Goal: Information Seeking & Learning: Learn about a topic

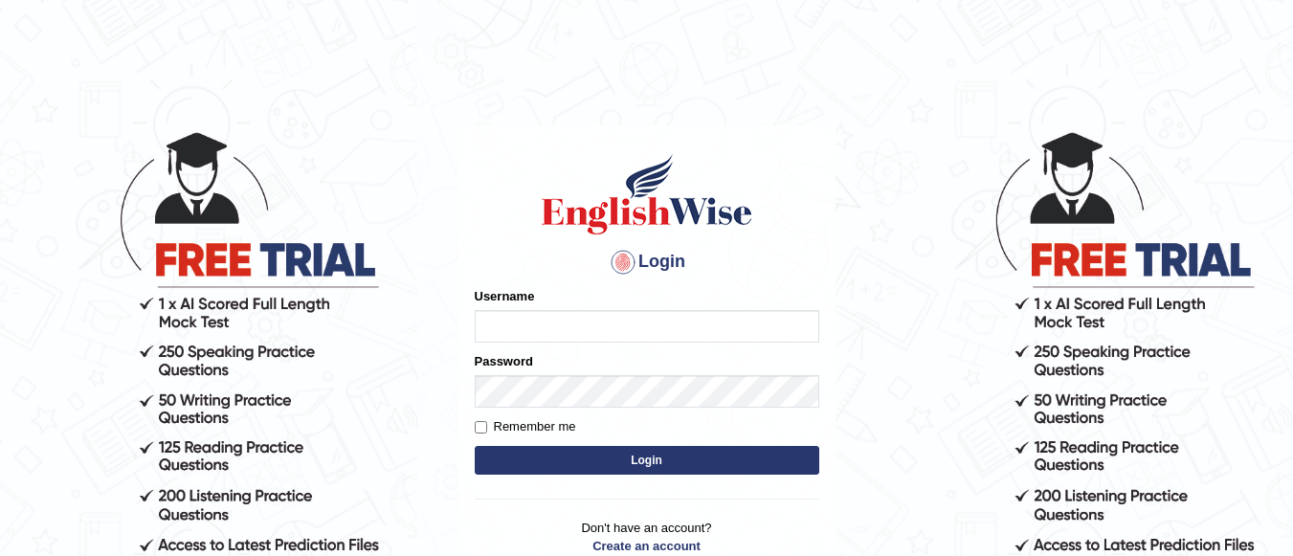
drag, startPoint x: 0, startPoint y: 0, endPoint x: 579, endPoint y: 319, distance: 660.7
click at [579, 319] on input "Username" at bounding box center [647, 326] width 344 height 33
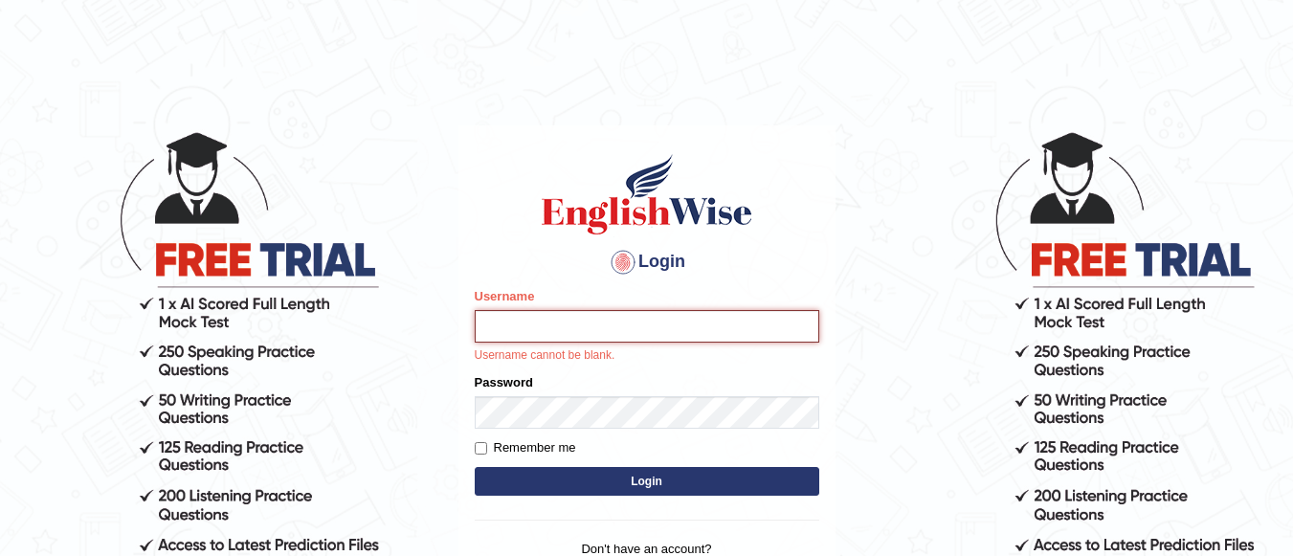
click at [730, 321] on input "Username" at bounding box center [647, 326] width 344 height 33
type input "Lovely_sidhu10"
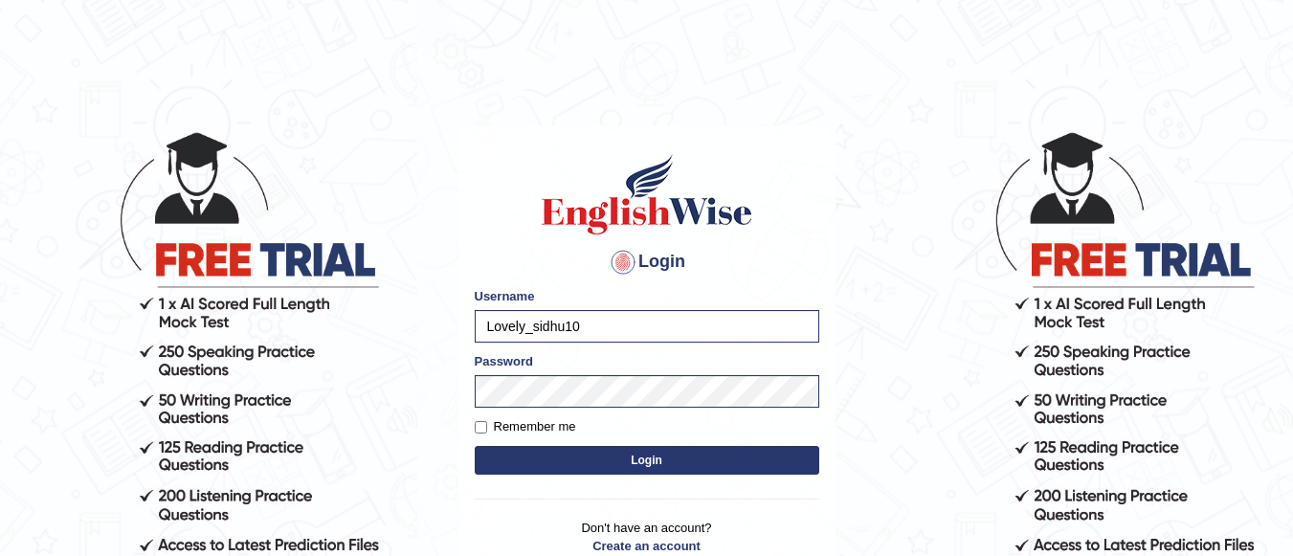
click at [674, 461] on button "Login" at bounding box center [647, 460] width 344 height 29
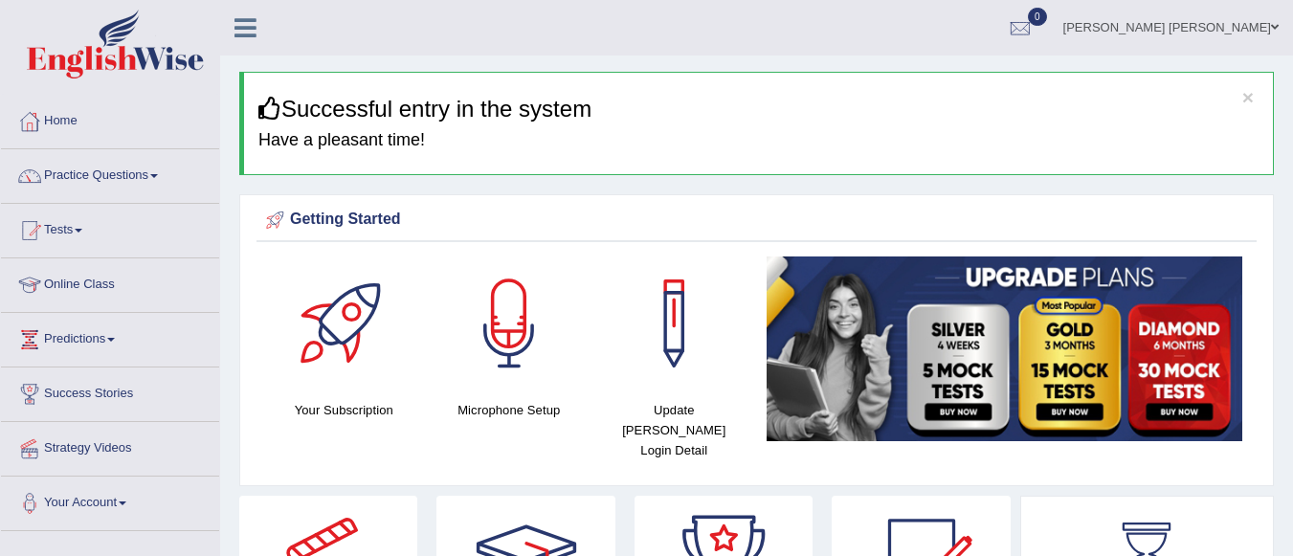
click at [120, 274] on link "Online Class" at bounding box center [110, 282] width 218 height 48
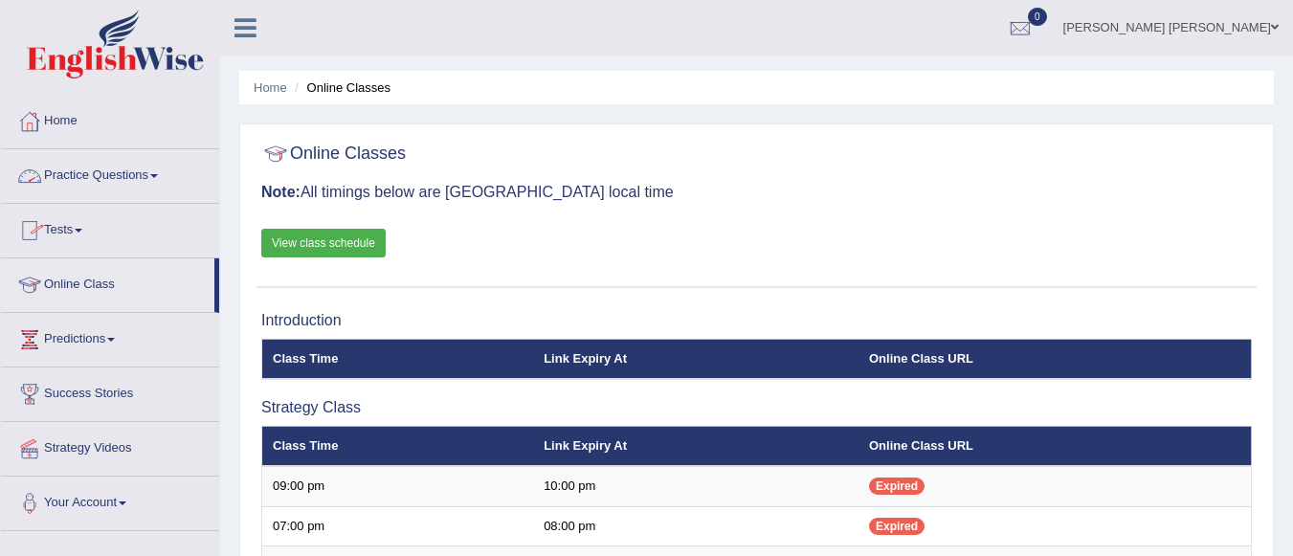
click at [145, 166] on link "Practice Questions" at bounding box center [110, 173] width 218 height 48
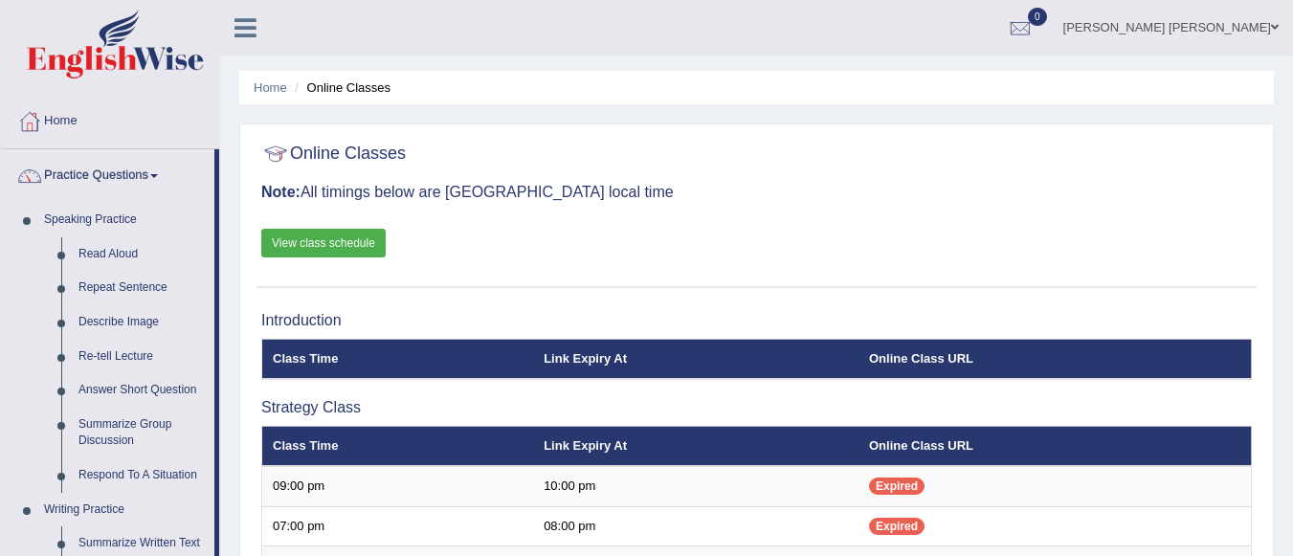
drag, startPoint x: 220, startPoint y: 335, endPoint x: 225, endPoint y: 365, distance: 31.0
drag, startPoint x: 225, startPoint y: 365, endPoint x: 506, endPoint y: 391, distance: 282.5
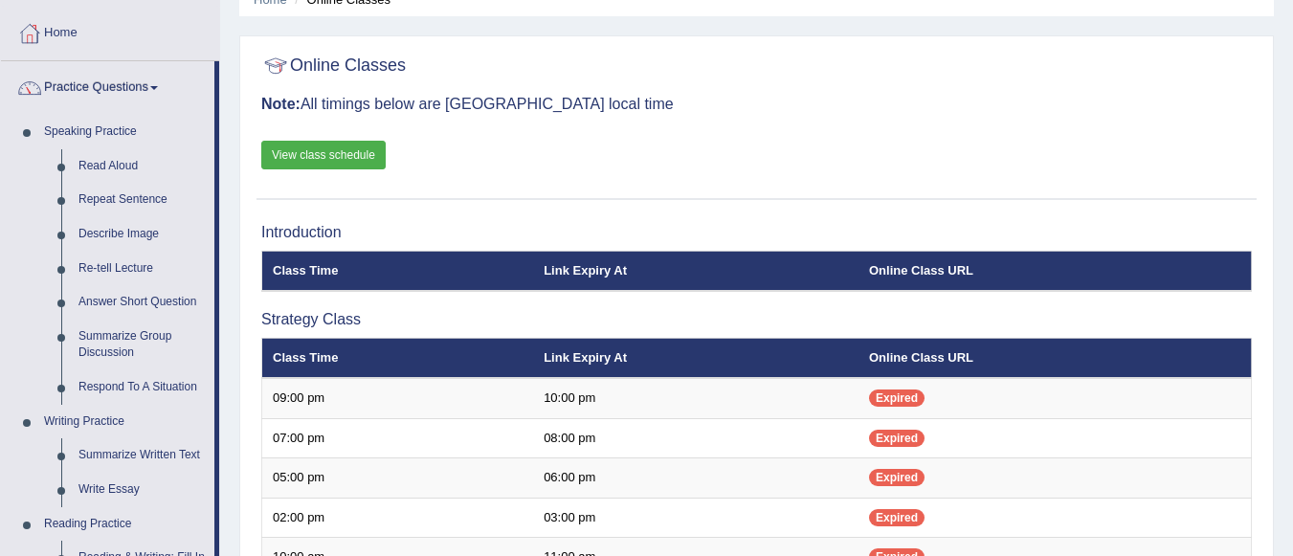
scroll to position [79, 0]
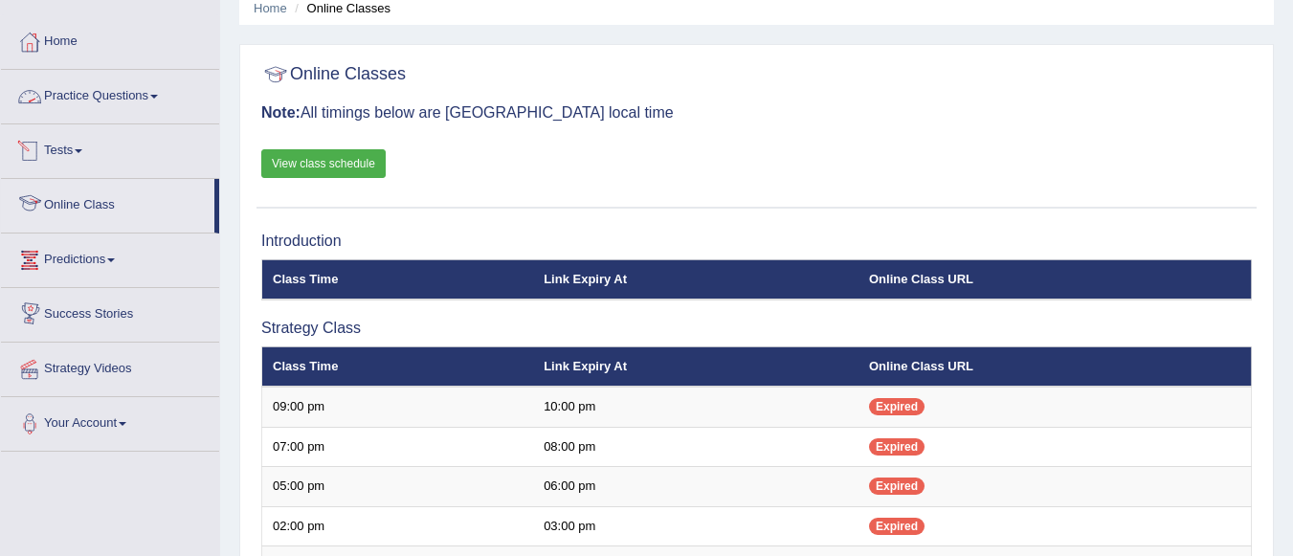
click at [149, 92] on link "Practice Questions" at bounding box center [110, 94] width 218 height 48
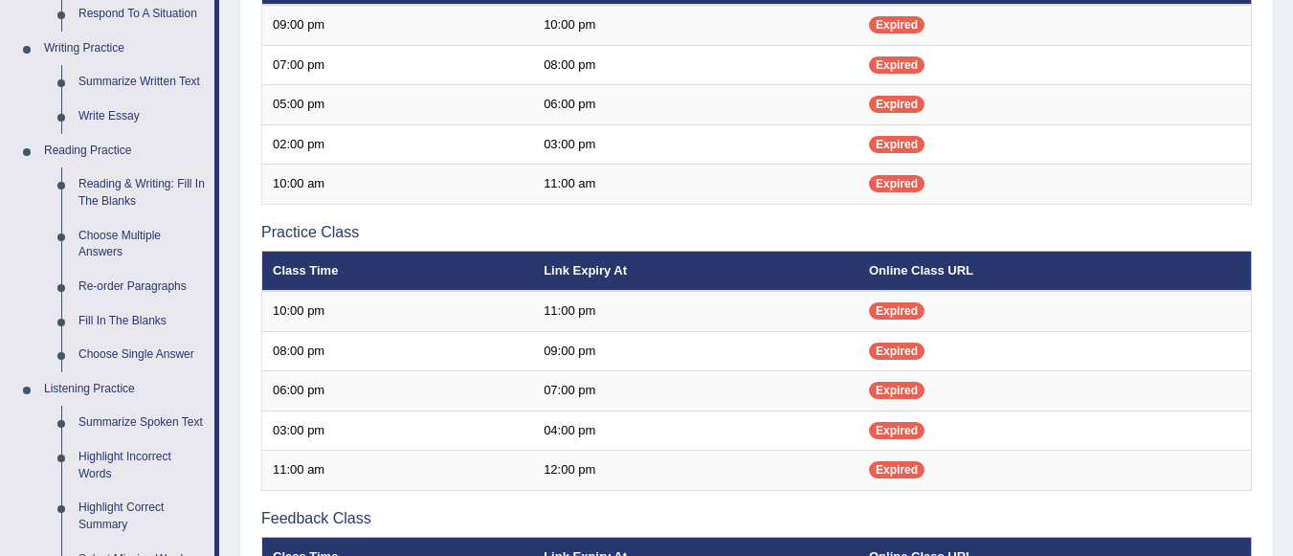
scroll to position [464, 0]
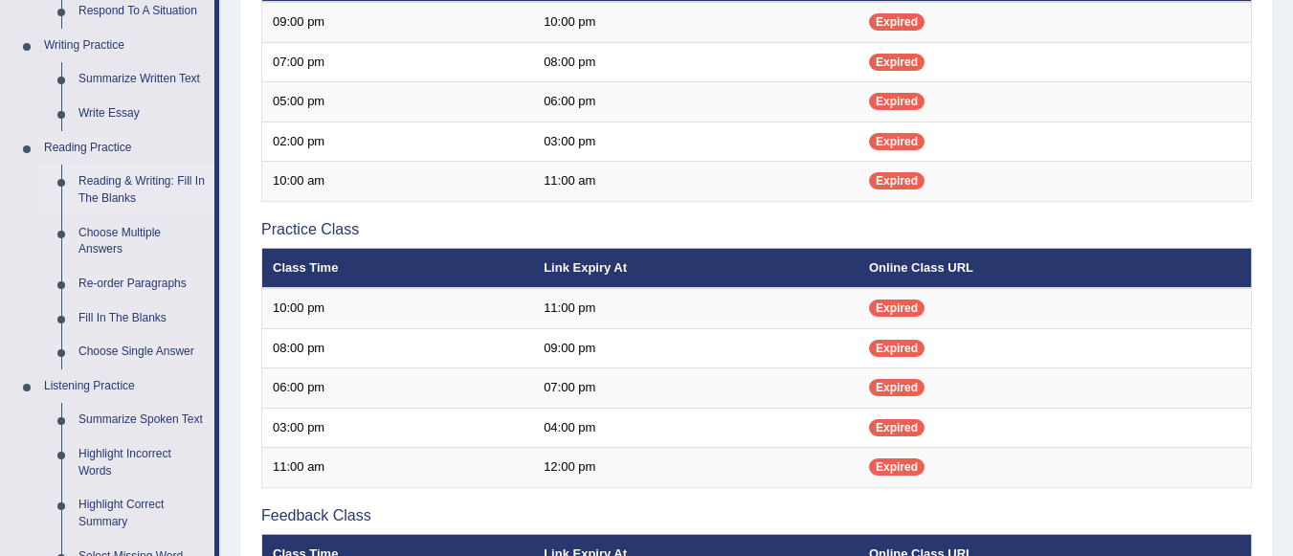
click at [110, 188] on link "Reading & Writing: Fill In The Blanks" at bounding box center [142, 190] width 144 height 51
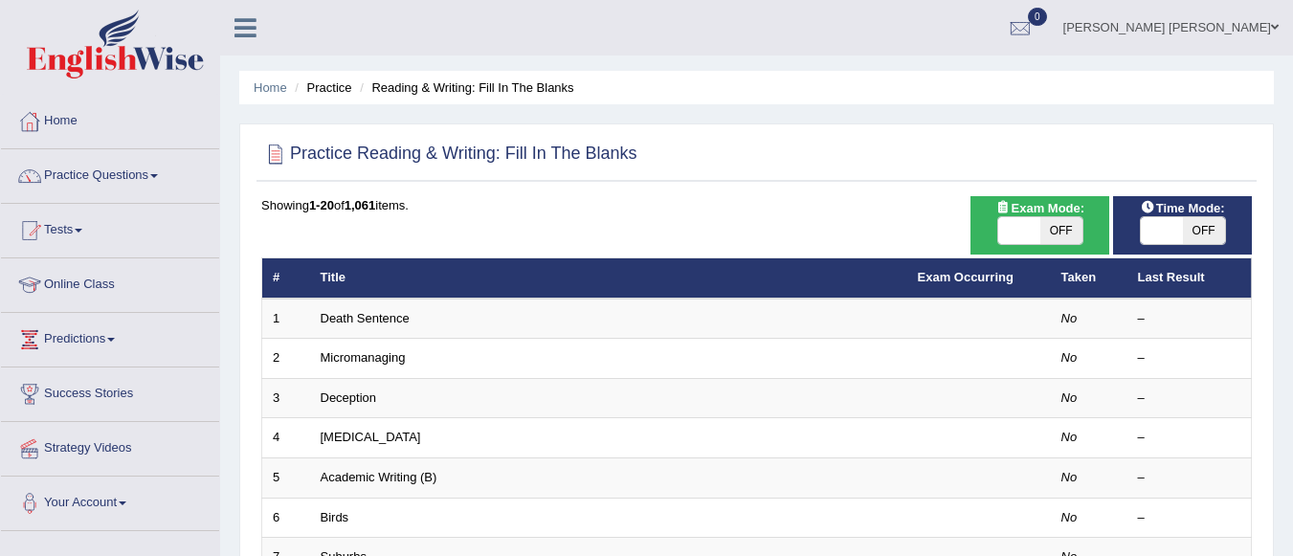
click at [1065, 221] on span "OFF" at bounding box center [1061, 230] width 42 height 27
checkbox input "true"
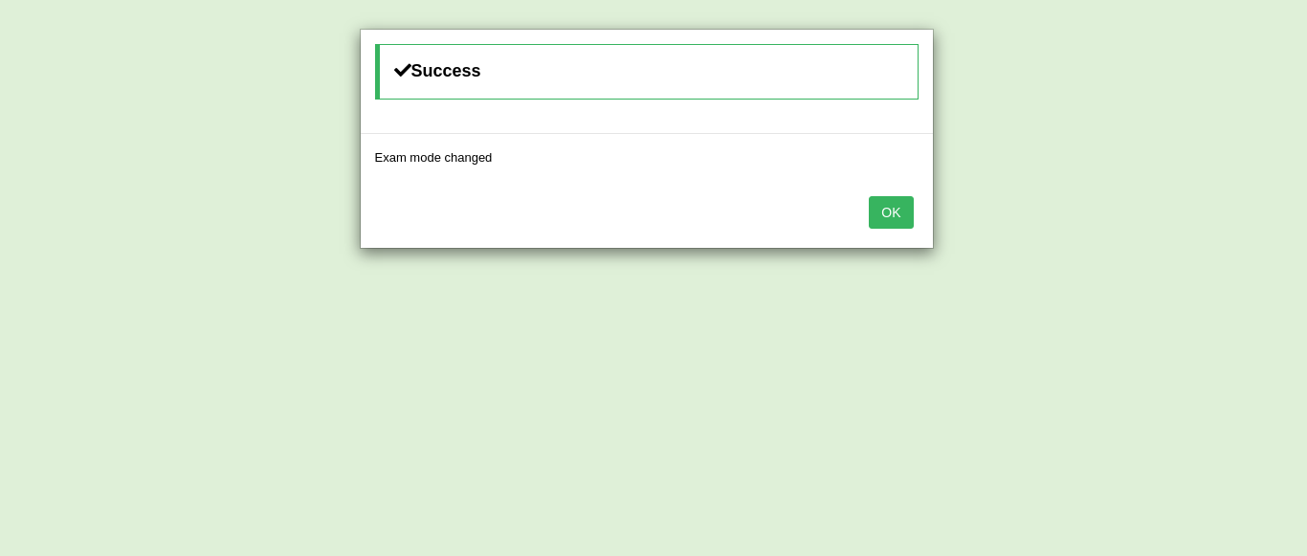
click at [902, 222] on button "OK" at bounding box center [891, 212] width 44 height 33
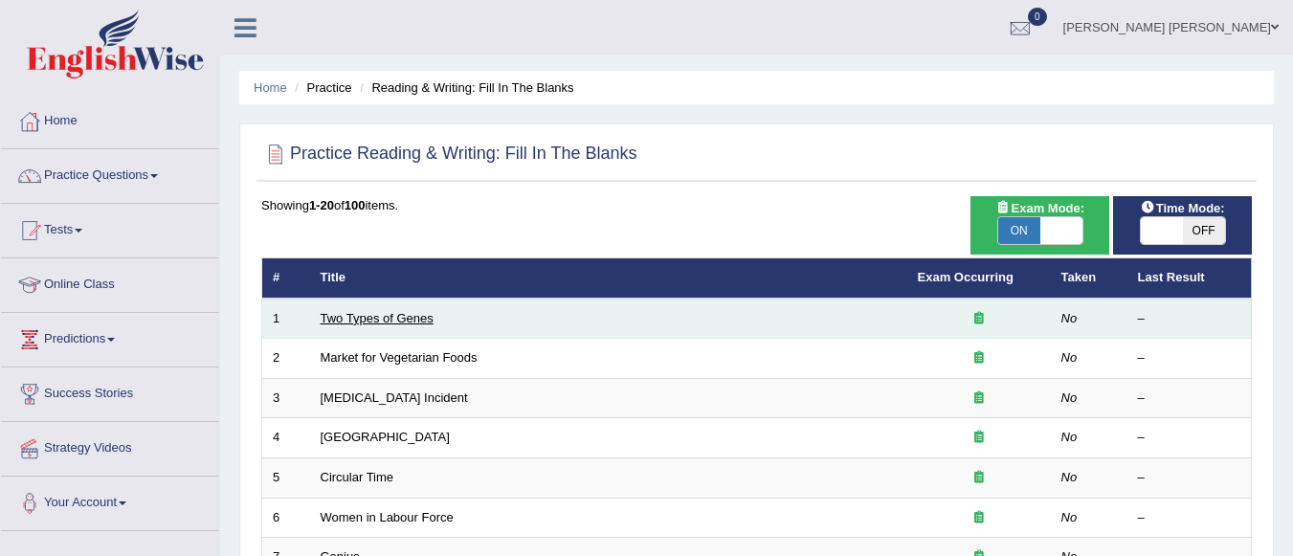
click at [406, 317] on link "Two Types of Genes" at bounding box center [377, 318] width 113 height 14
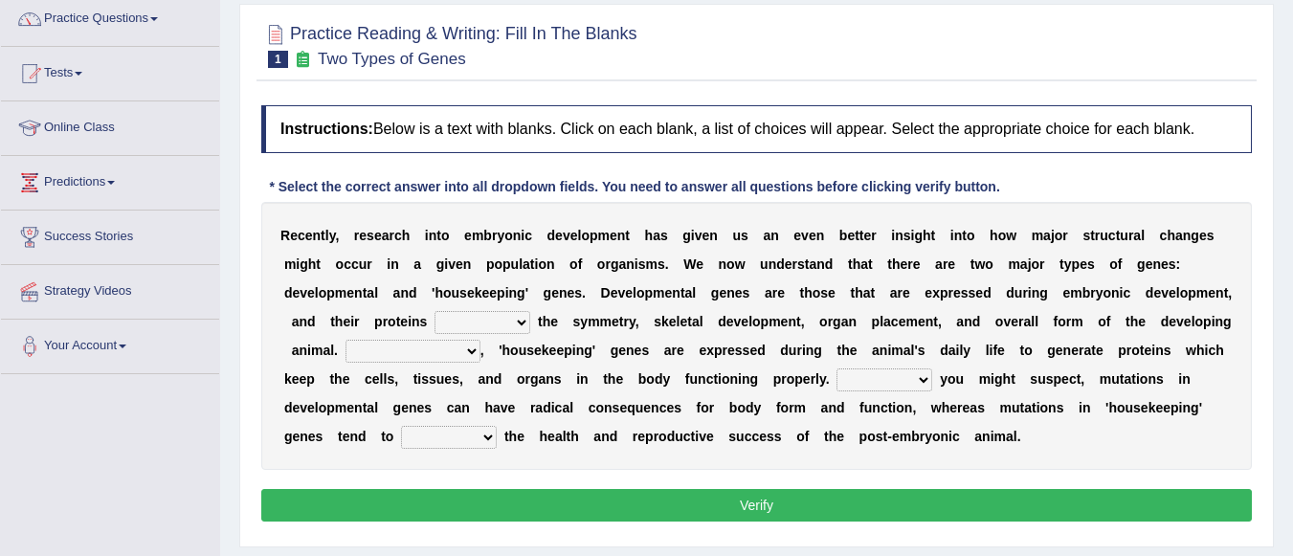
scroll to position [166, 0]
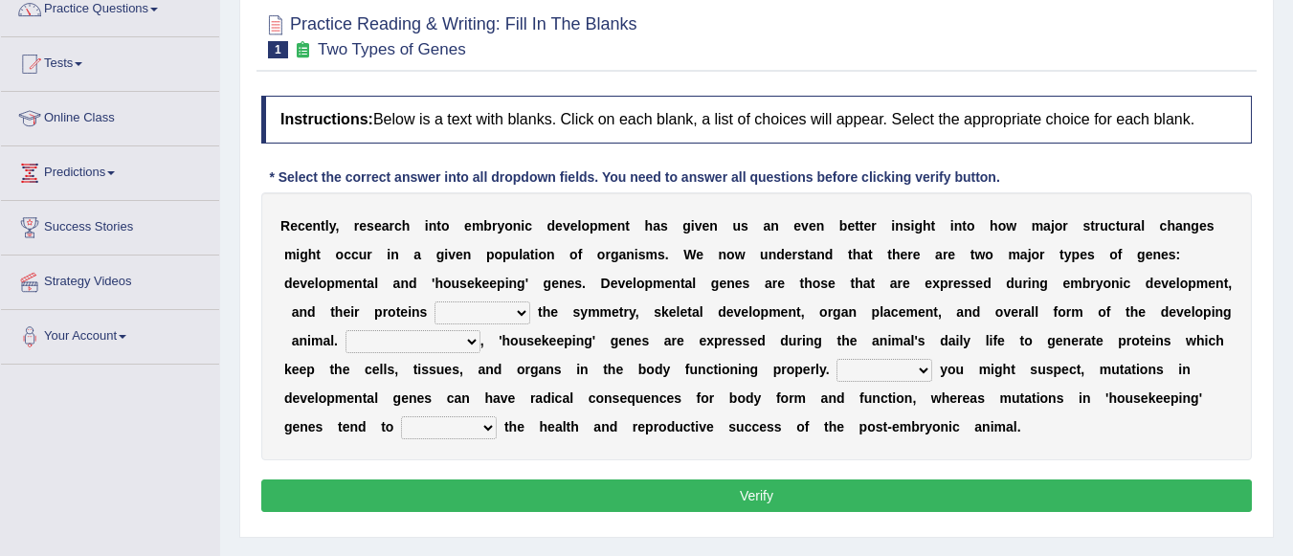
click at [526, 308] on select "push control hold elevate" at bounding box center [482, 312] width 96 height 23
select select "control"
click at [434, 301] on select "push control hold elevate" at bounding box center [482, 312] width 96 height 23
click at [467, 343] on select "Correspondingly Inclusively Conversely In contrast" at bounding box center [412, 341] width 135 height 23
select select "In contrast"
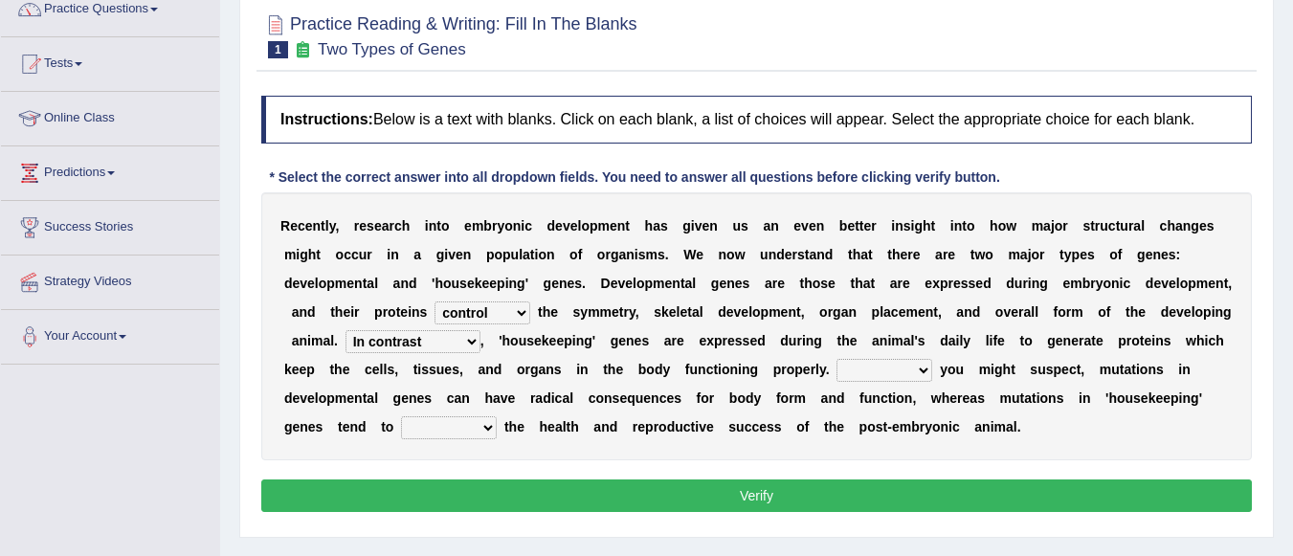
click at [345, 330] on select "Correspondingly Inclusively Conversely In contrast" at bounding box center [412, 341] width 135 height 23
click at [919, 373] on select "For As With Within" at bounding box center [884, 370] width 96 height 23
select select "As"
click at [836, 359] on select "For As With Within" at bounding box center [884, 370] width 96 height 23
click at [917, 367] on select "For As With Within" at bounding box center [884, 370] width 96 height 23
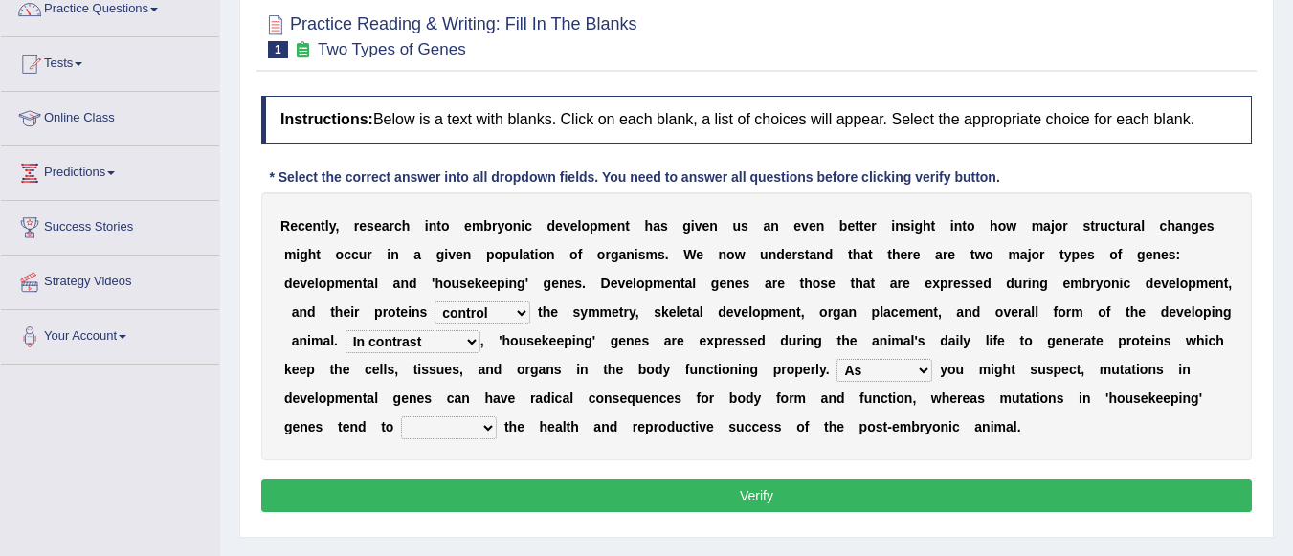
click at [483, 429] on select "affect effect interrupt defect" at bounding box center [449, 427] width 96 height 23
select select "interrupt"
click at [401, 416] on select "affect effect interrupt defect" at bounding box center [449, 427] width 96 height 23
click at [561, 489] on button "Verify" at bounding box center [756, 495] width 990 height 33
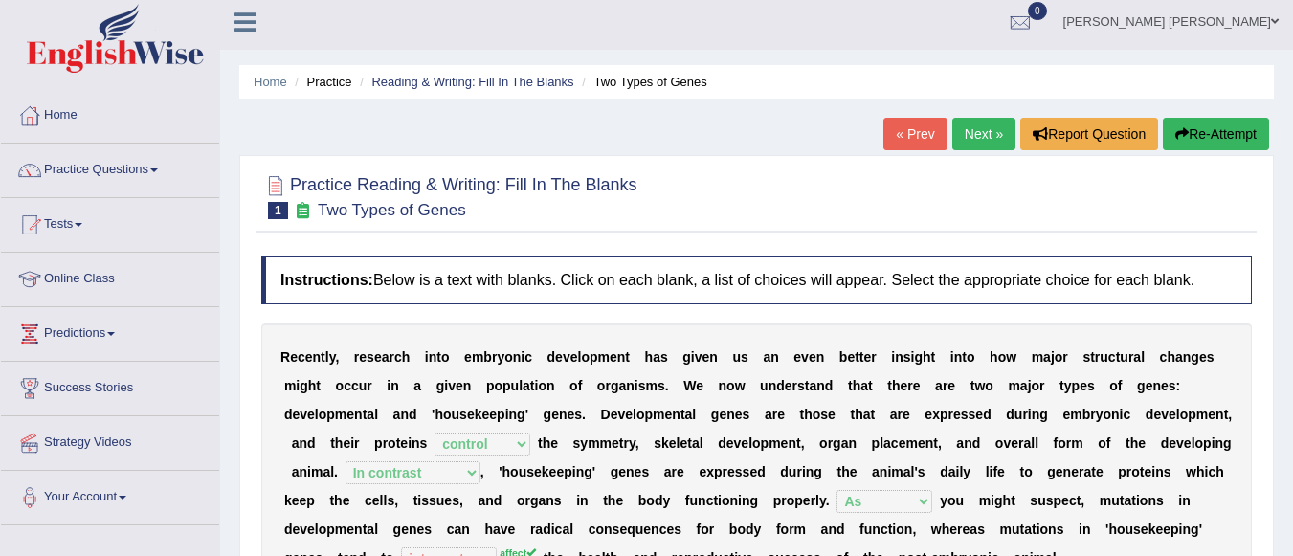
scroll to position [4, 0]
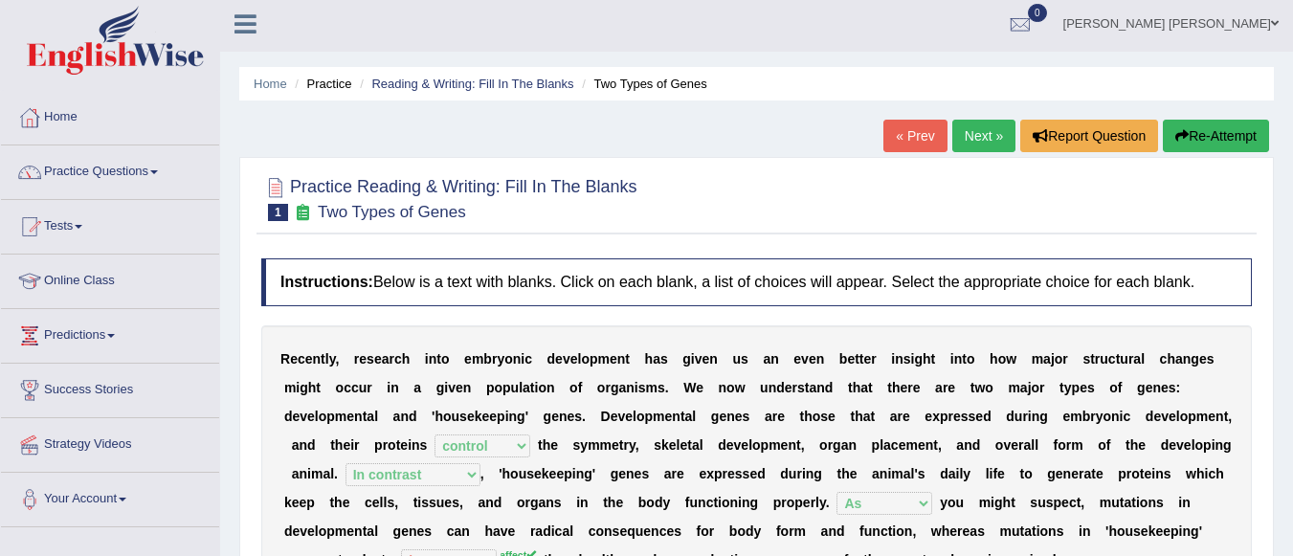
click at [964, 135] on link "Next »" at bounding box center [983, 136] width 63 height 33
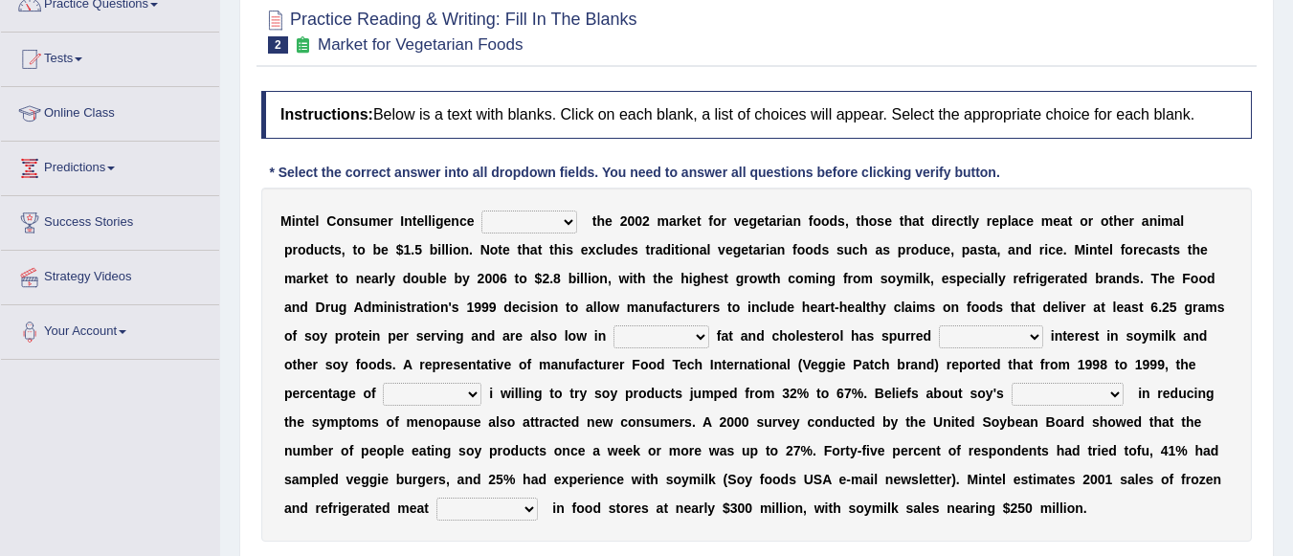
scroll to position [175, 0]
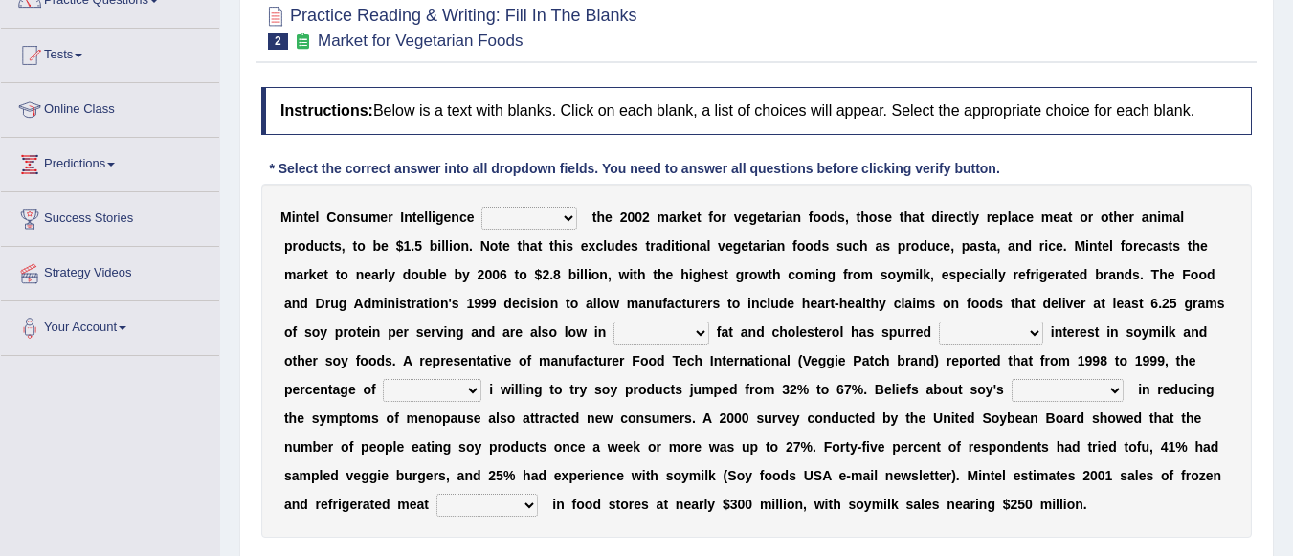
click at [568, 217] on select "deals fulfills creates estimates" at bounding box center [529, 218] width 96 height 23
select select "creates"
click at [481, 207] on select "deals fulfills creates estimates" at bounding box center [529, 218] width 96 height 23
click at [626, 327] on select "saturated solid acid liquid" at bounding box center [661, 332] width 96 height 23
select select "saturated"
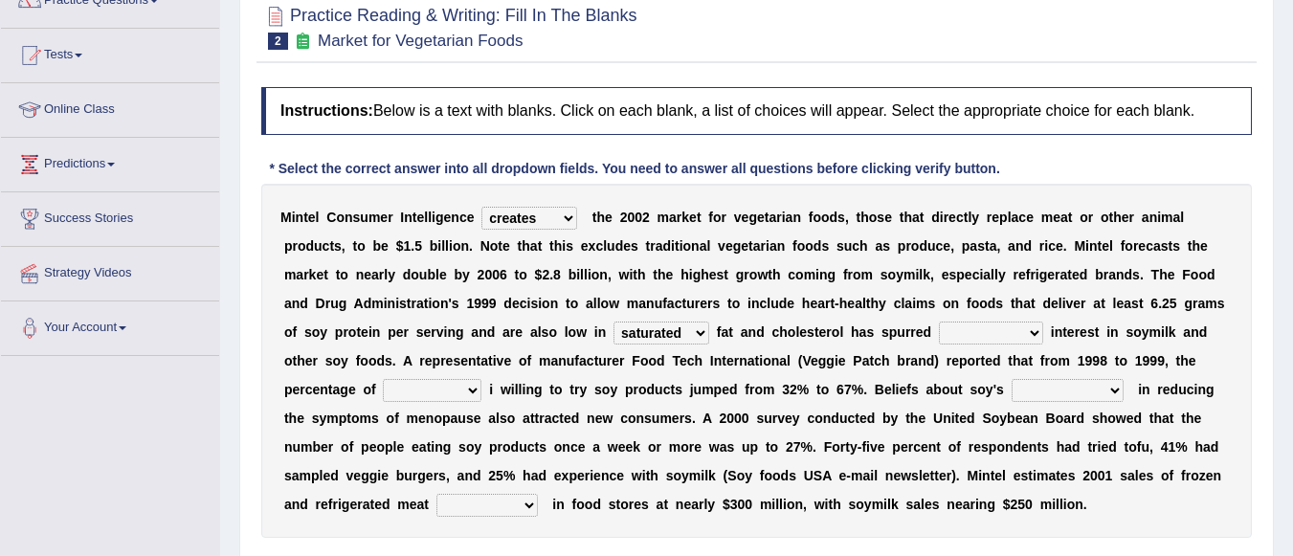
click at [613, 321] on select "saturated solid acid liquid" at bounding box center [661, 332] width 96 height 23
click at [1004, 329] on select "good big tremendous extreme" at bounding box center [991, 332] width 104 height 23
select select "good"
click at [939, 321] on select "good big tremendous extreme" at bounding box center [991, 332] width 104 height 23
click at [466, 385] on select "guests consumers customers clients" at bounding box center [432, 390] width 99 height 23
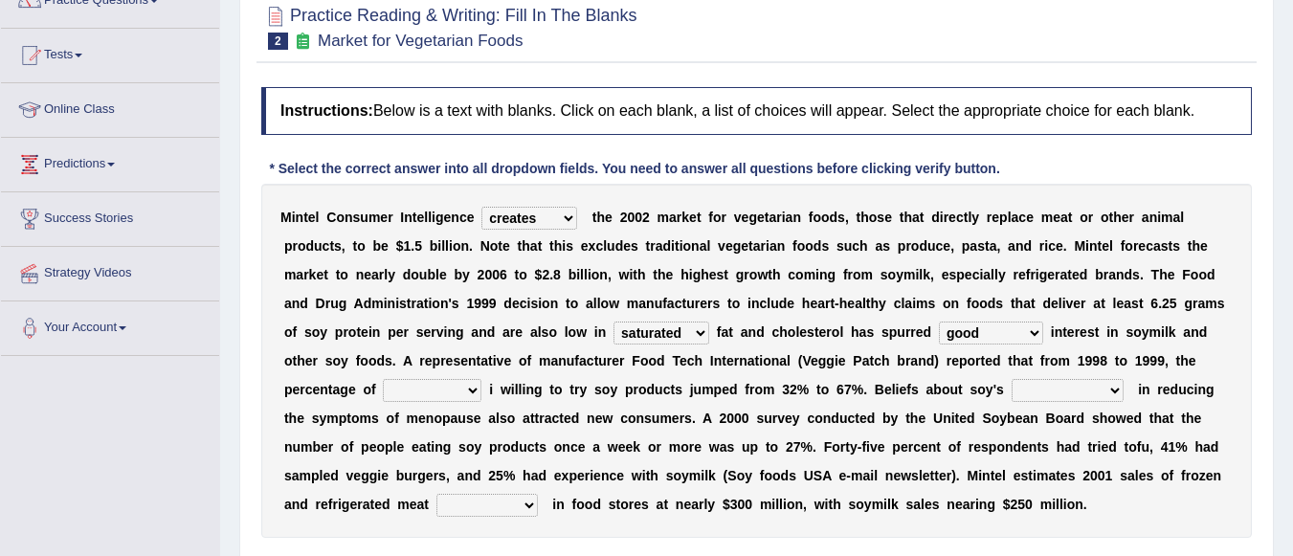
select select "customers"
click at [383, 379] on select "guests consumers customers clients" at bounding box center [432, 390] width 99 height 23
click at [1112, 390] on select "effectiveness timeliness efficiency goodness" at bounding box center [1067, 390] width 112 height 23
select select "efficiency"
click at [1011, 379] on select "effectiveness timeliness efficiency goodness" at bounding box center [1067, 390] width 112 height 23
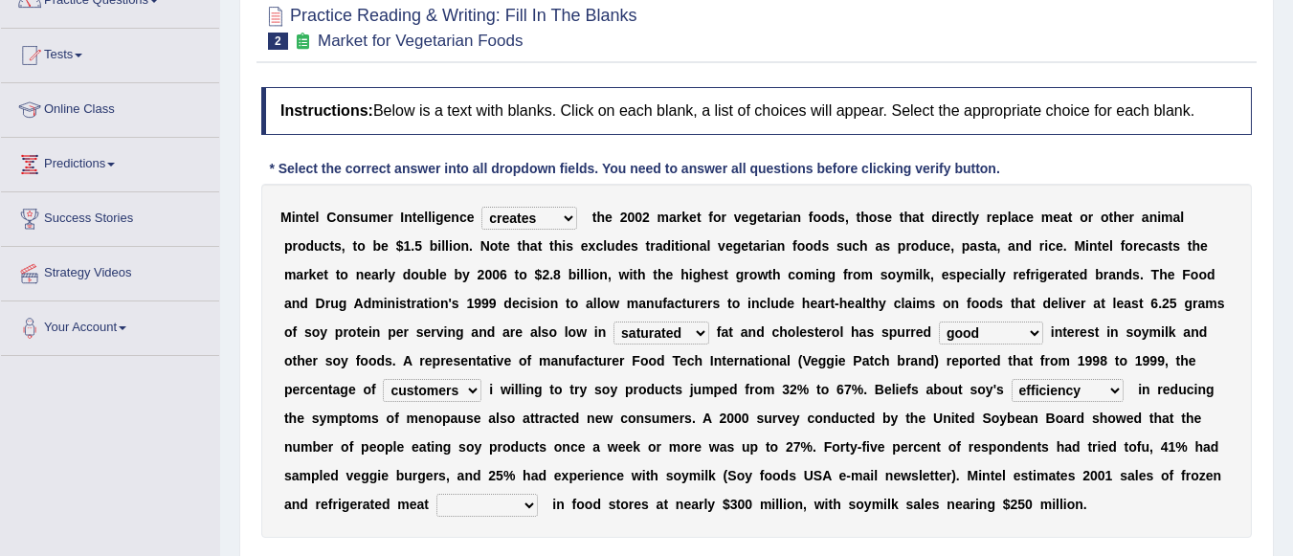
click at [505, 500] on select "foods choices staffs alternatives" at bounding box center [486, 505] width 101 height 23
select select "choices"
click at [436, 494] on select "foods choices staffs alternatives" at bounding box center [486, 505] width 101 height 23
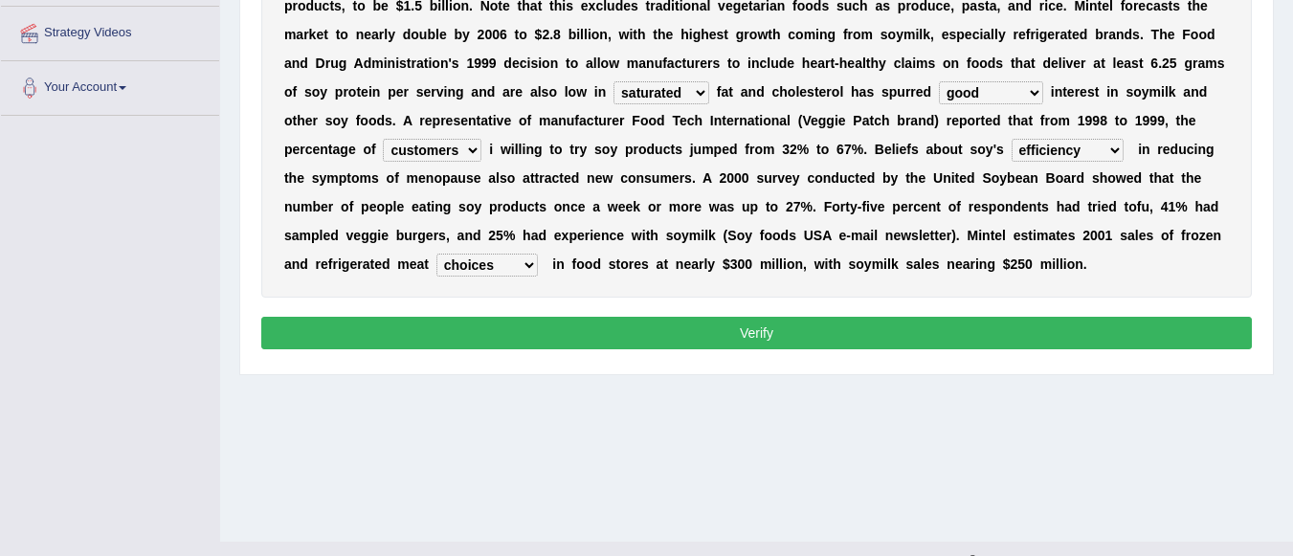
scroll to position [423, 0]
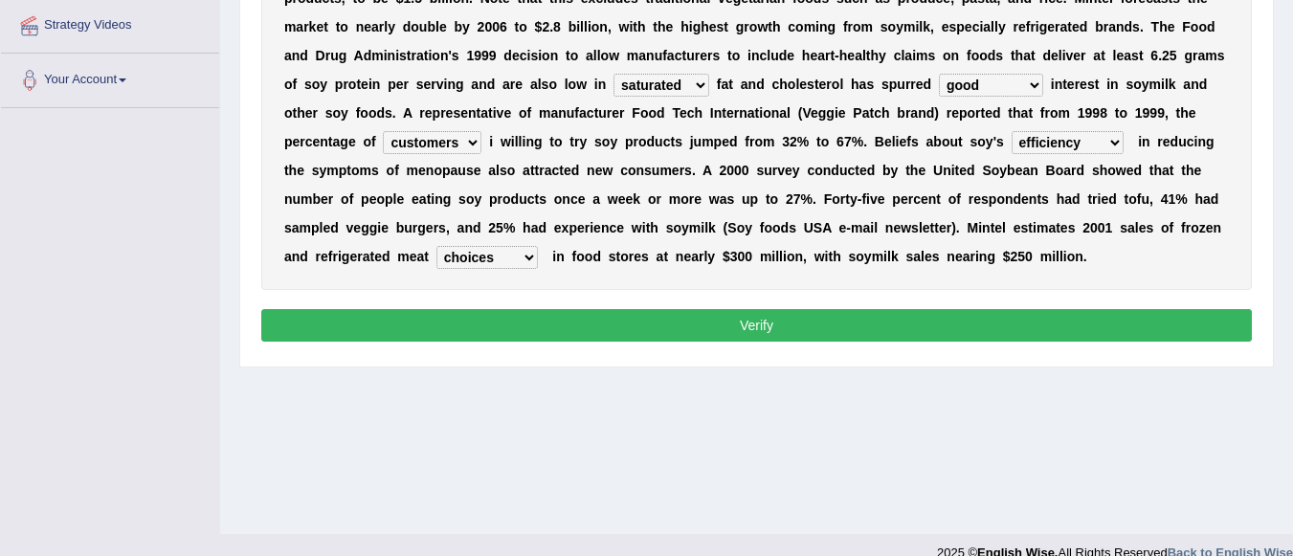
click at [1183, 325] on button "Verify" at bounding box center [756, 325] width 990 height 33
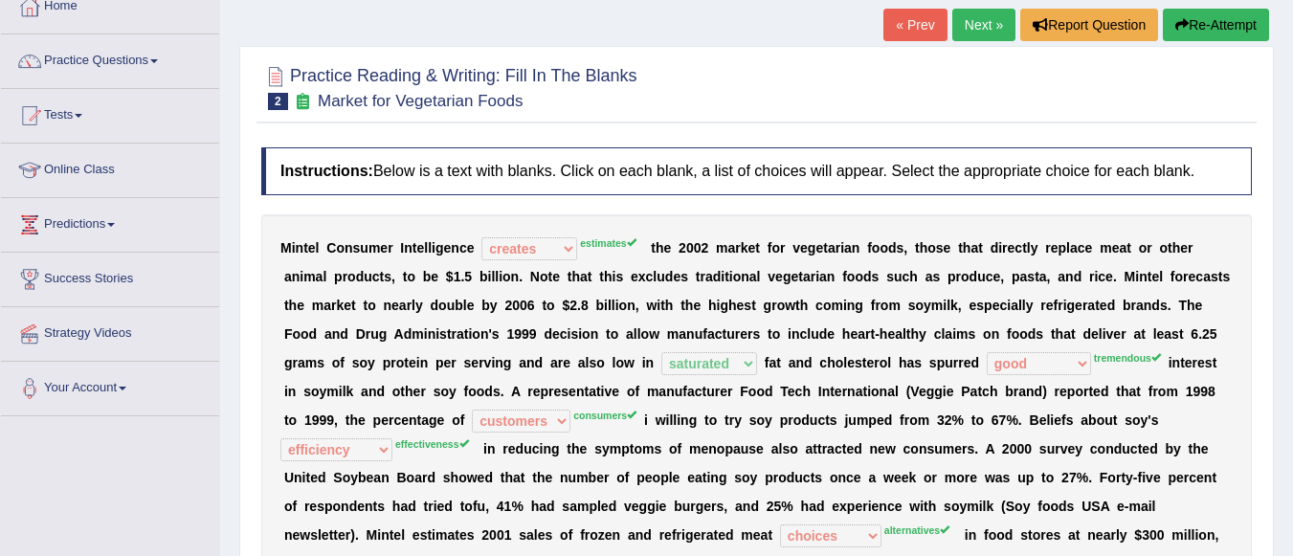
scroll to position [131, 0]
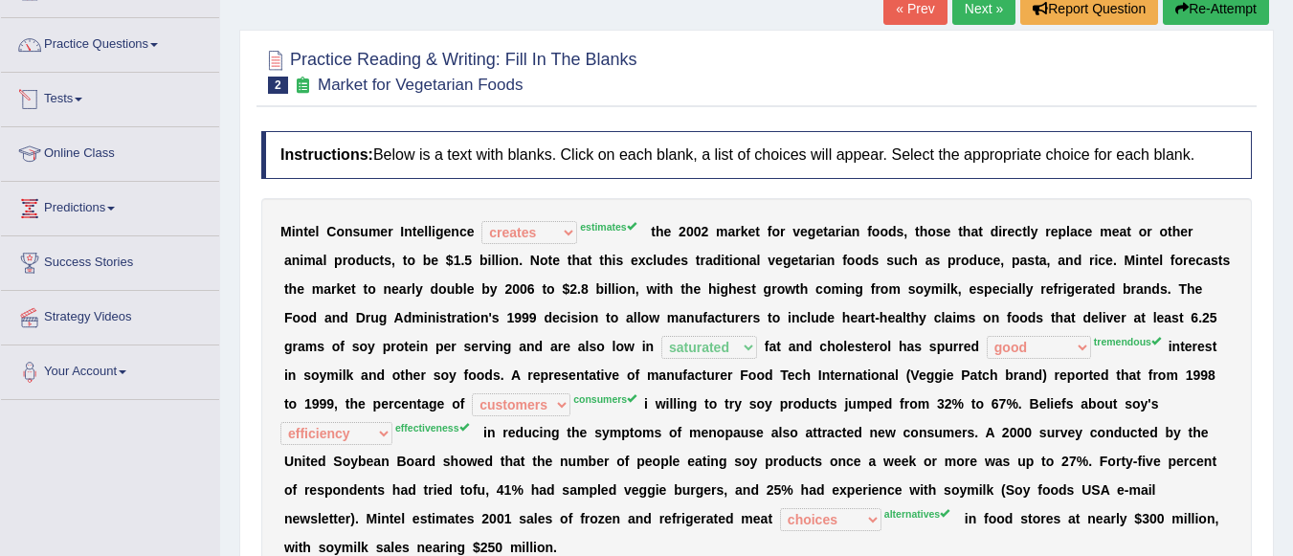
click at [73, 92] on link "Tests" at bounding box center [110, 97] width 218 height 48
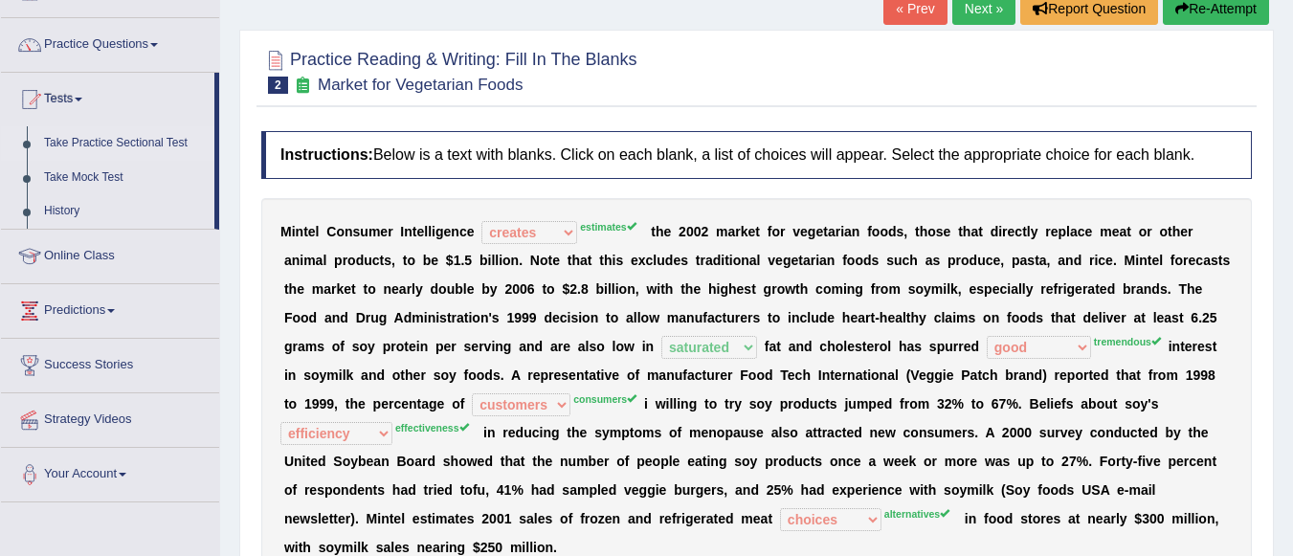
click at [112, 141] on link "Take Practice Sectional Test" at bounding box center [124, 143] width 179 height 34
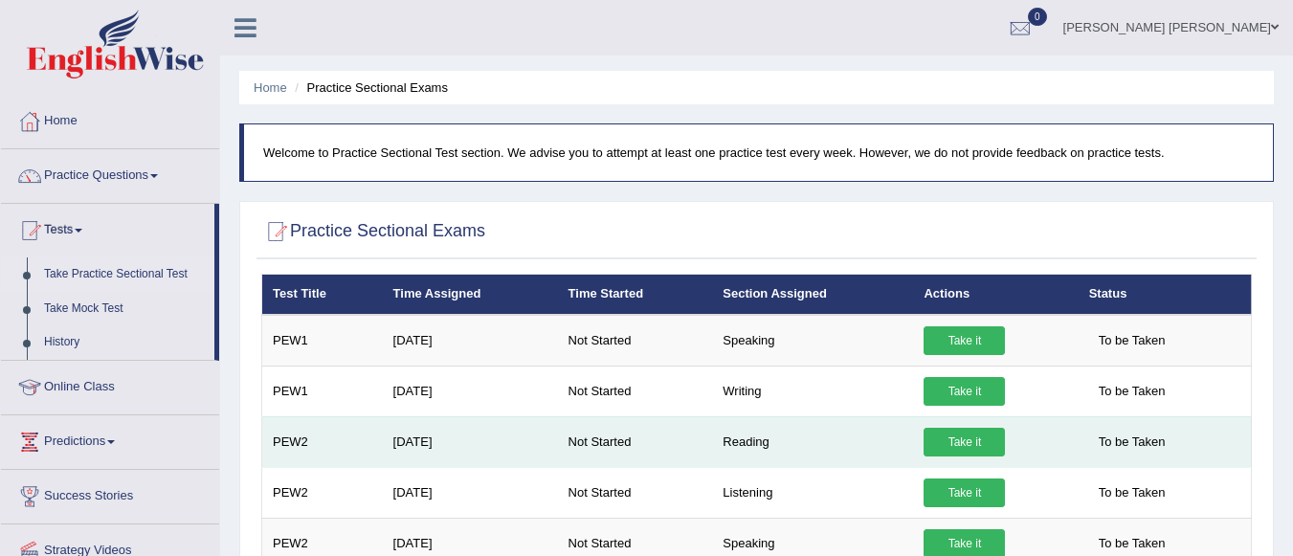
click at [949, 435] on link "Take it" at bounding box center [963, 442] width 81 height 29
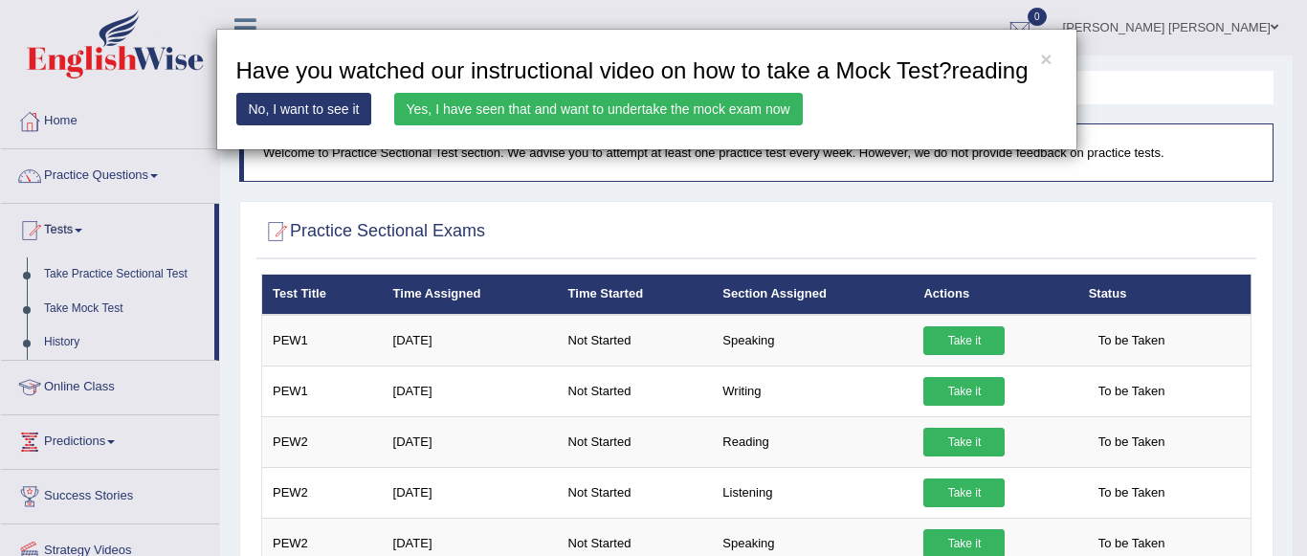
click at [767, 100] on link "Yes, I have seen that and want to undertake the mock exam now" at bounding box center [598, 109] width 409 height 33
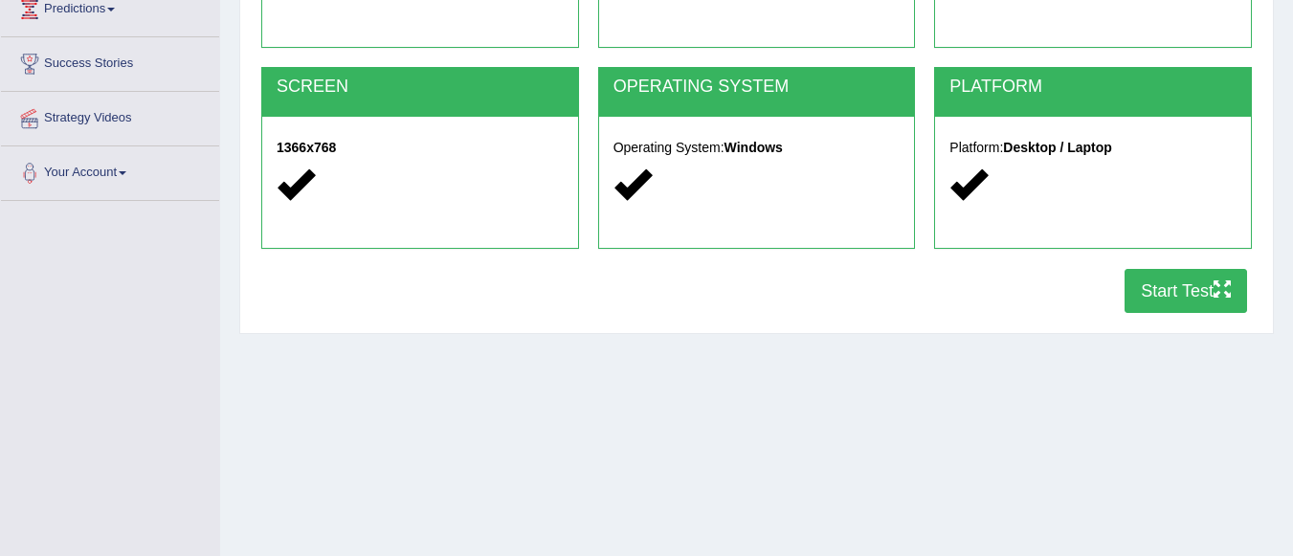
scroll to position [387, 0]
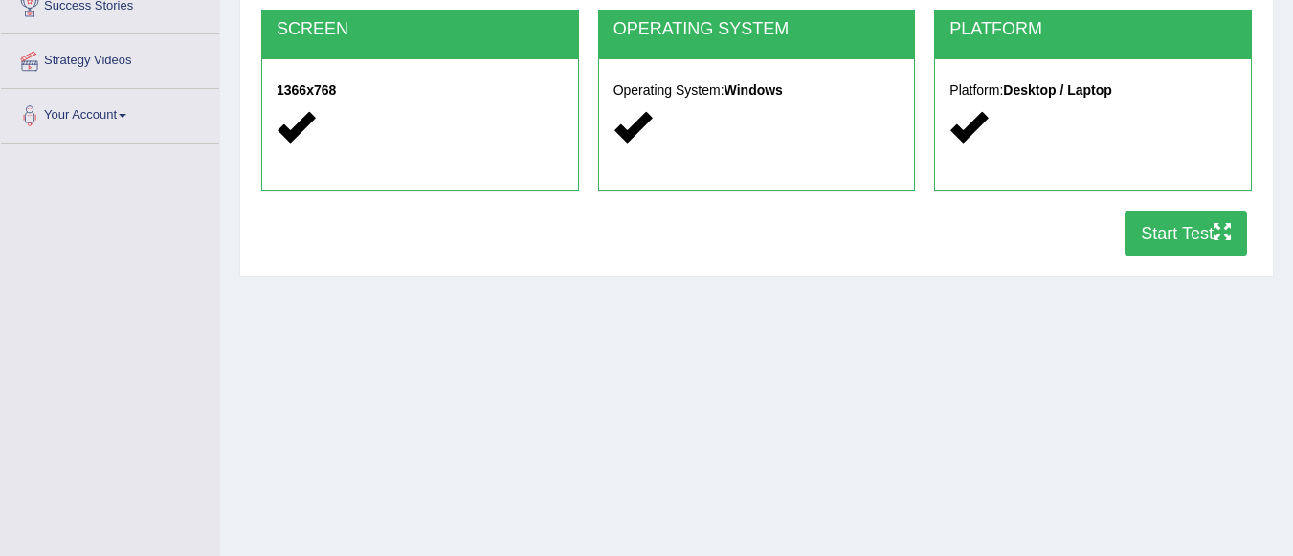
click at [1208, 231] on button "Start Test" at bounding box center [1185, 233] width 122 height 44
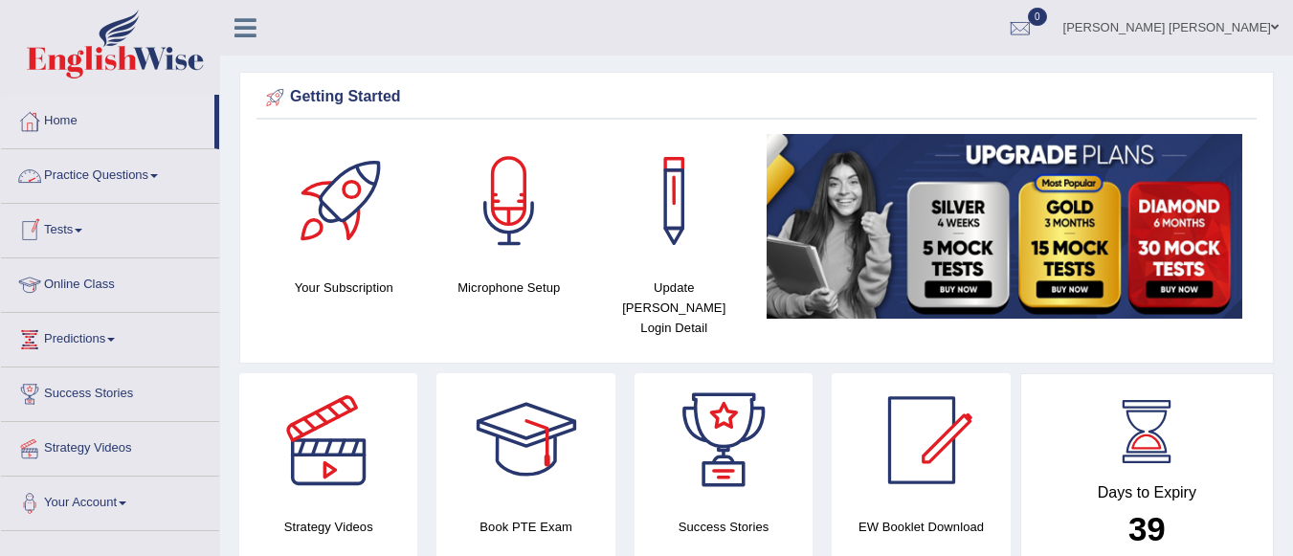
click at [156, 176] on link "Practice Questions" at bounding box center [110, 173] width 218 height 48
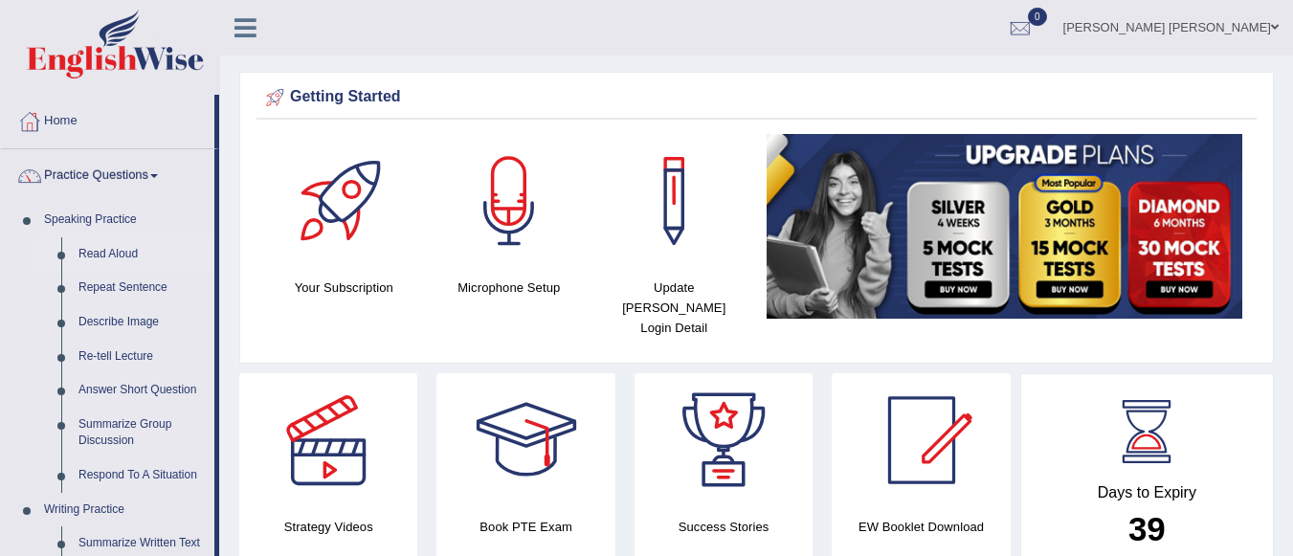
click at [122, 255] on link "Read Aloud" at bounding box center [142, 254] width 144 height 34
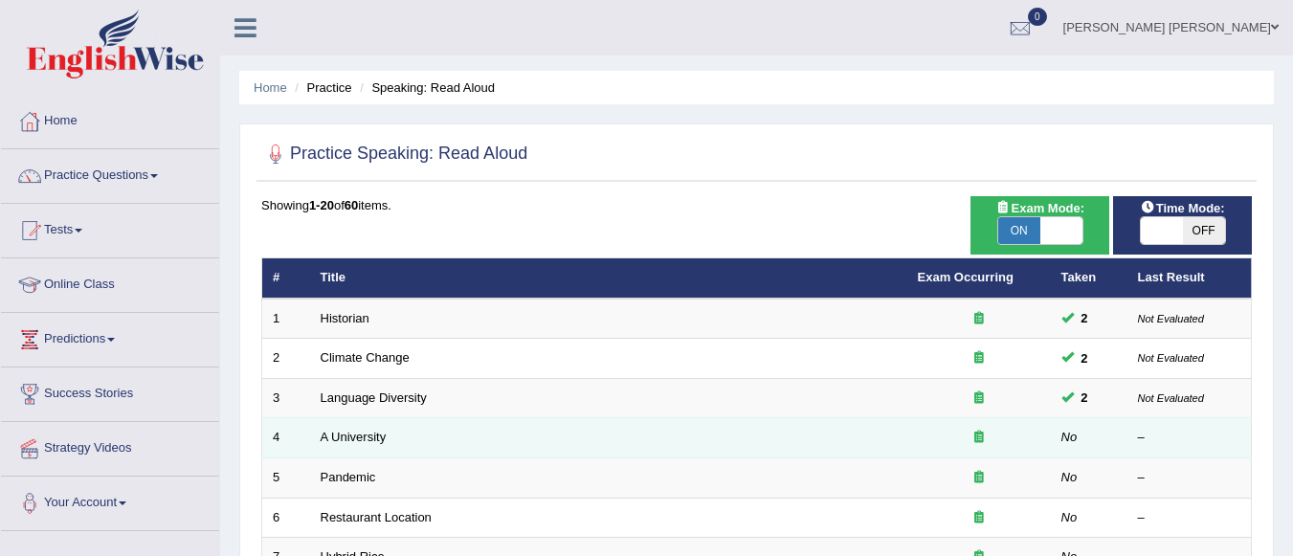
click at [1063, 437] on em "No" at bounding box center [1069, 437] width 16 height 14
click at [330, 432] on link "A University" at bounding box center [354, 437] width 66 height 14
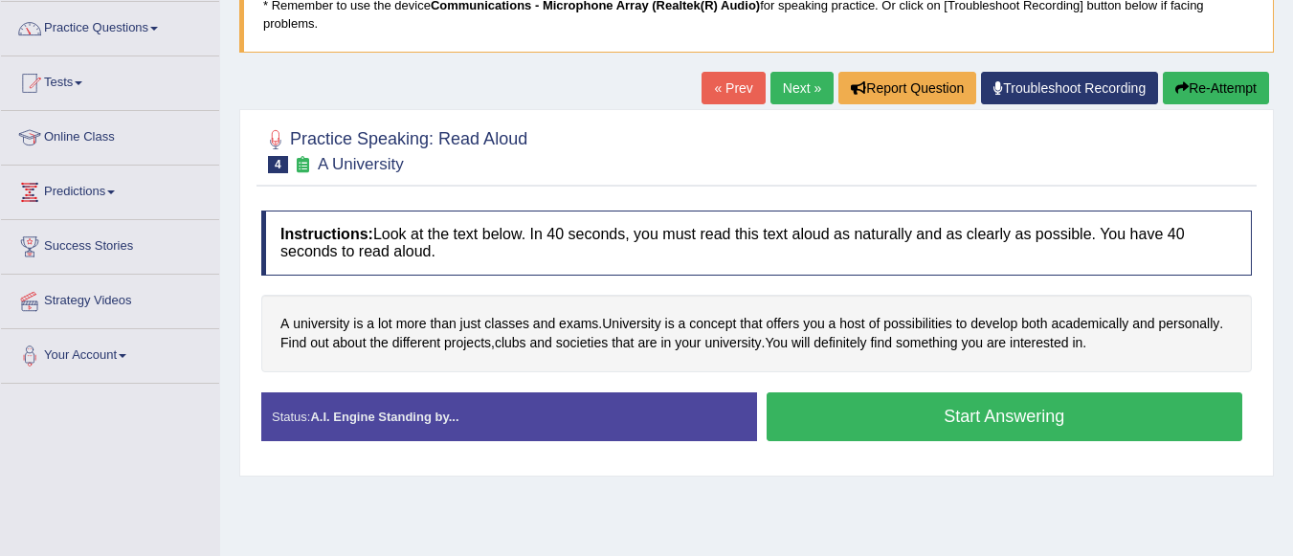
scroll to position [145, 0]
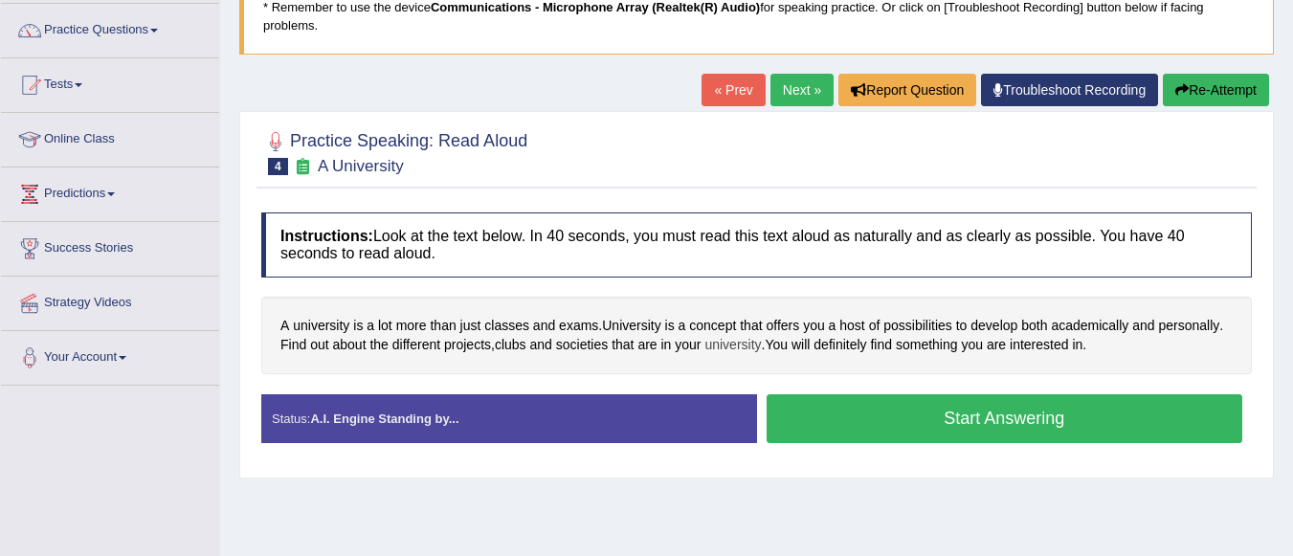
click at [742, 337] on span "university" at bounding box center [732, 345] width 56 height 20
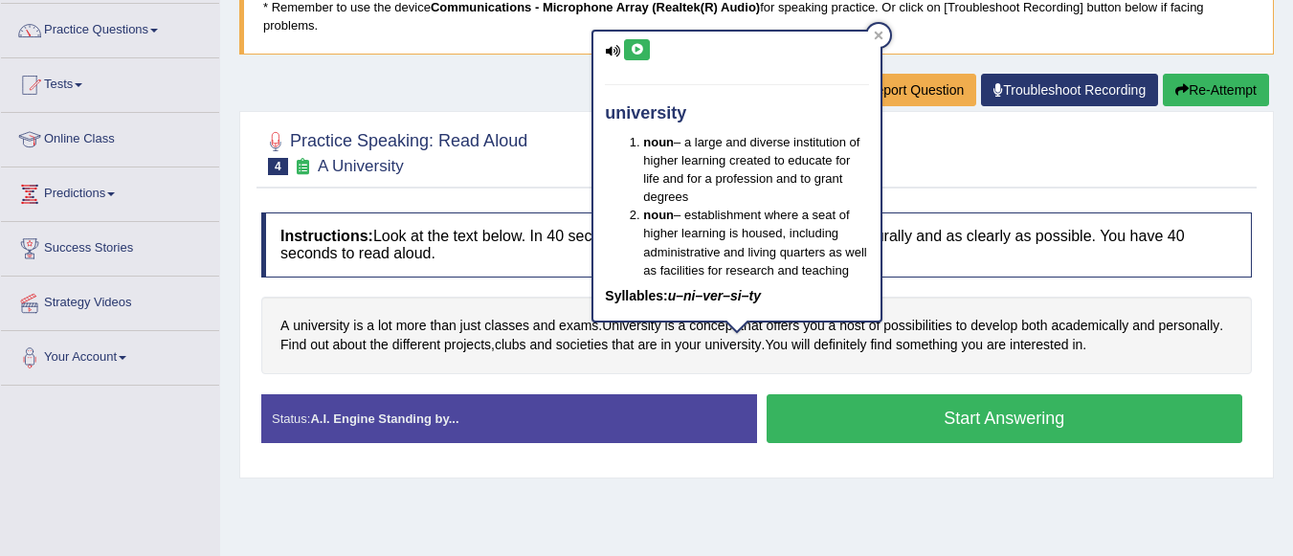
click at [635, 47] on icon at bounding box center [637, 49] width 14 height 11
click at [624, 368] on div "A university is a lot more than just classes and exams . University is a concep…" at bounding box center [756, 335] width 990 height 77
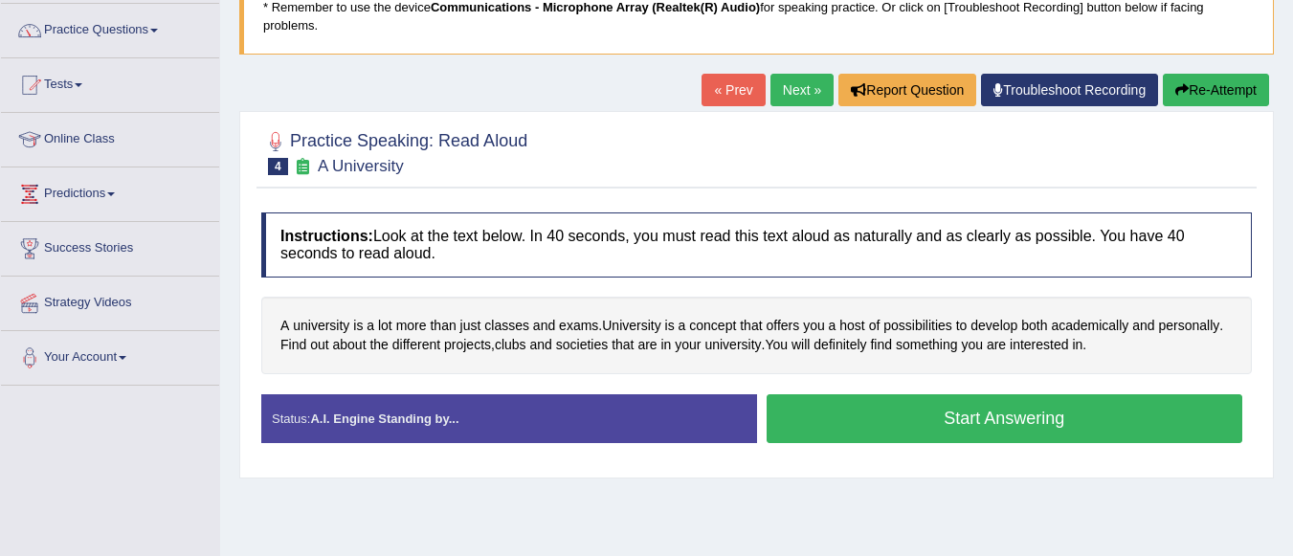
click at [874, 426] on button "Start Answering" at bounding box center [1004, 418] width 476 height 49
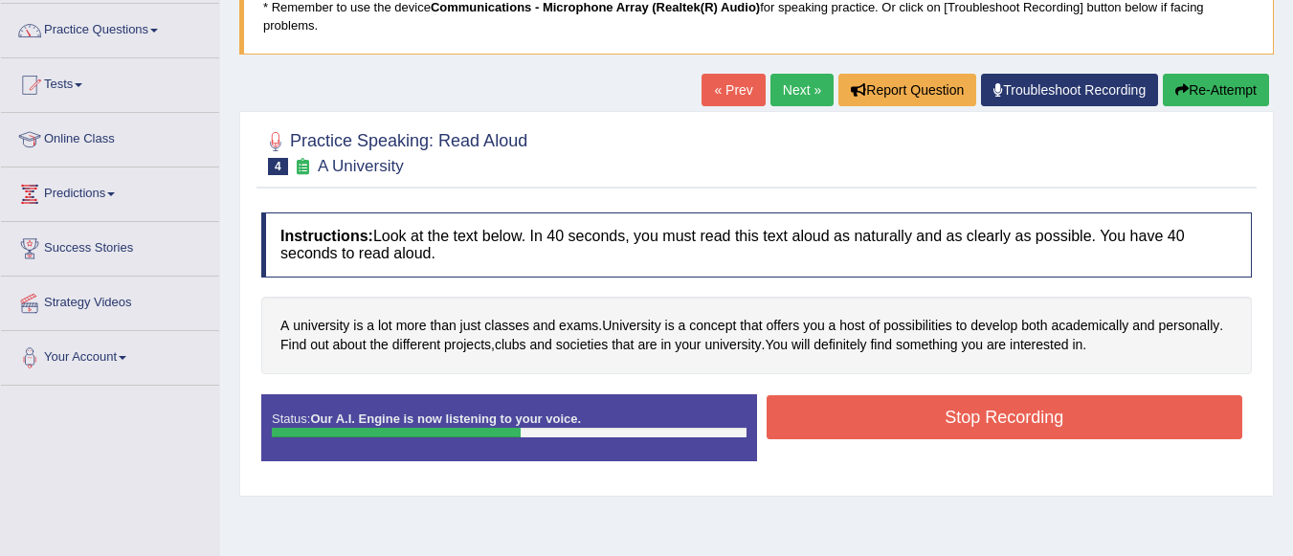
click at [874, 426] on button "Stop Recording" at bounding box center [1004, 417] width 476 height 44
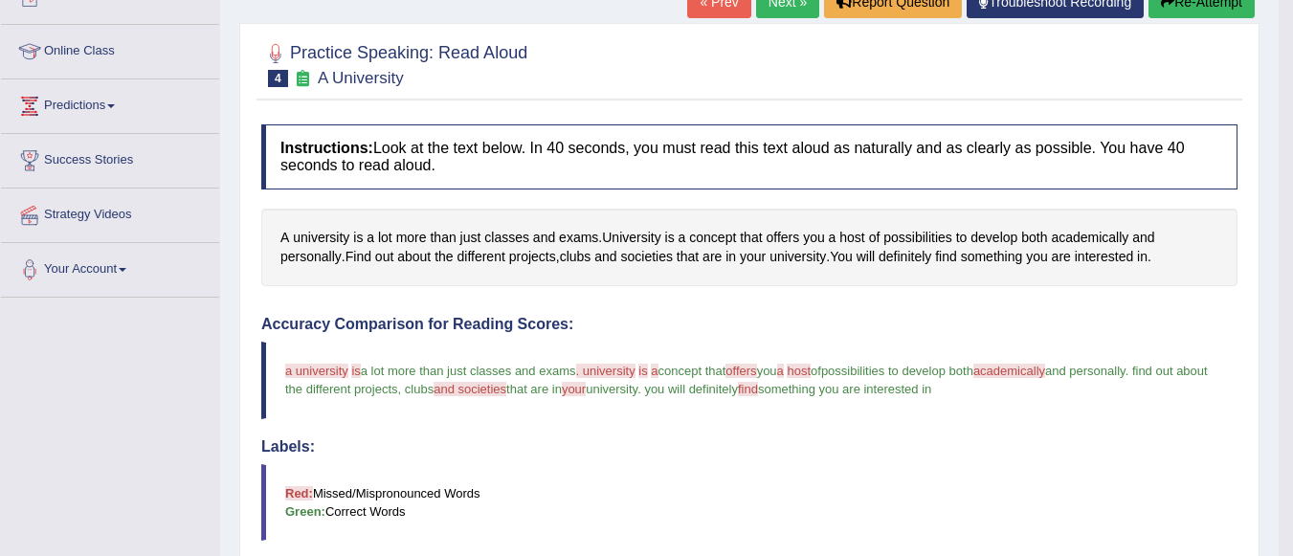
scroll to position [0, 0]
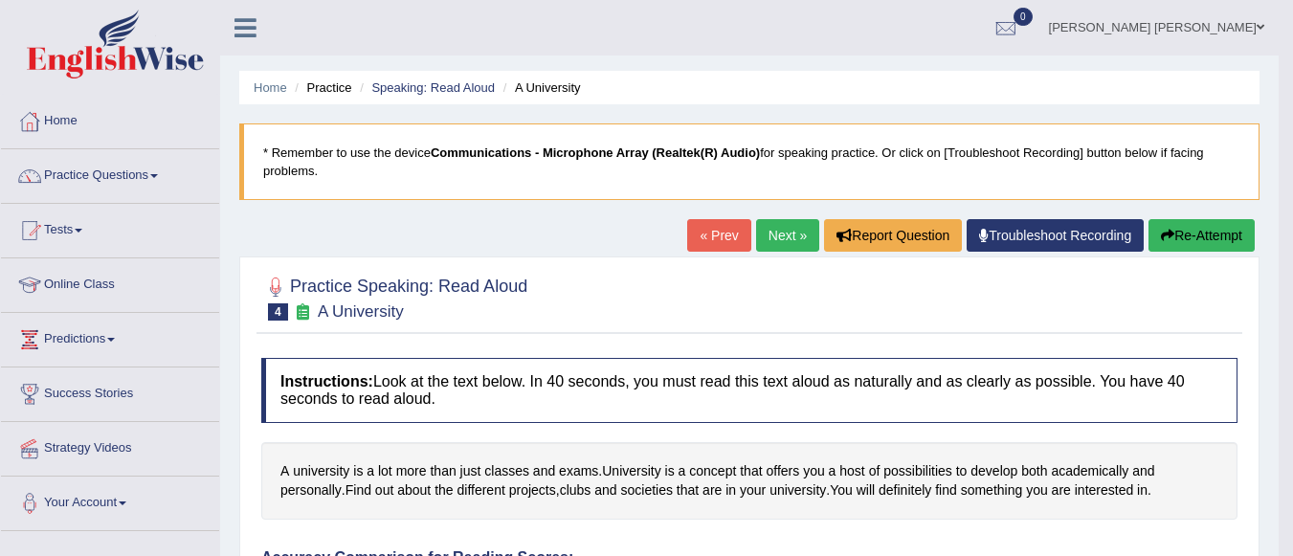
click at [1181, 232] on button "Re-Attempt" at bounding box center [1201, 235] width 106 height 33
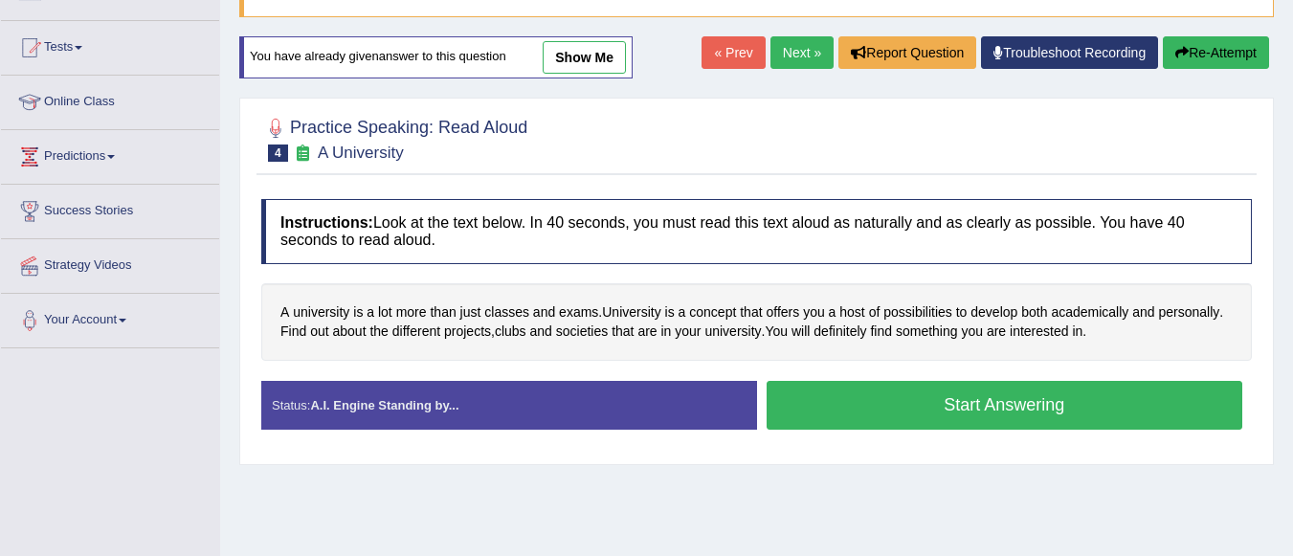
scroll to position [185, 0]
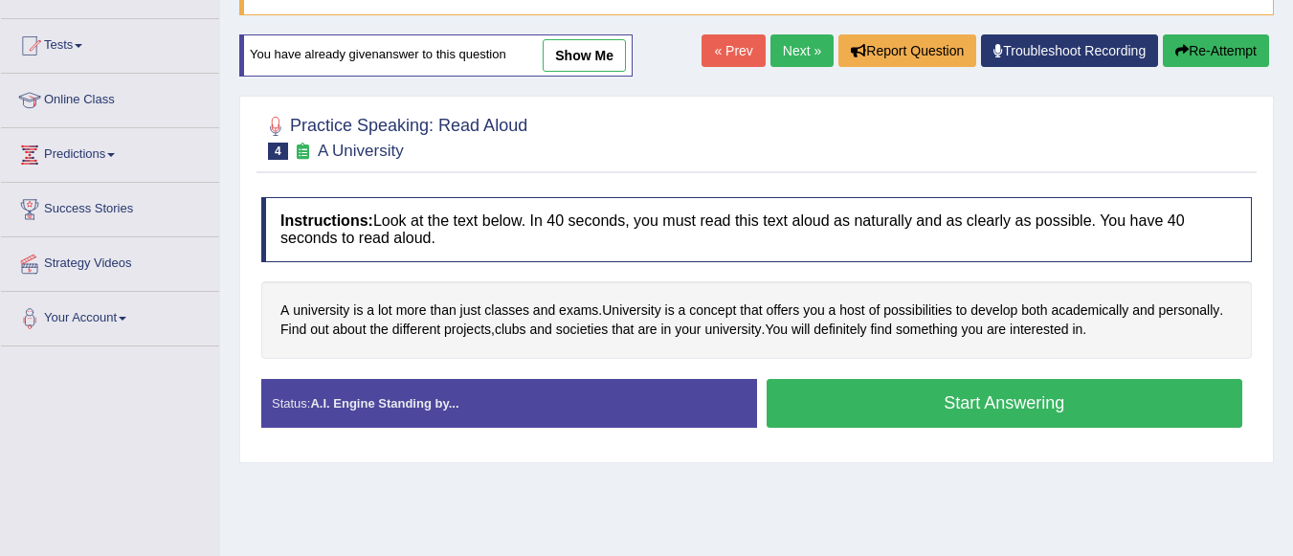
click at [1013, 402] on button "Start Answering" at bounding box center [1004, 403] width 476 height 49
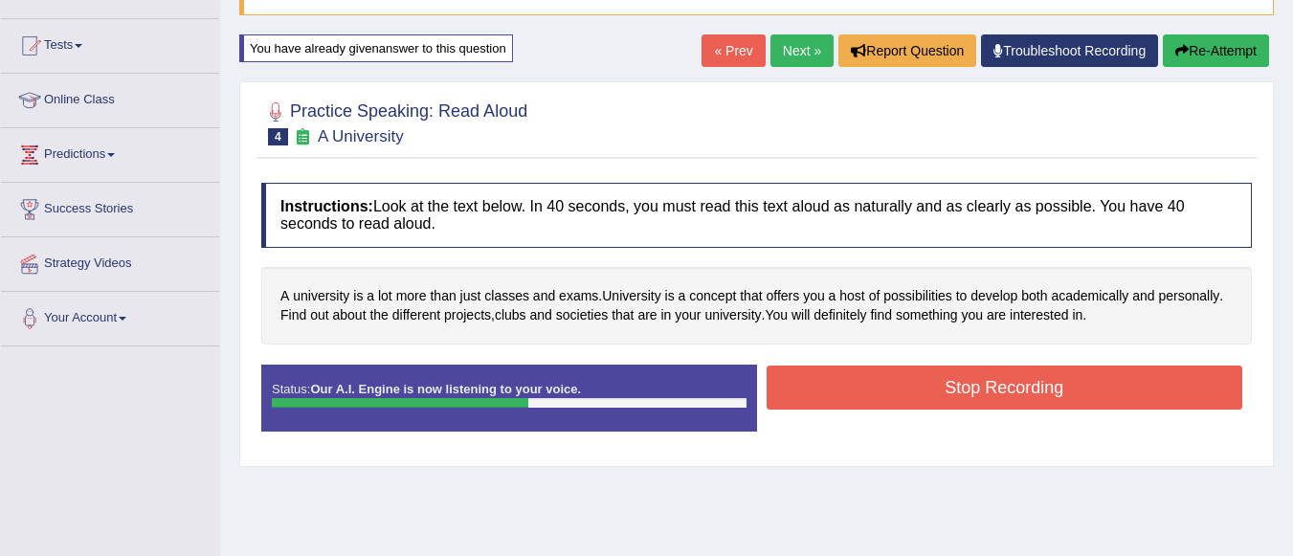
click at [1021, 379] on button "Stop Recording" at bounding box center [1004, 387] width 476 height 44
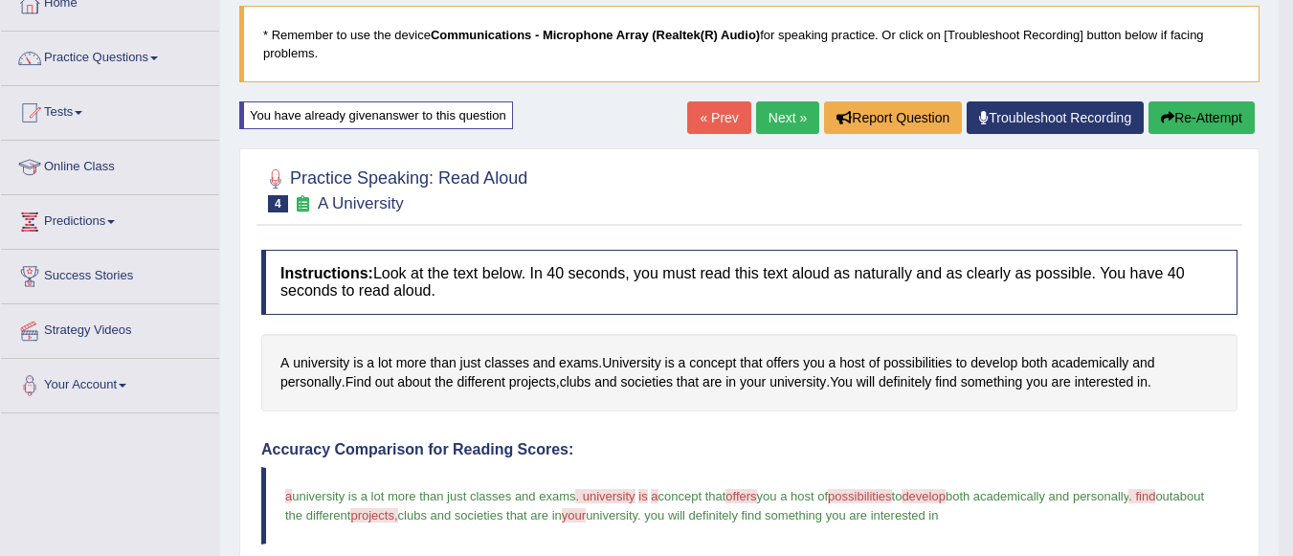
scroll to position [108, 0]
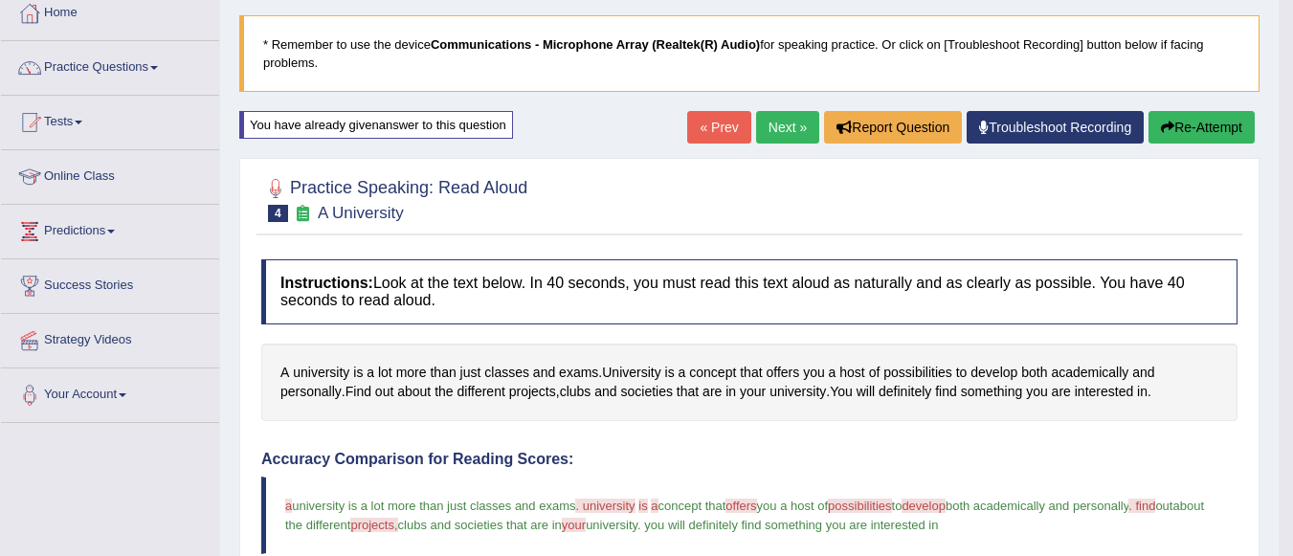
click at [1213, 116] on button "Re-Attempt" at bounding box center [1201, 127] width 106 height 33
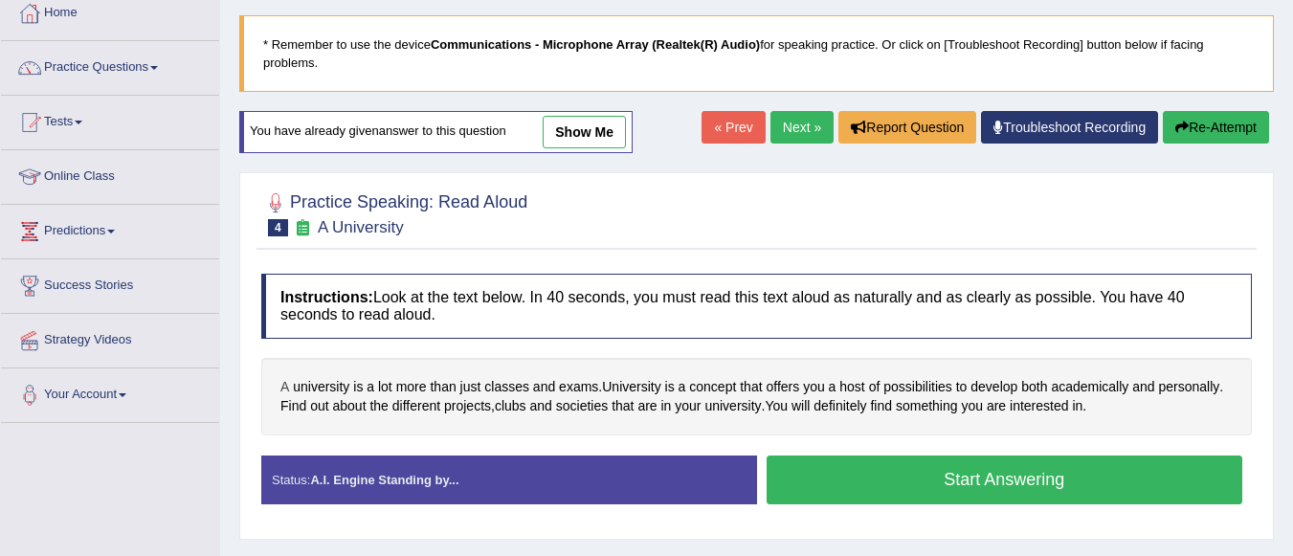
click at [286, 384] on span "A" at bounding box center [284, 387] width 9 height 20
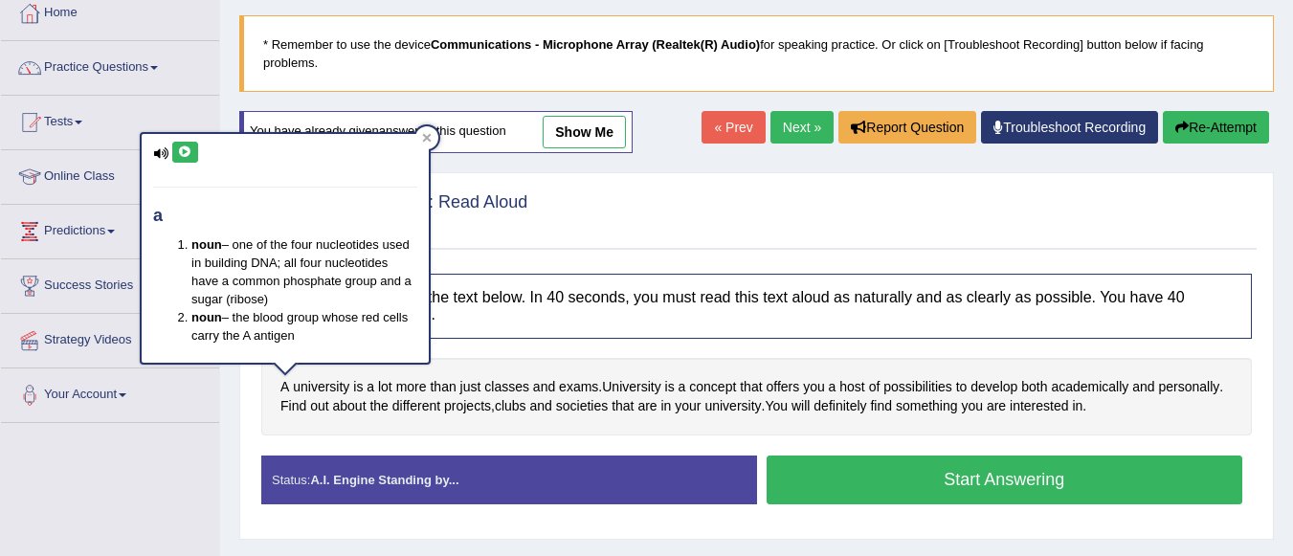
click at [189, 153] on icon at bounding box center [185, 151] width 14 height 11
click at [203, 149] on div "a noun – one of the four nucleotides used in building DNA; all four nucleotides…" at bounding box center [285, 248] width 287 height 228
click at [187, 149] on icon at bounding box center [185, 151] width 14 height 11
click at [429, 135] on icon at bounding box center [427, 138] width 9 height 9
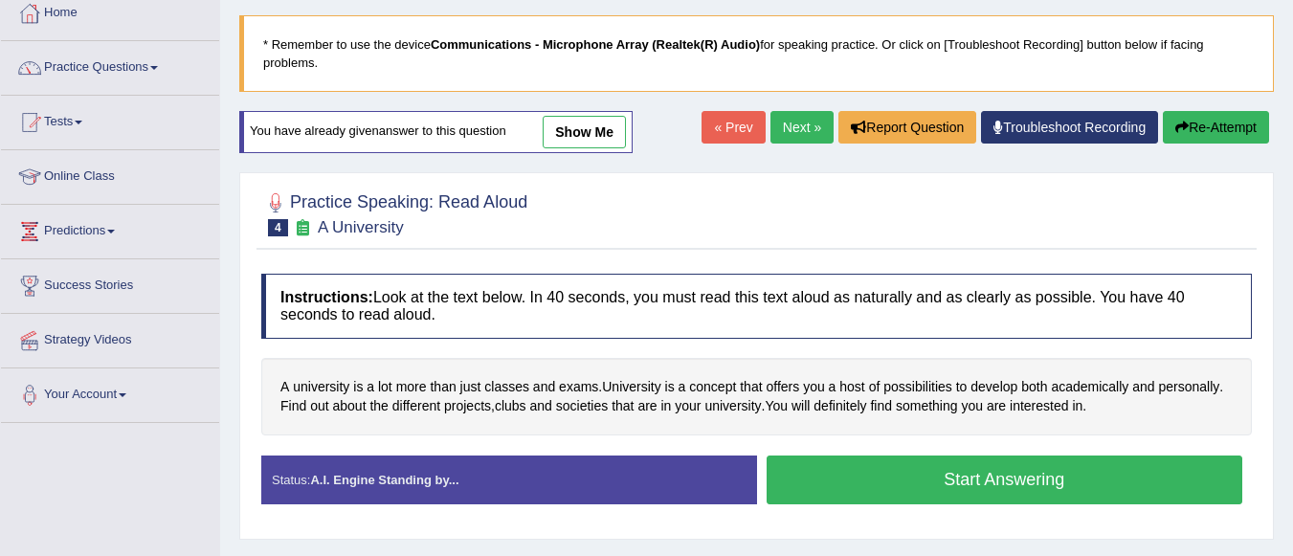
click at [868, 472] on button "Start Answering" at bounding box center [1004, 479] width 476 height 49
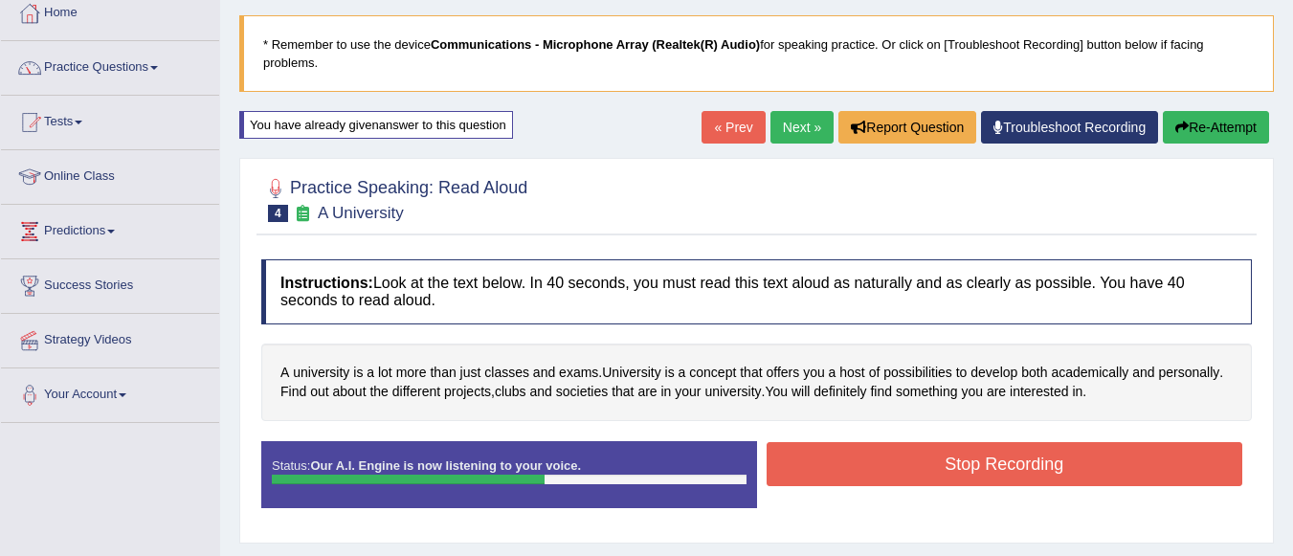
click at [868, 472] on button "Stop Recording" at bounding box center [1004, 464] width 476 height 44
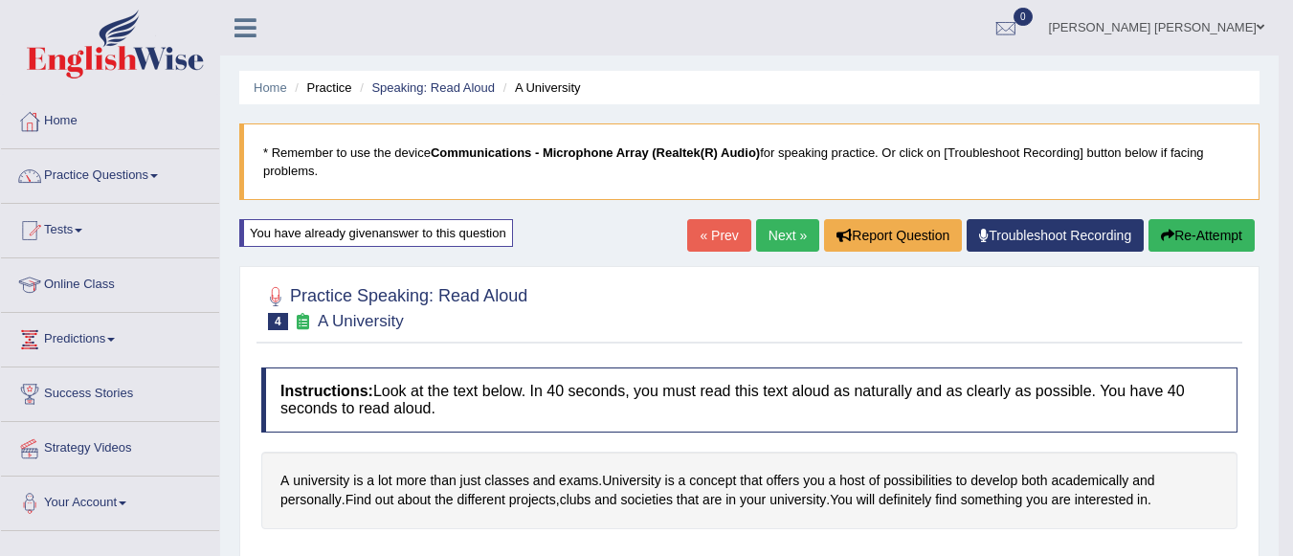
click at [777, 239] on link "Next »" at bounding box center [787, 235] width 63 height 33
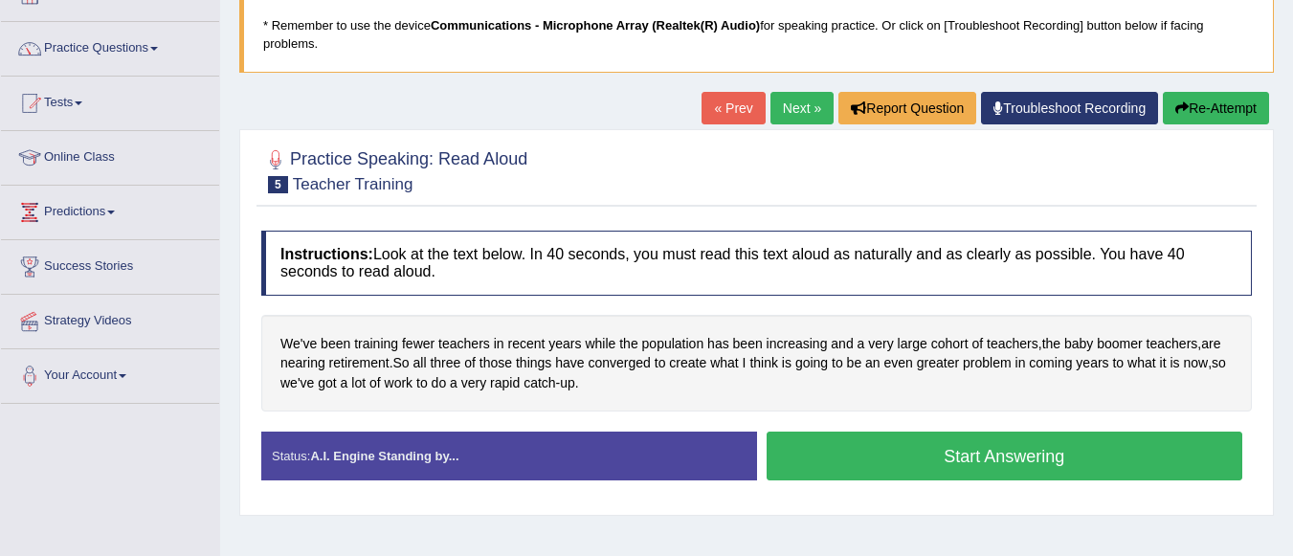
scroll to position [188, 0]
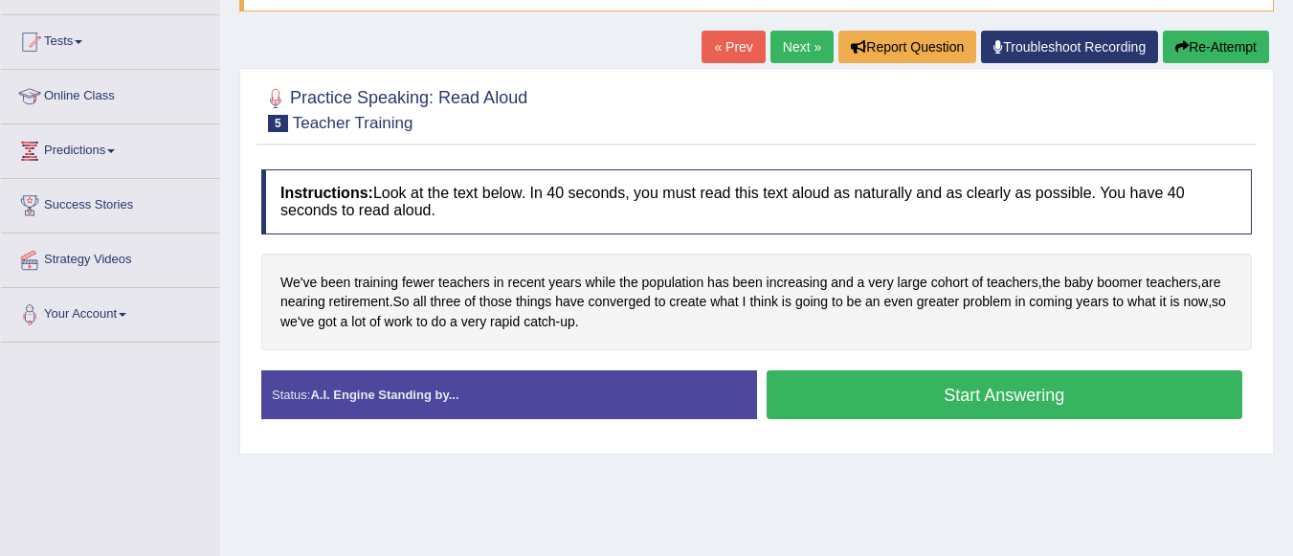
click at [1127, 406] on button "Start Answering" at bounding box center [1004, 394] width 476 height 49
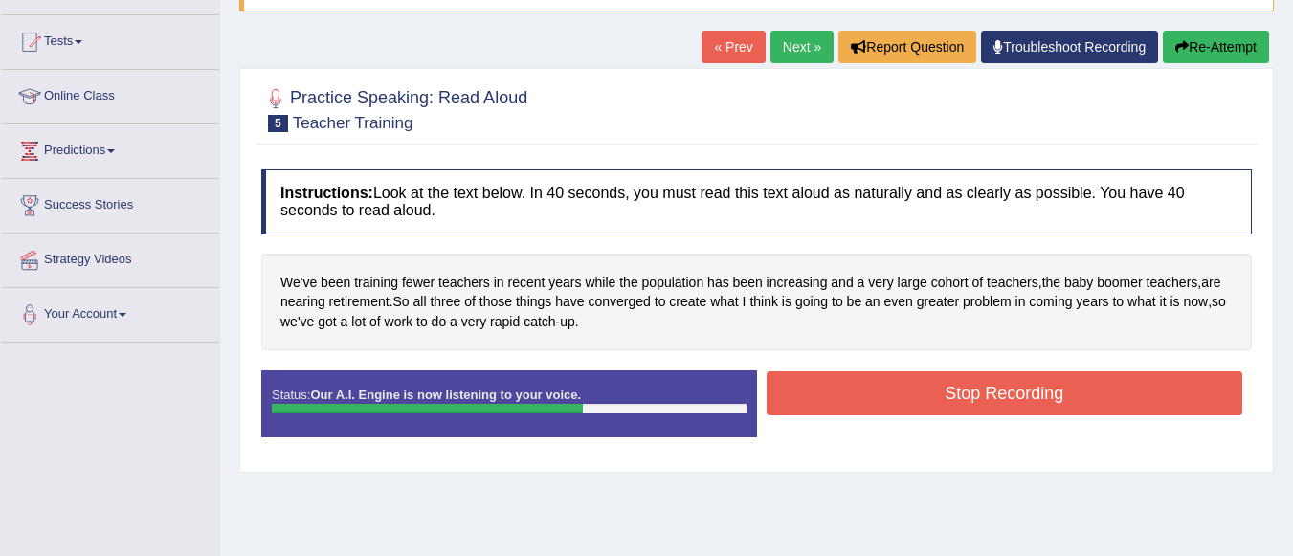
click at [1127, 406] on button "Stop Recording" at bounding box center [1004, 393] width 476 height 44
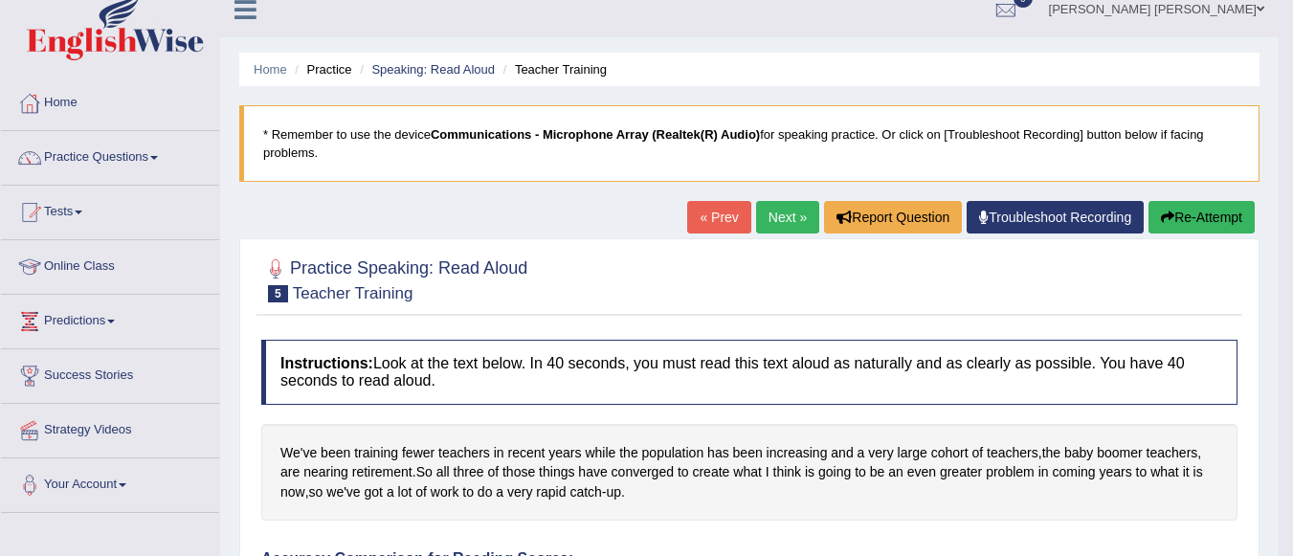
scroll to position [0, 0]
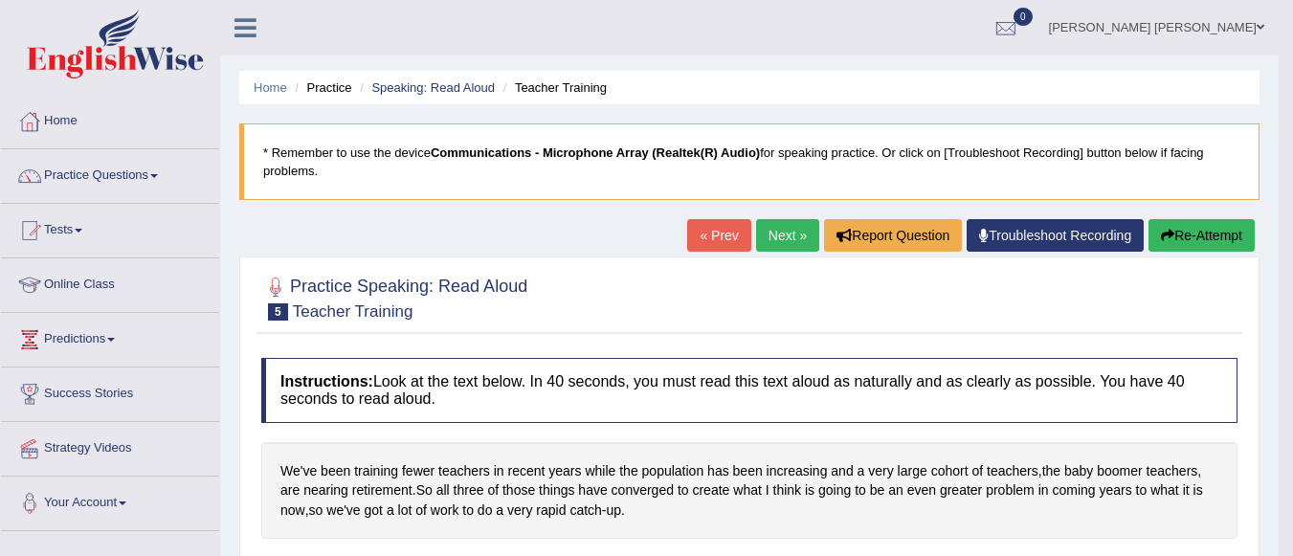
click at [790, 233] on link "Next »" at bounding box center [787, 235] width 63 height 33
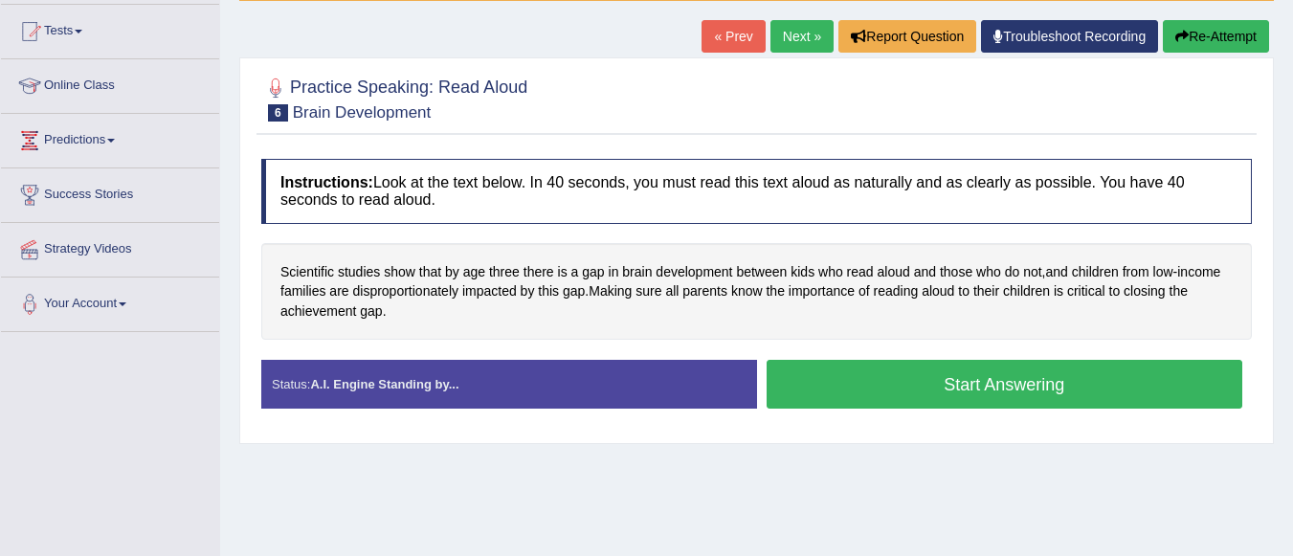
scroll to position [198, 0]
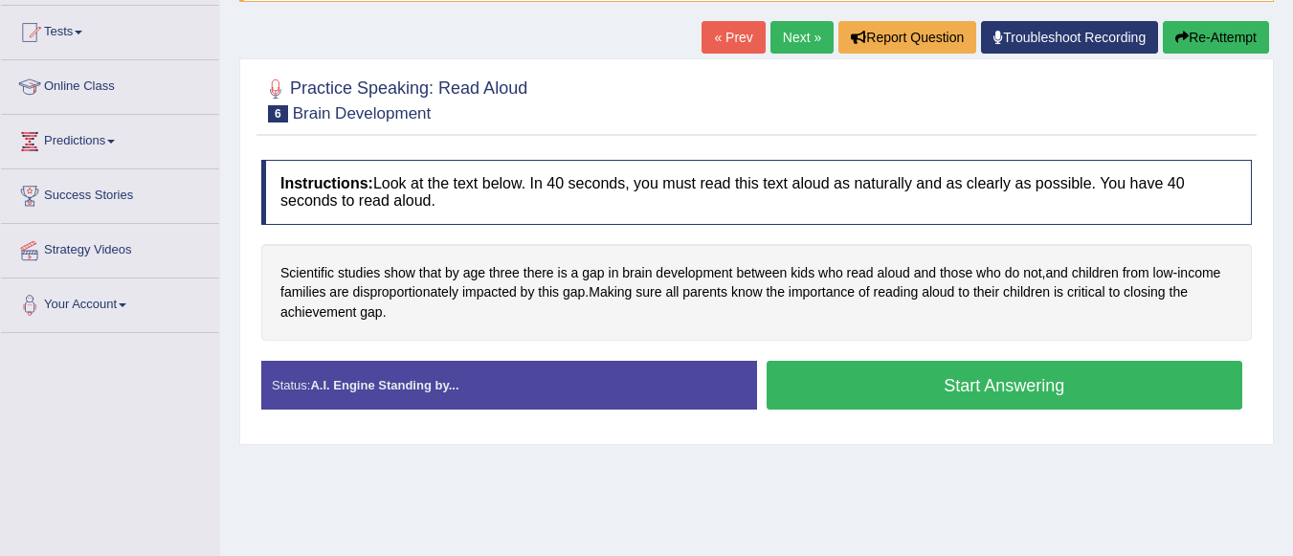
click at [852, 387] on button "Start Answering" at bounding box center [1004, 385] width 476 height 49
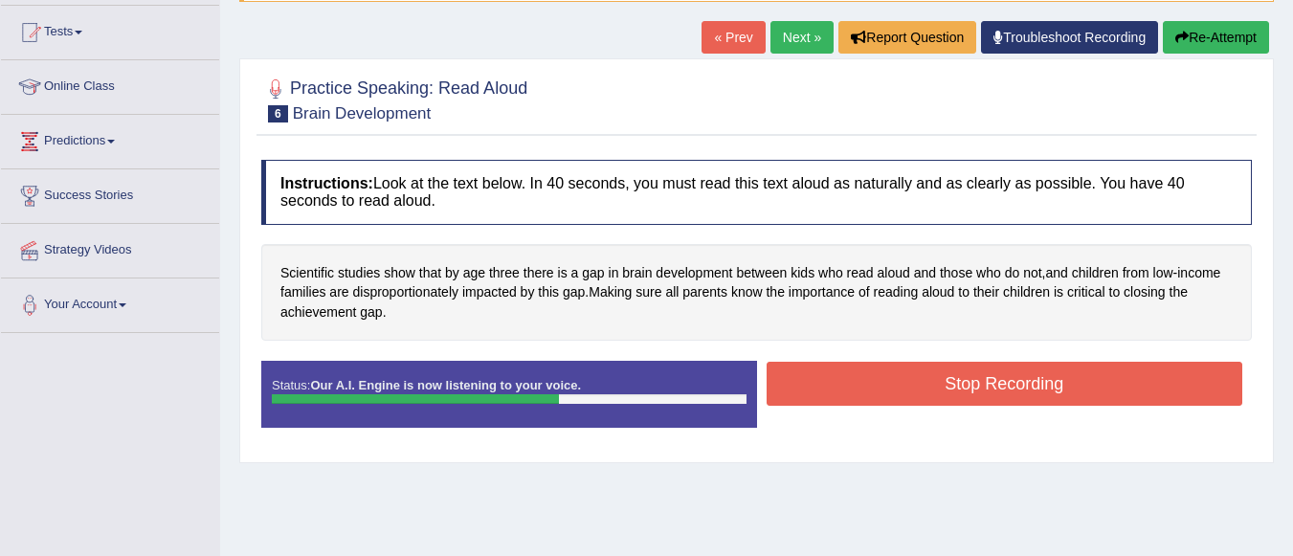
click at [852, 387] on button "Stop Recording" at bounding box center [1004, 384] width 476 height 44
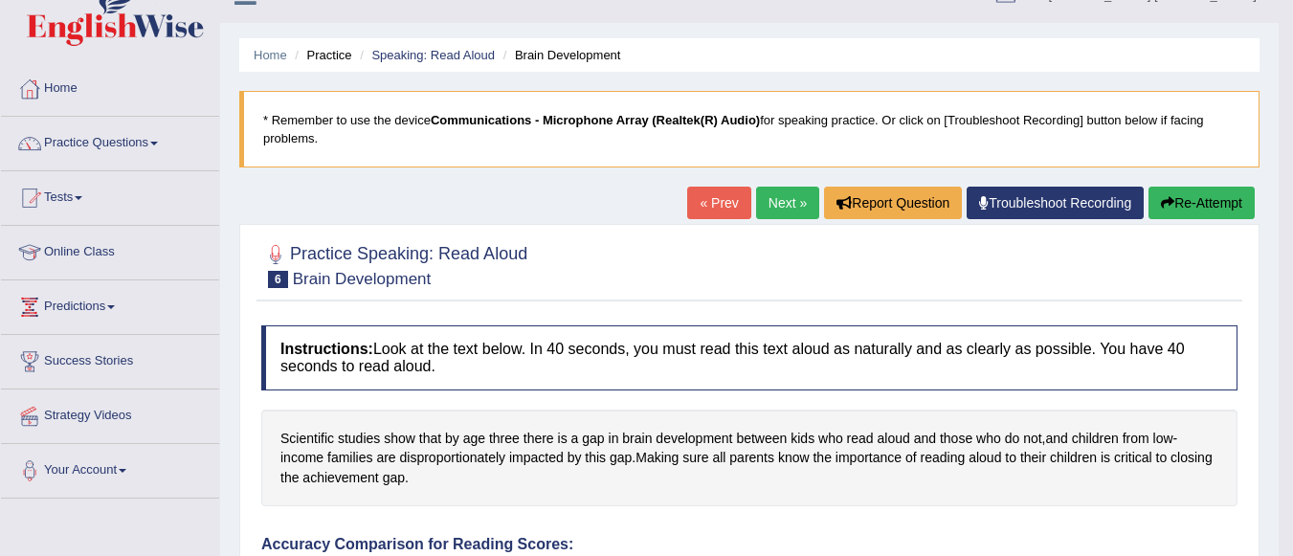
scroll to position [0, 0]
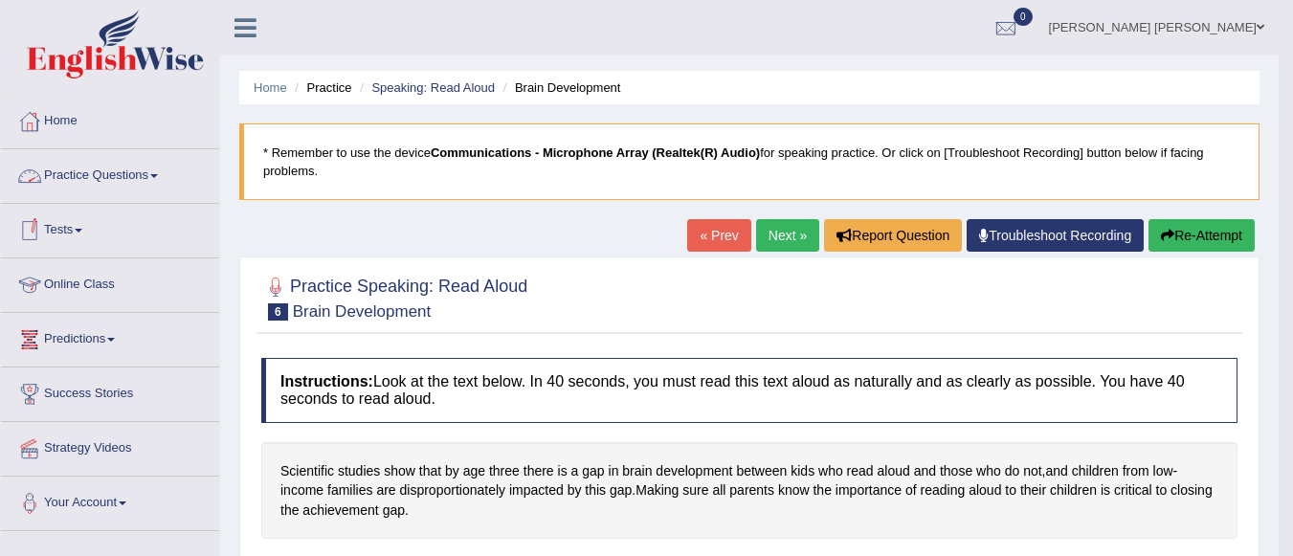
click at [147, 169] on link "Practice Questions" at bounding box center [110, 173] width 218 height 48
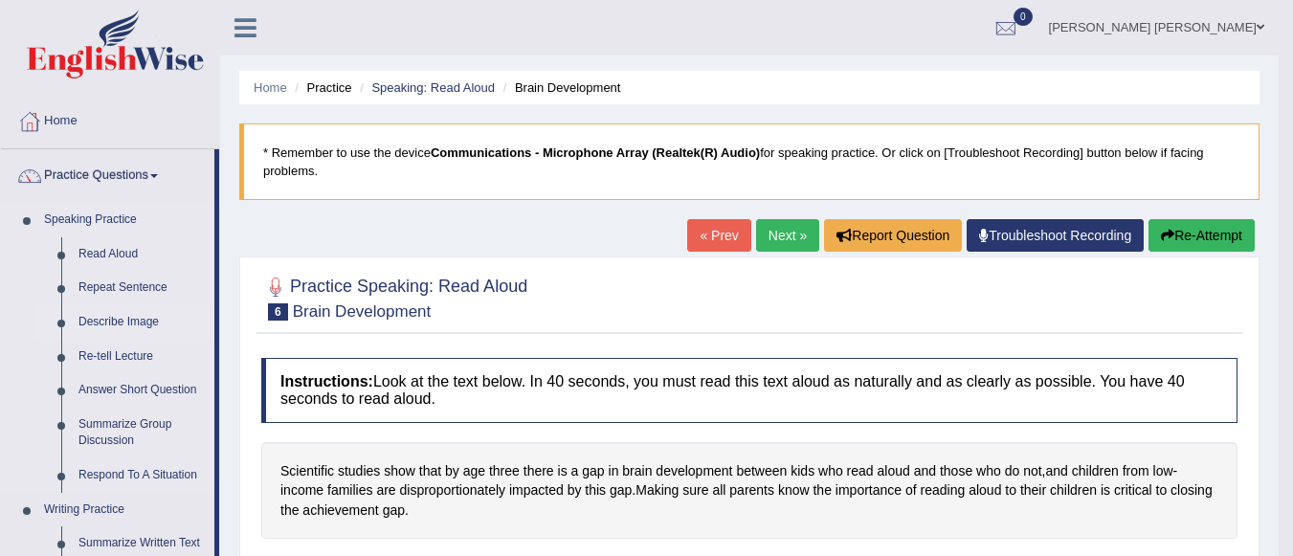
click at [107, 315] on link "Describe Image" at bounding box center [142, 322] width 144 height 34
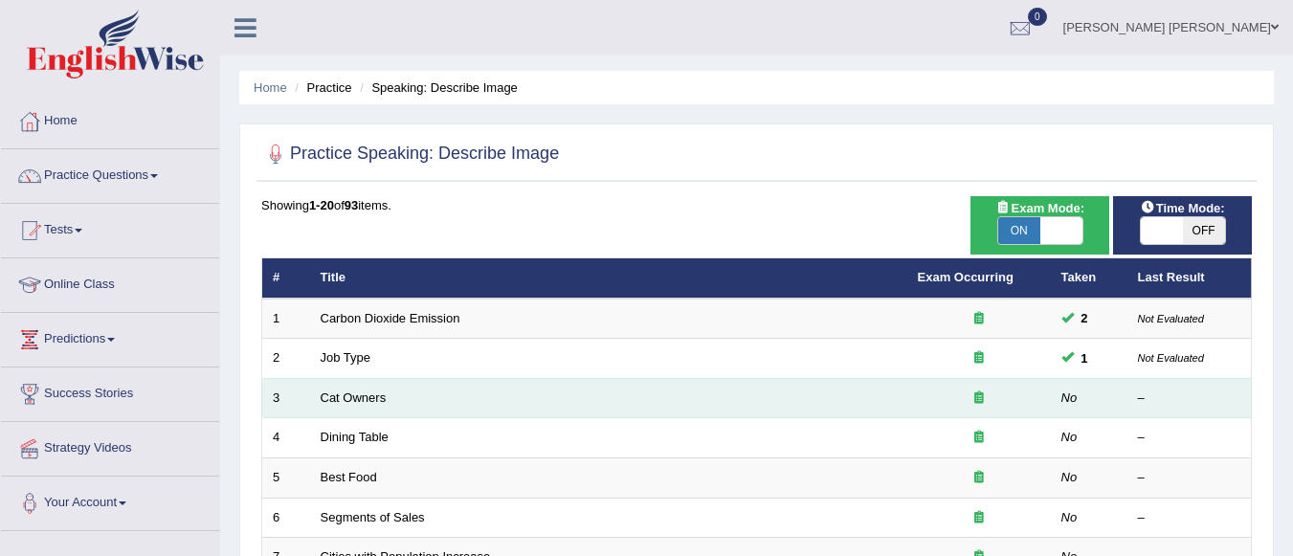
click at [988, 401] on div at bounding box center [979, 398] width 122 height 18
click at [365, 399] on link "Cat Owners" at bounding box center [354, 397] width 66 height 14
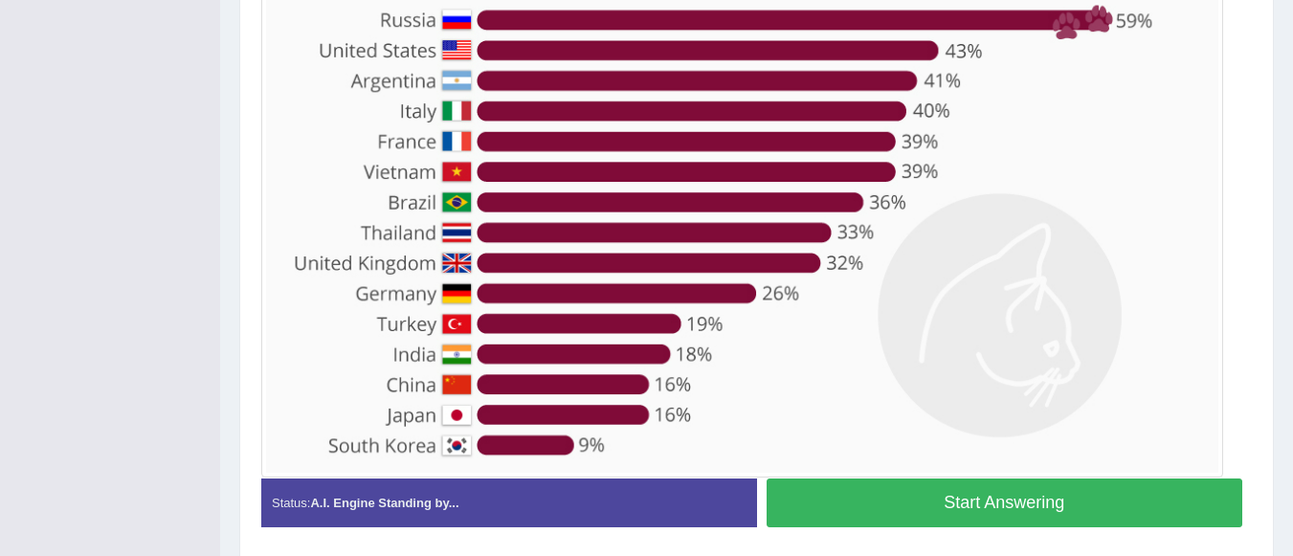
scroll to position [546, 0]
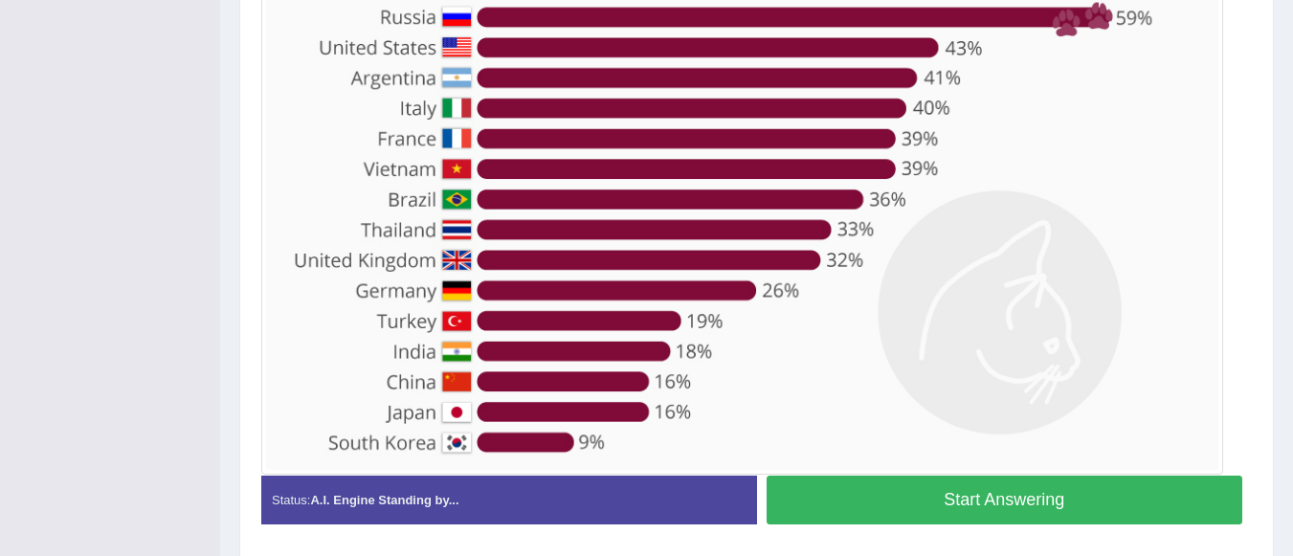
click at [1153, 511] on button "Start Answering" at bounding box center [1004, 500] width 476 height 49
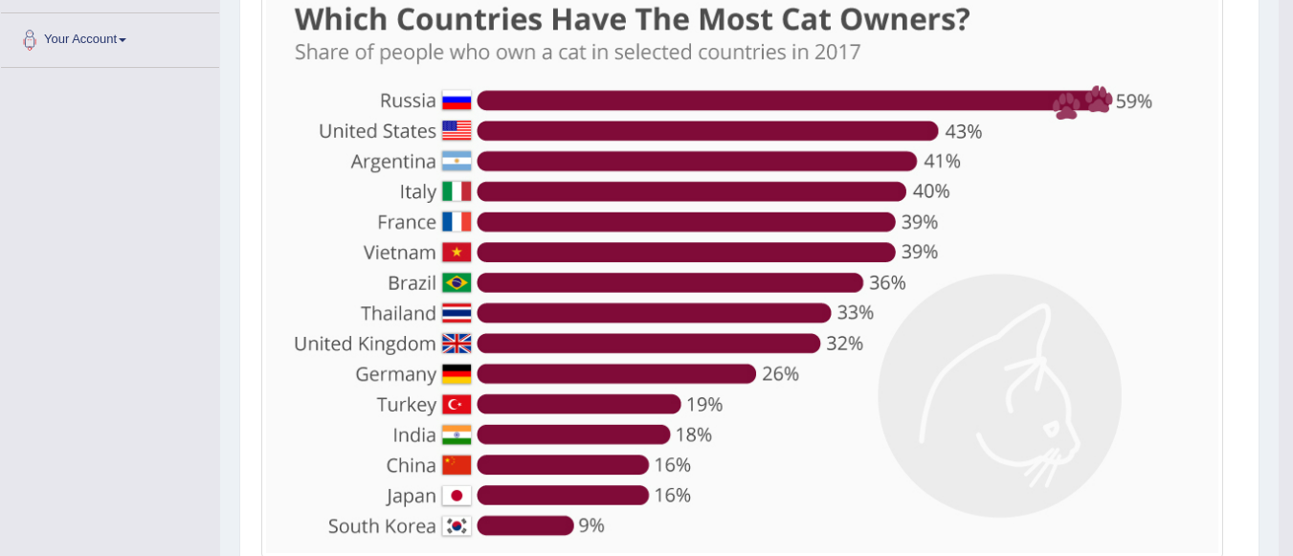
scroll to position [468, 0]
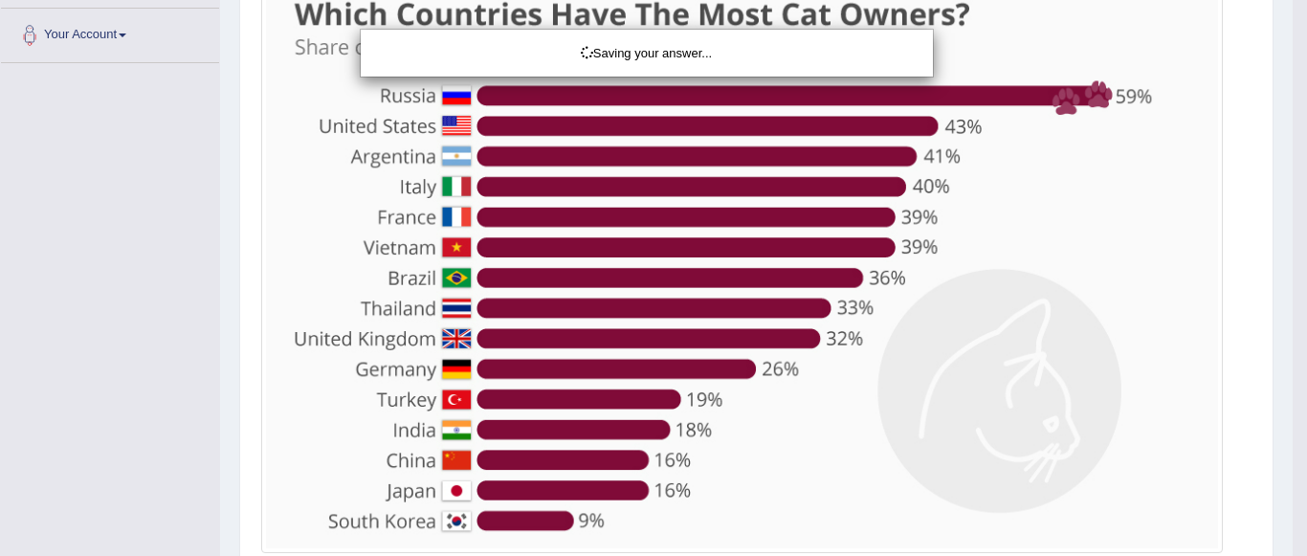
drag, startPoint x: 1298, startPoint y: 421, endPoint x: 1282, endPoint y: 450, distance: 33.0
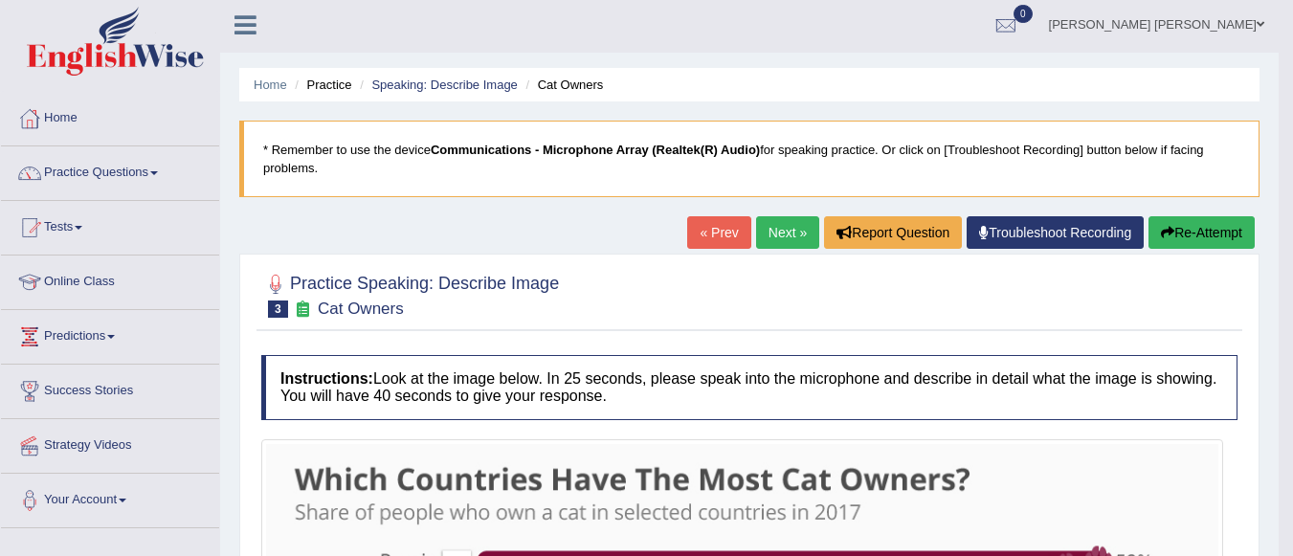
scroll to position [0, 0]
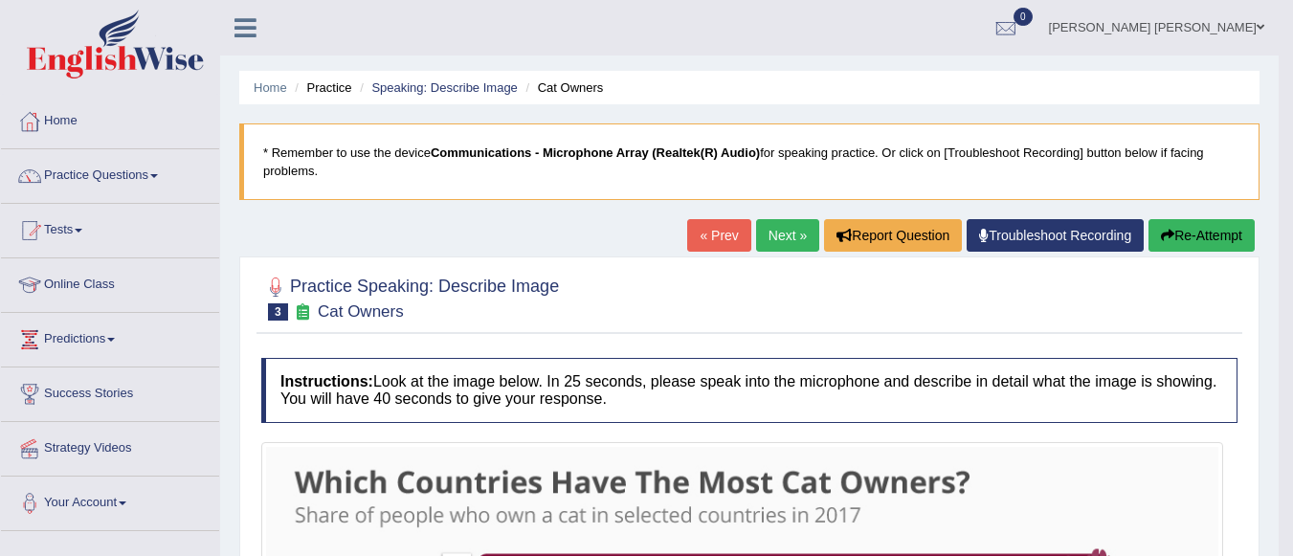
click at [782, 236] on link "Next »" at bounding box center [787, 235] width 63 height 33
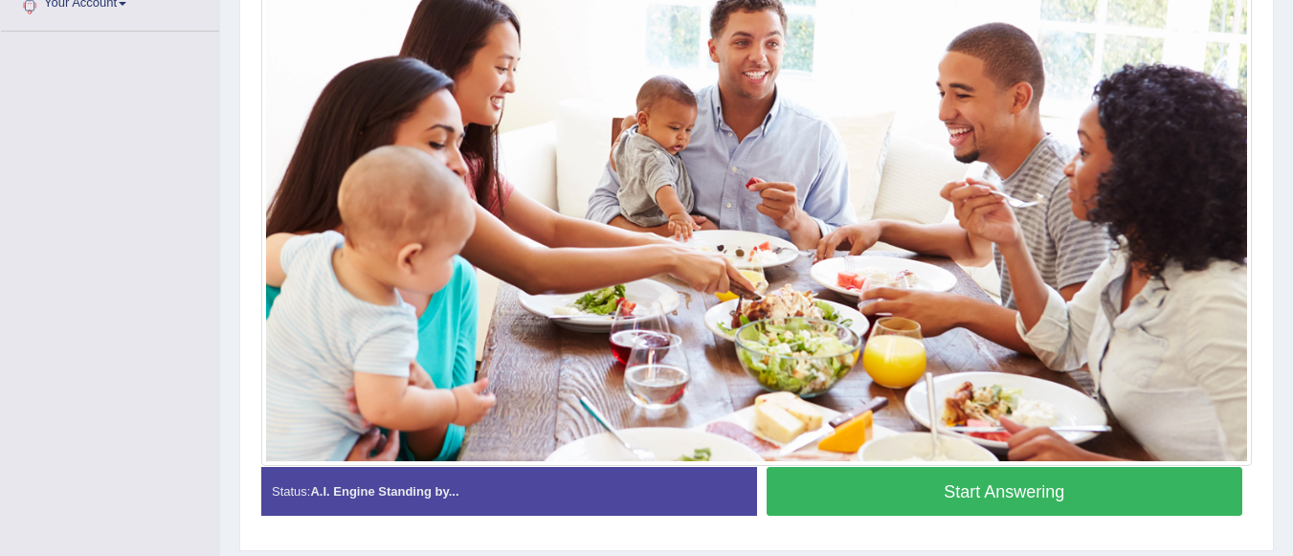
scroll to position [474, 0]
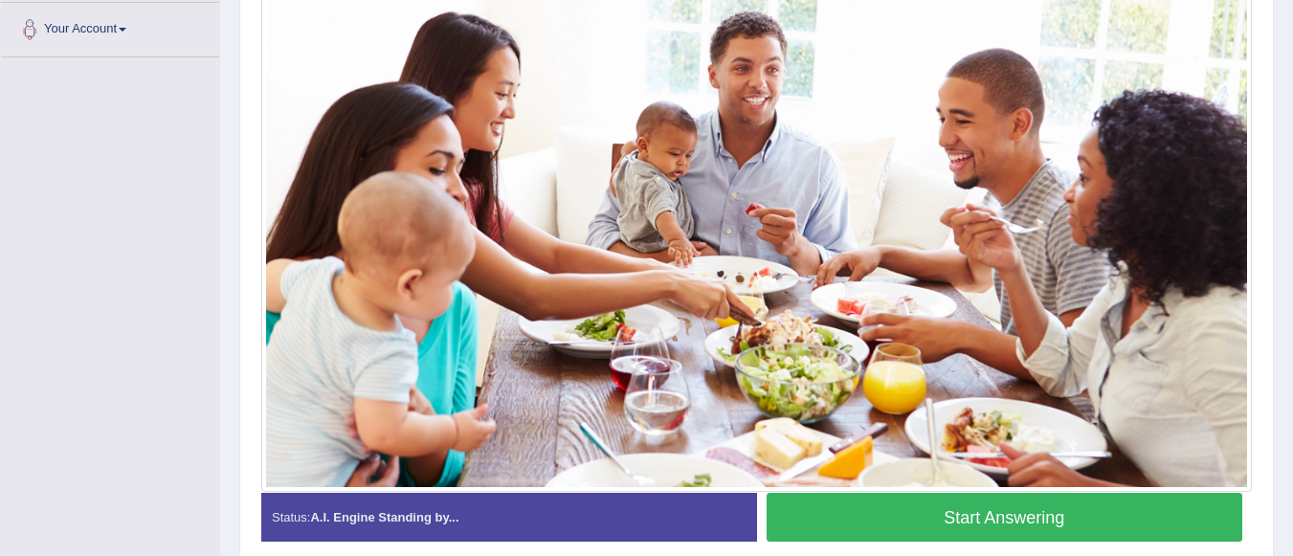
click at [1120, 530] on button "Start Answering" at bounding box center [1004, 517] width 476 height 49
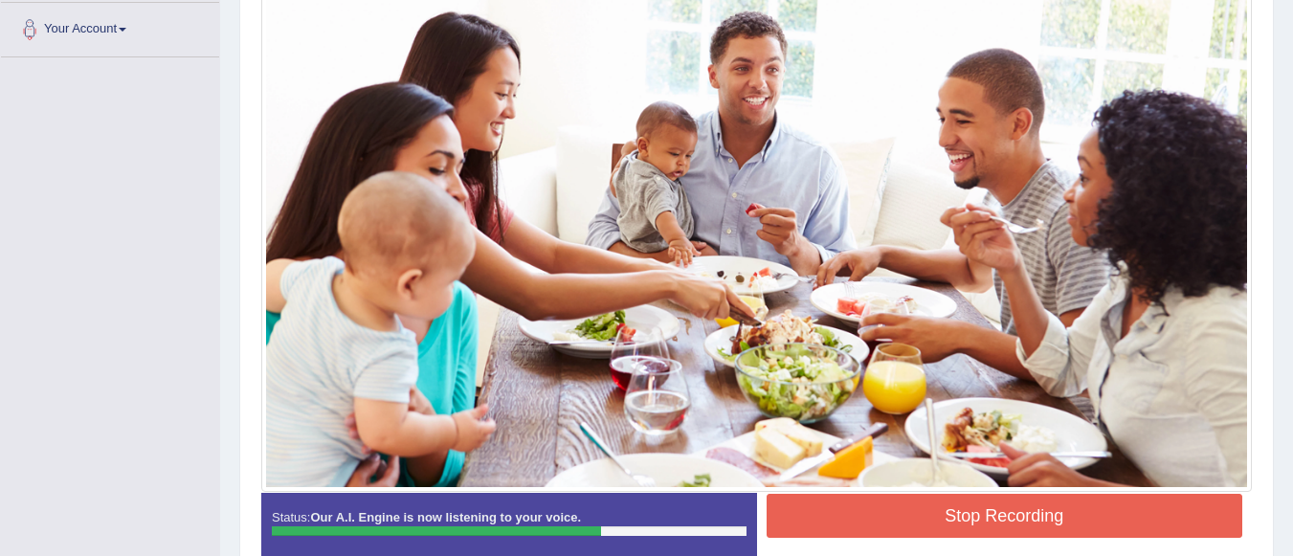
click at [1120, 530] on button "Stop Recording" at bounding box center [1004, 516] width 476 height 44
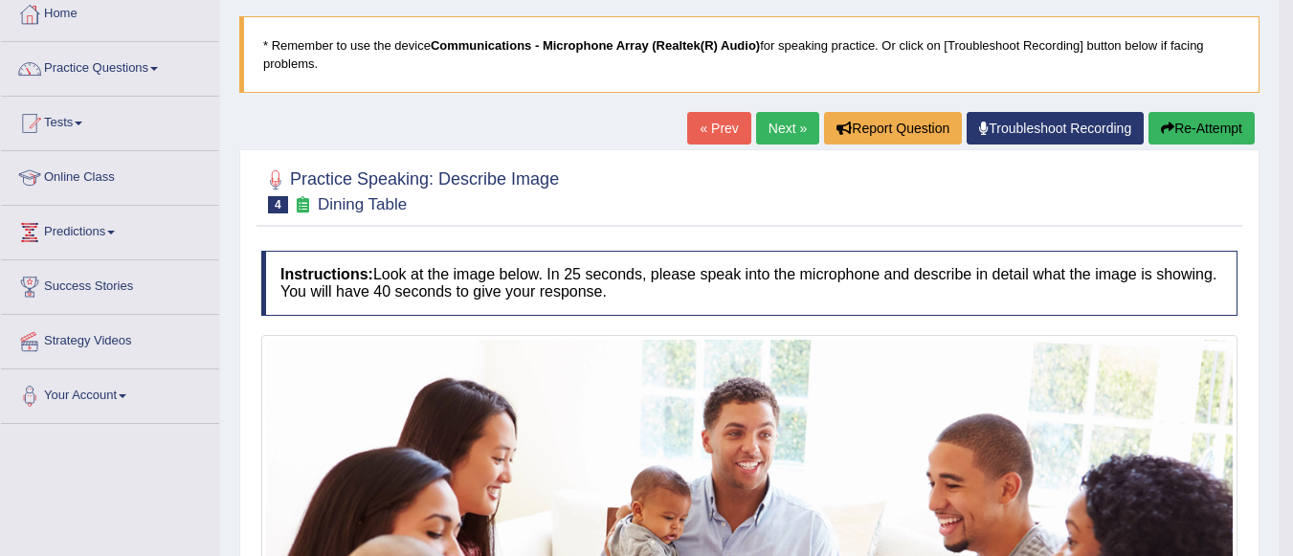
scroll to position [0, 0]
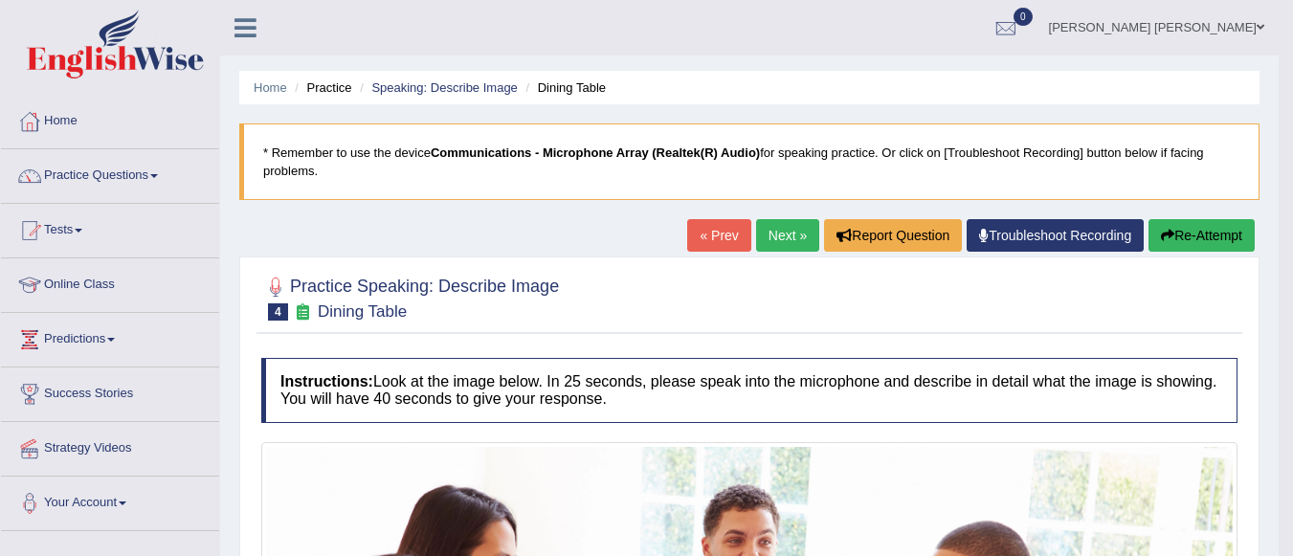
click at [798, 231] on link "Next »" at bounding box center [787, 235] width 63 height 33
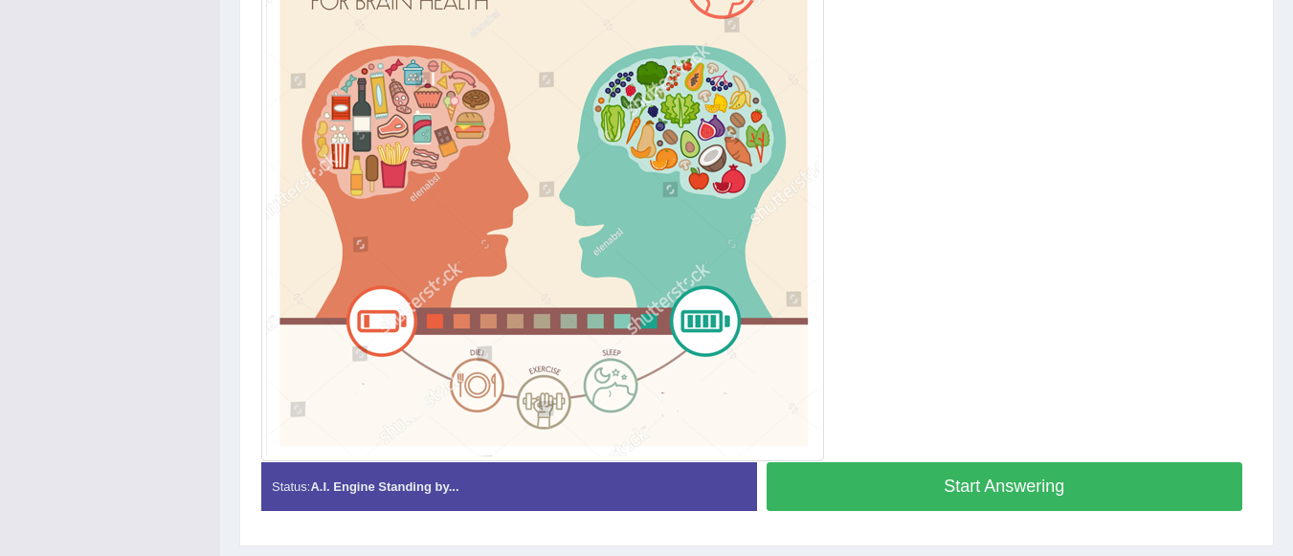
scroll to position [555, 0]
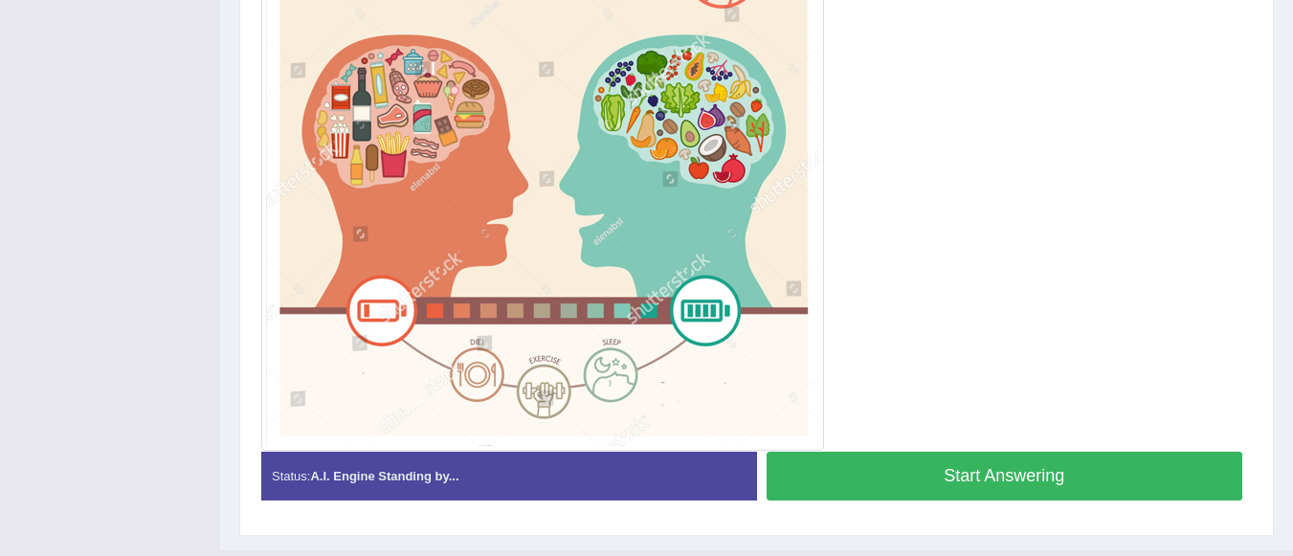
drag, startPoint x: 1176, startPoint y: 437, endPoint x: 1165, endPoint y: 464, distance: 28.8
click at [1165, 464] on div "Instructions: Look at the image below. In 25 seconds, please speak into the mic…" at bounding box center [756, 158] width 1000 height 731
click at [1165, 464] on button "Start Answering" at bounding box center [1004, 476] width 476 height 49
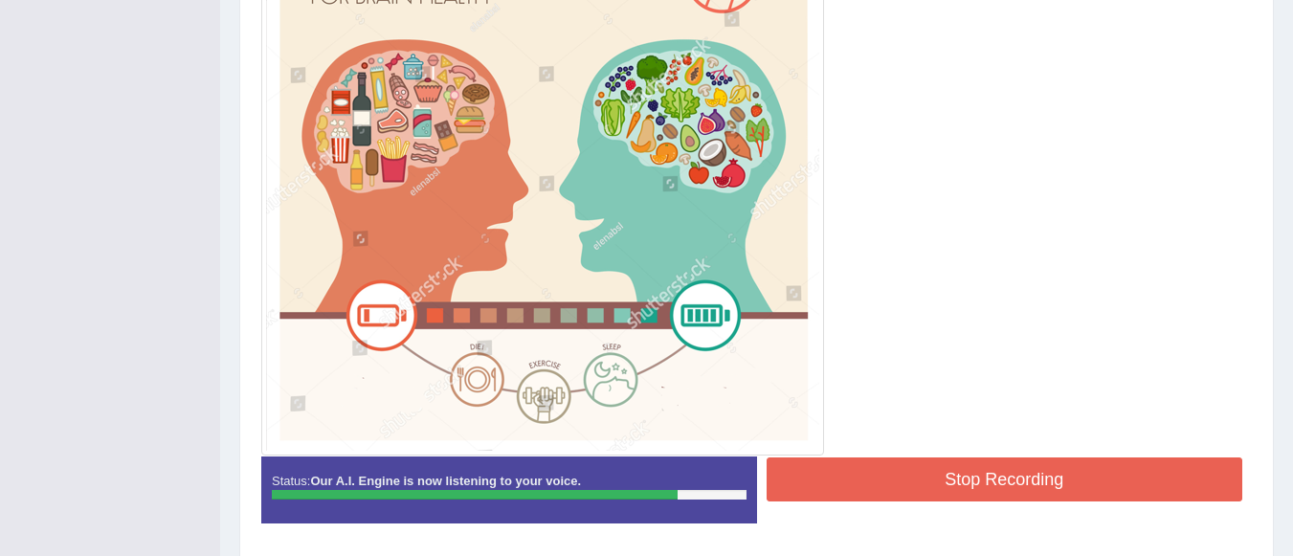
scroll to position [552, 0]
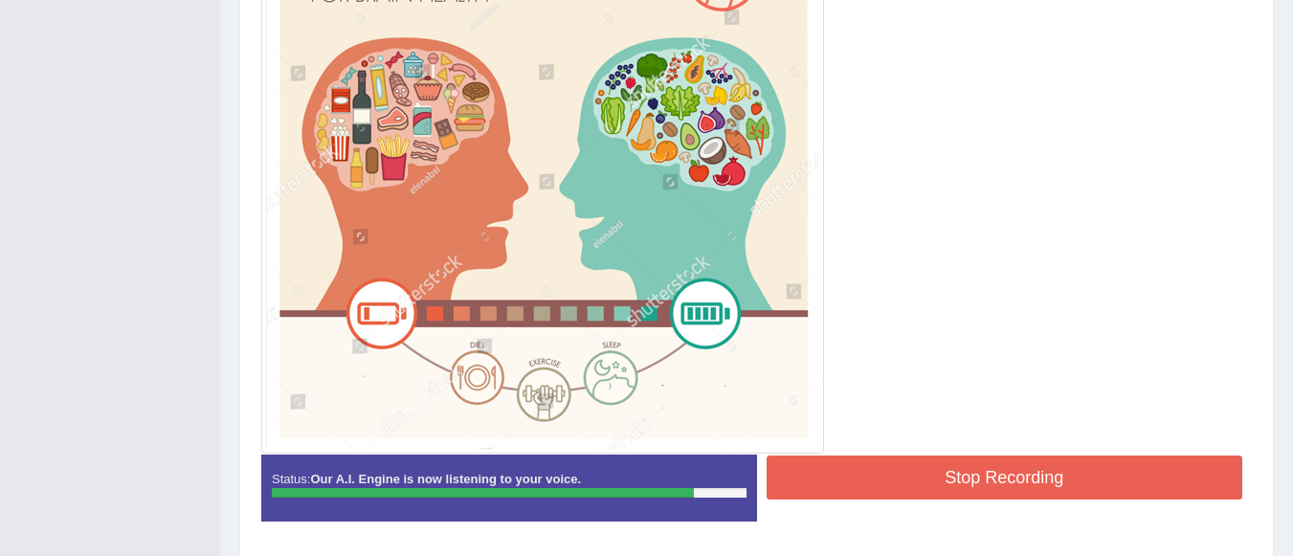
click at [1182, 460] on button "Stop Recording" at bounding box center [1004, 477] width 476 height 44
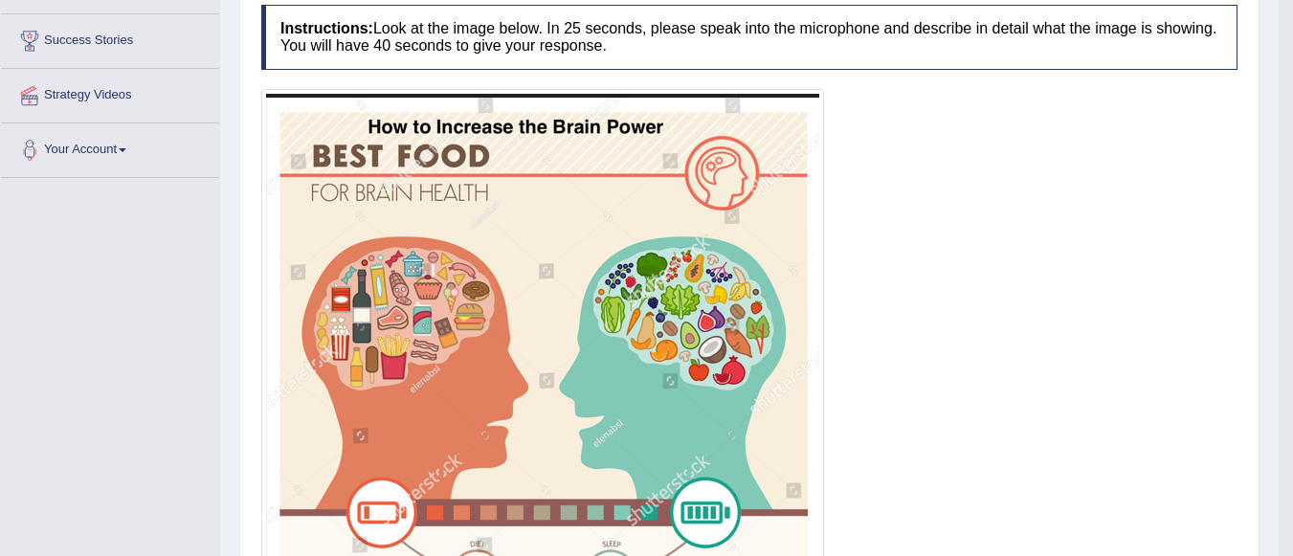
scroll to position [0, 0]
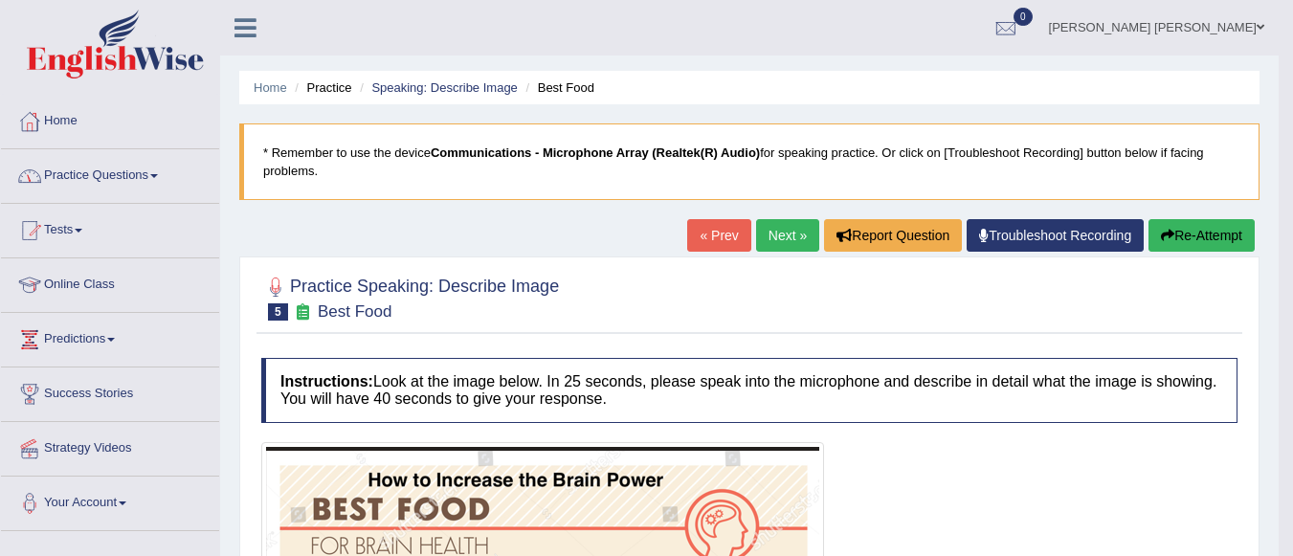
click at [158, 176] on span at bounding box center [154, 176] width 8 height 4
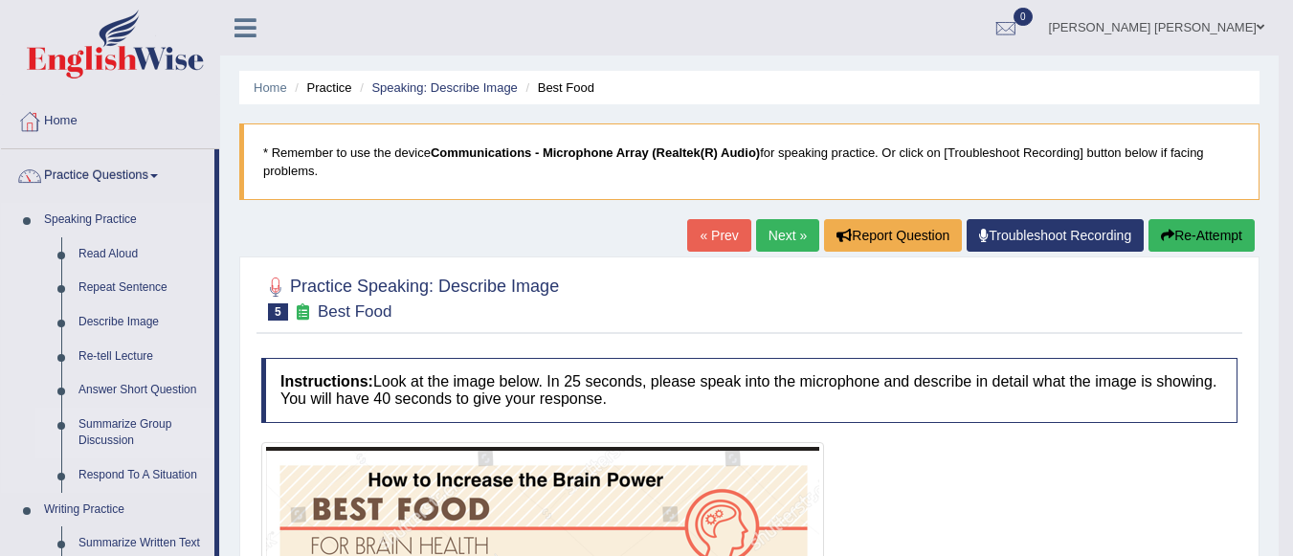
click at [123, 438] on link "Summarize Group Discussion" at bounding box center [142, 433] width 144 height 51
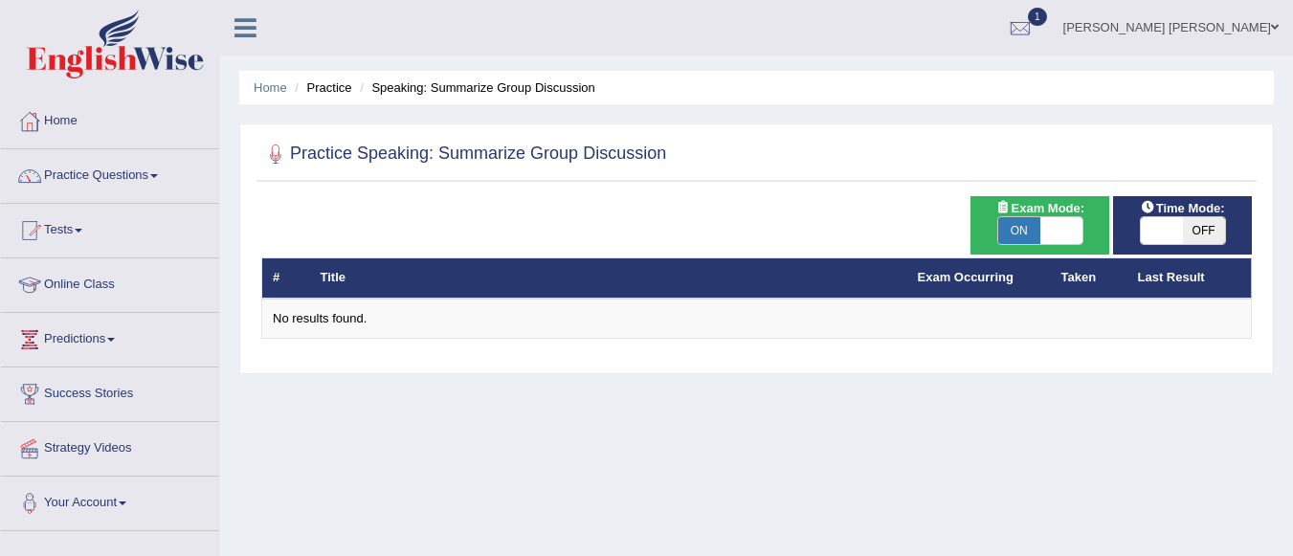
click at [1029, 227] on span "ON" at bounding box center [1019, 230] width 42 height 27
checkbox input "false"
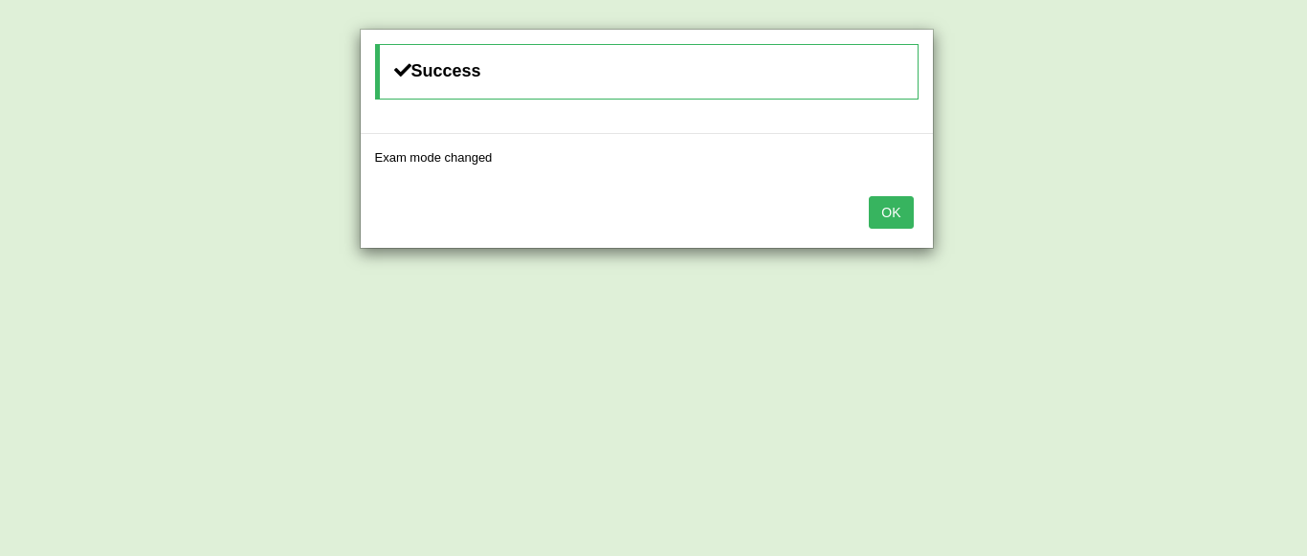
click at [880, 204] on button "OK" at bounding box center [891, 212] width 44 height 33
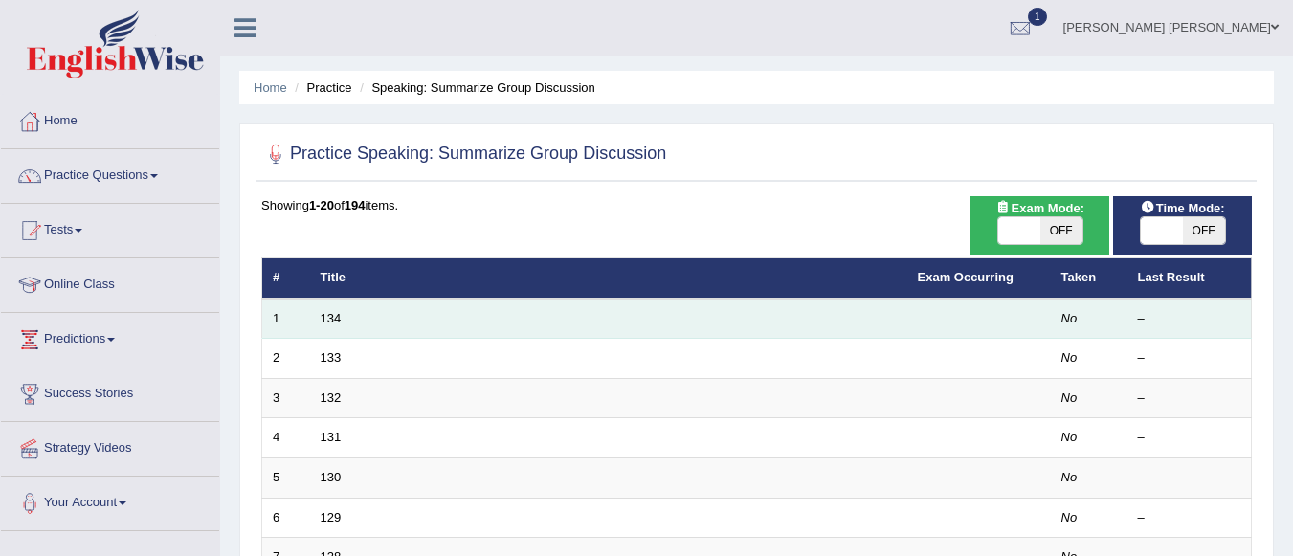
click at [456, 321] on td "134" at bounding box center [608, 319] width 597 height 40
click at [330, 313] on link "134" at bounding box center [331, 318] width 21 height 14
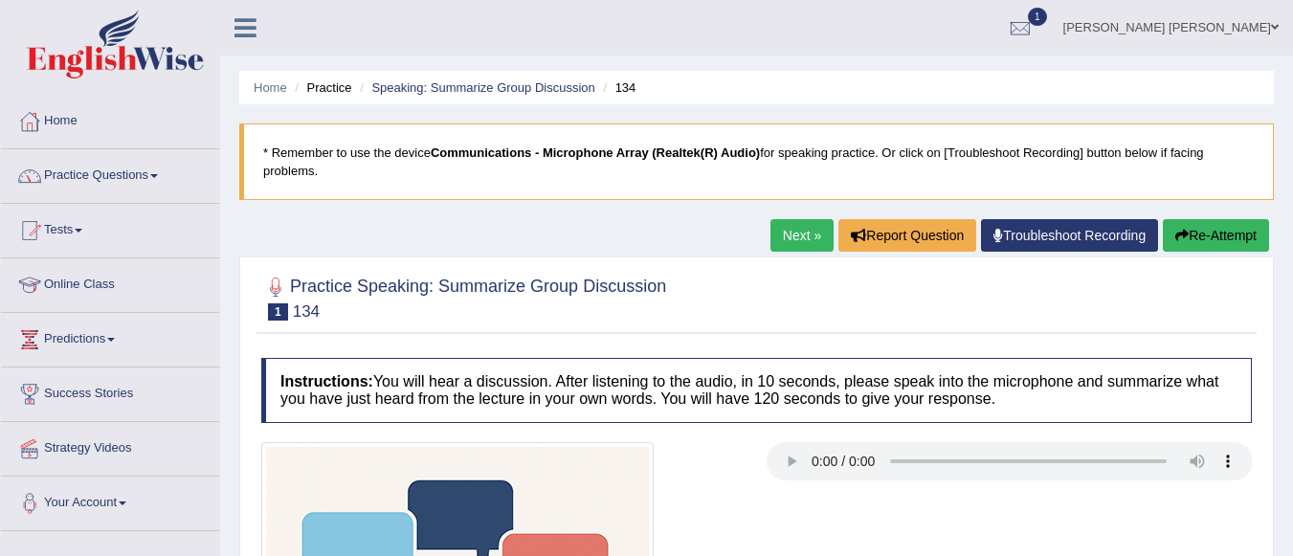
click at [111, 183] on link "Practice Questions" at bounding box center [110, 173] width 218 height 48
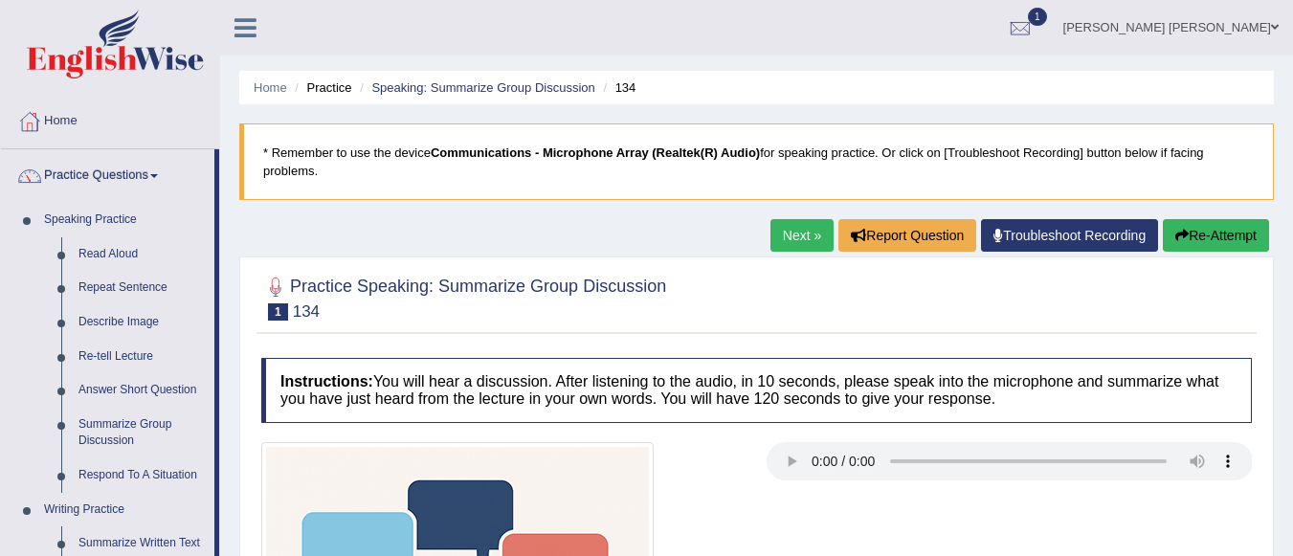
click at [111, 183] on link "Practice Questions" at bounding box center [107, 173] width 213 height 48
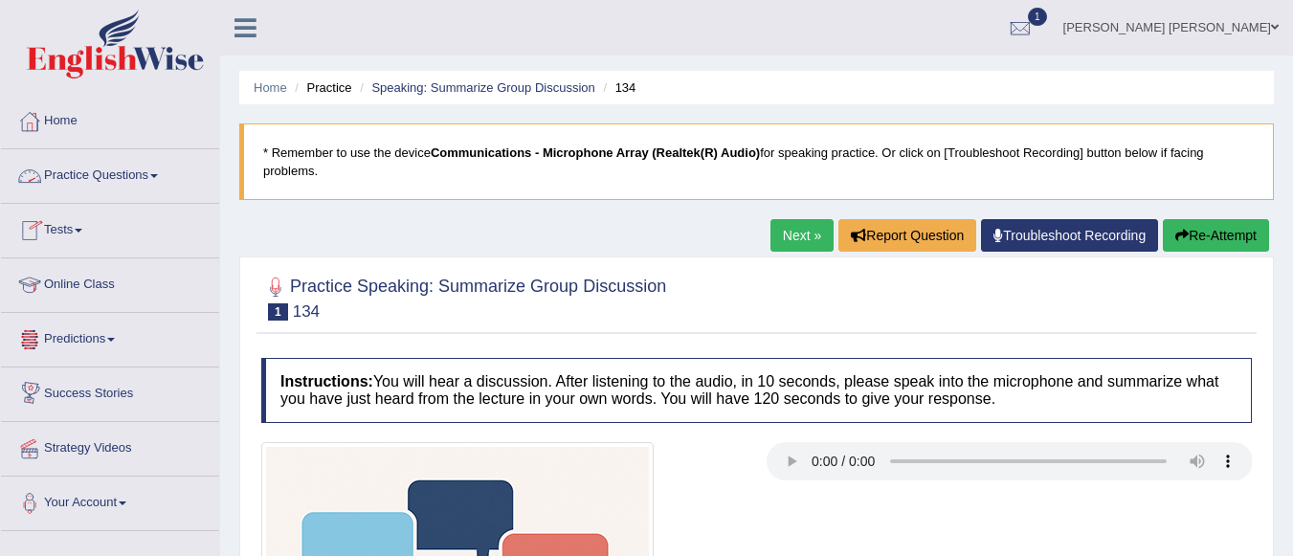
click at [157, 175] on span at bounding box center [154, 176] width 8 height 4
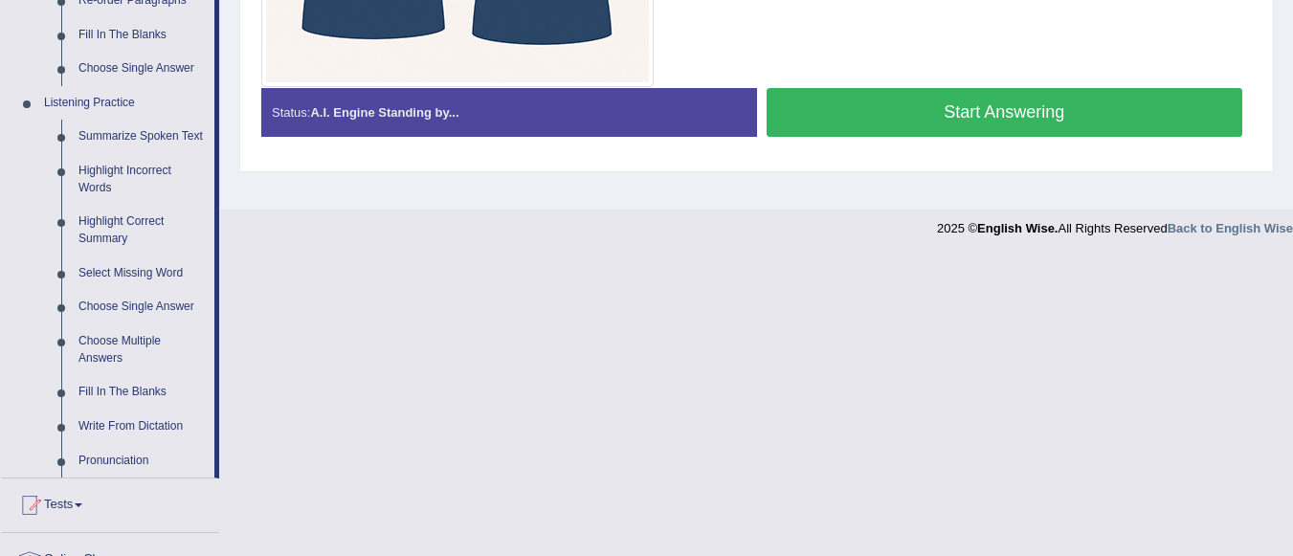
scroll to position [744, 0]
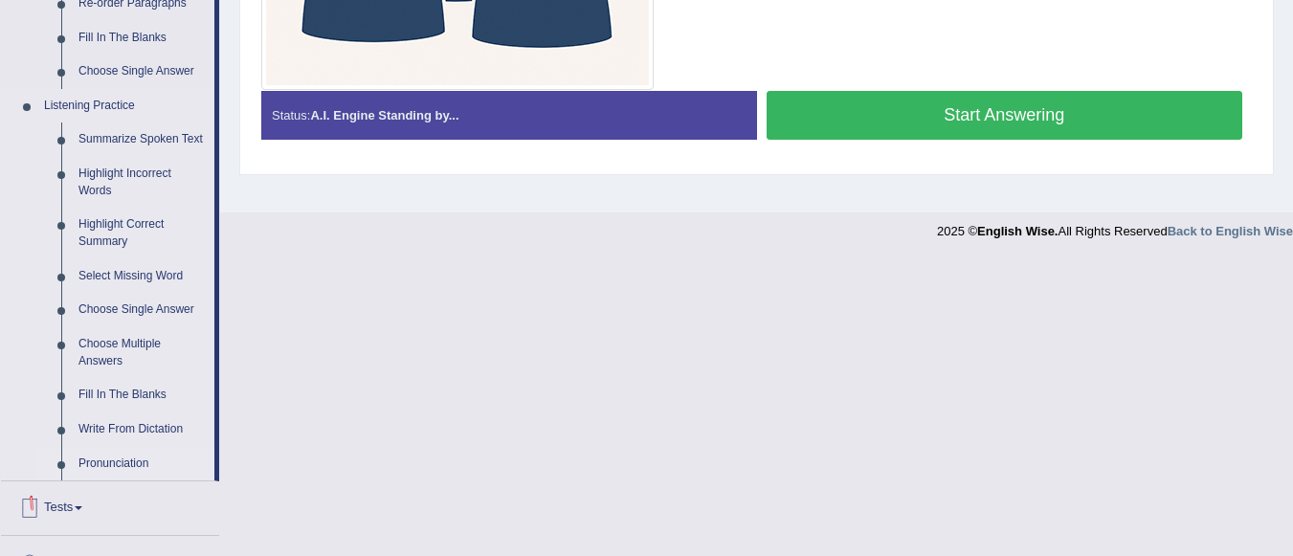
click at [85, 466] on link "Pronunciation" at bounding box center [142, 464] width 144 height 34
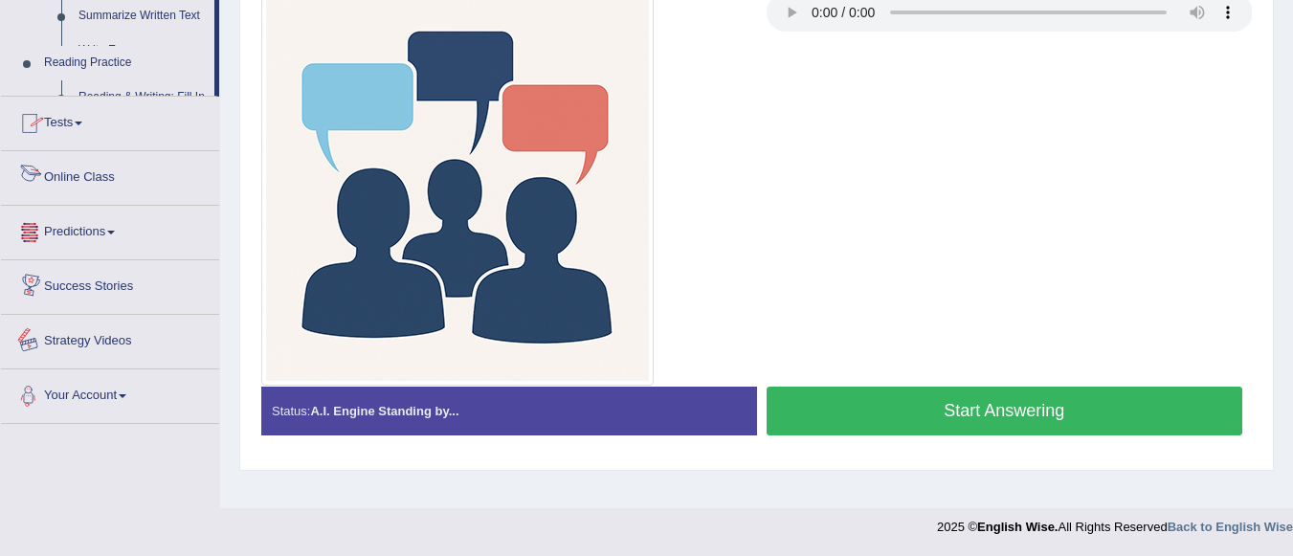
scroll to position [984, 0]
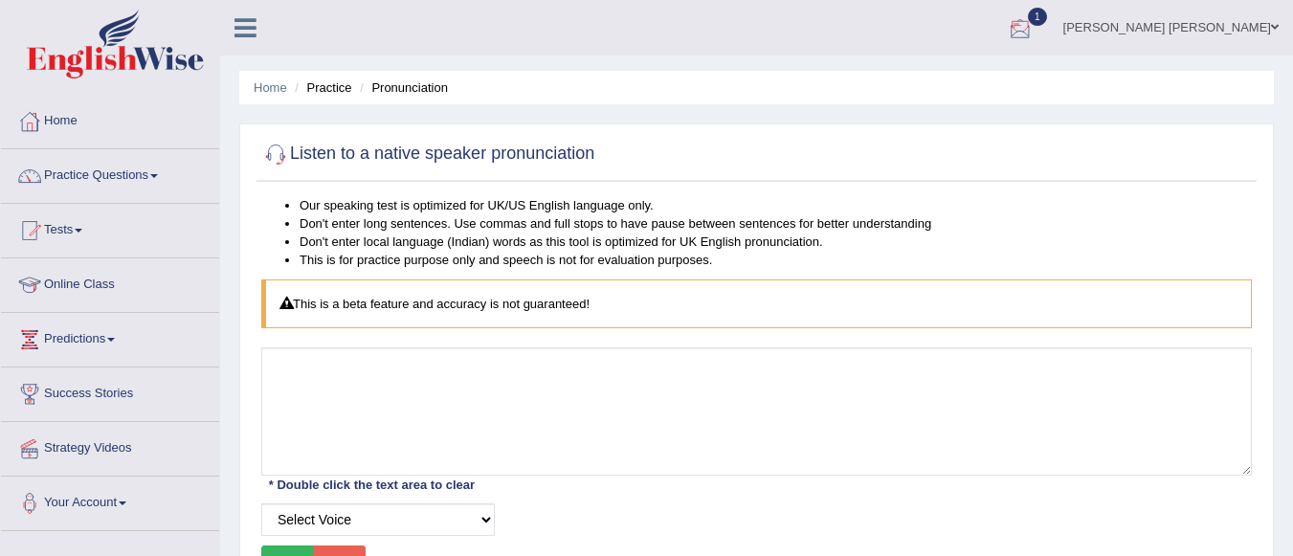
click at [1034, 24] on div at bounding box center [1020, 28] width 29 height 29
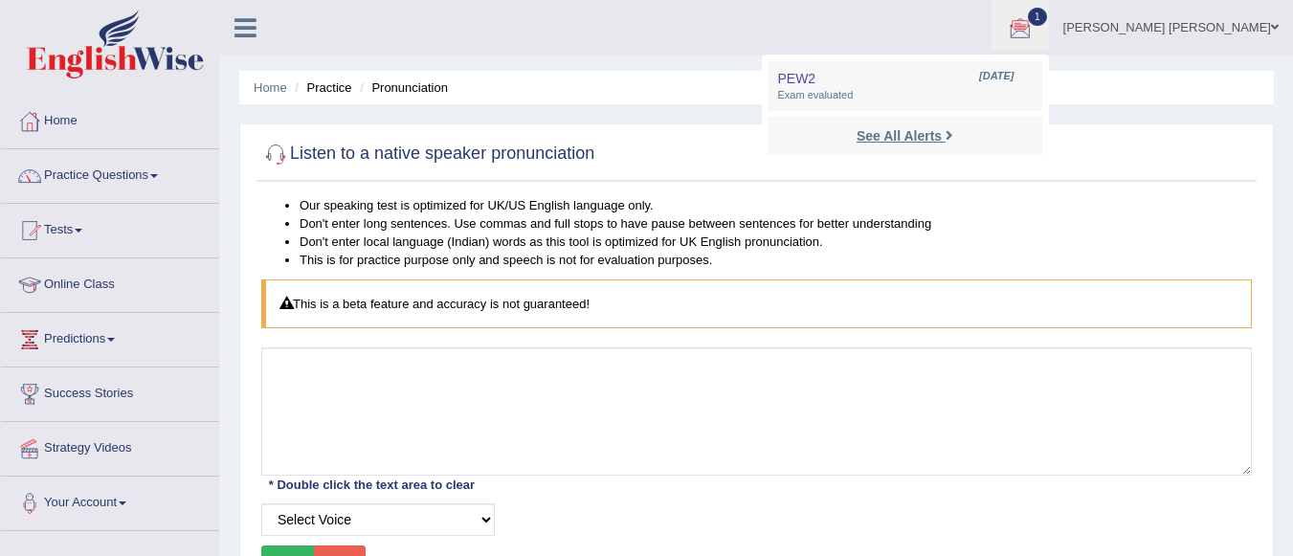
click at [941, 137] on strong "See All Alerts" at bounding box center [898, 135] width 85 height 15
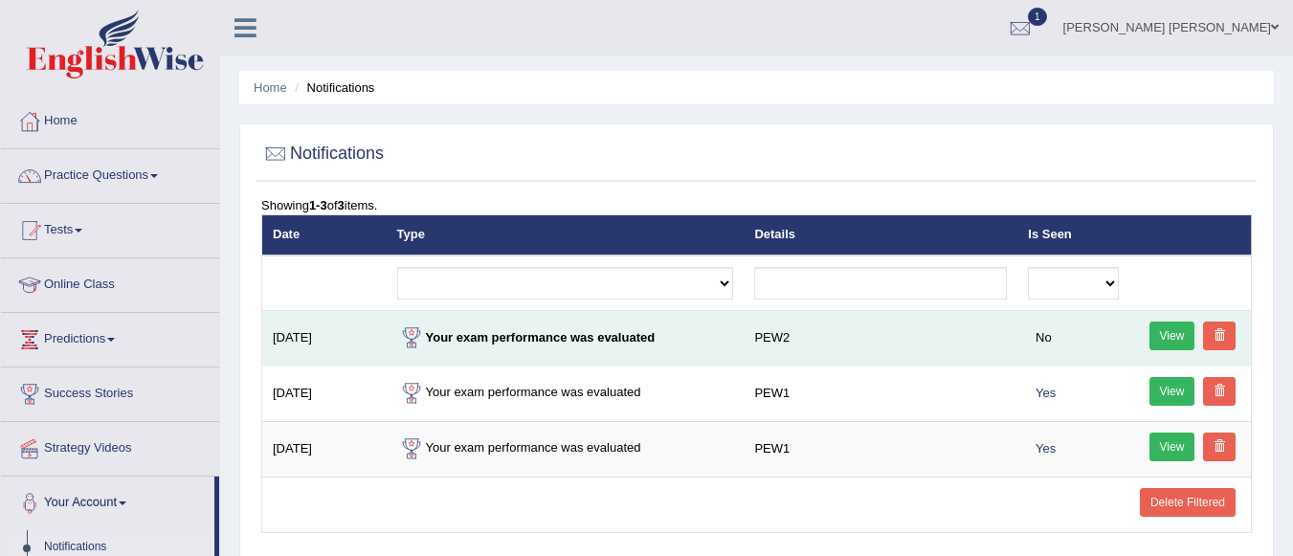
click at [1167, 336] on link "View" at bounding box center [1172, 335] width 46 height 29
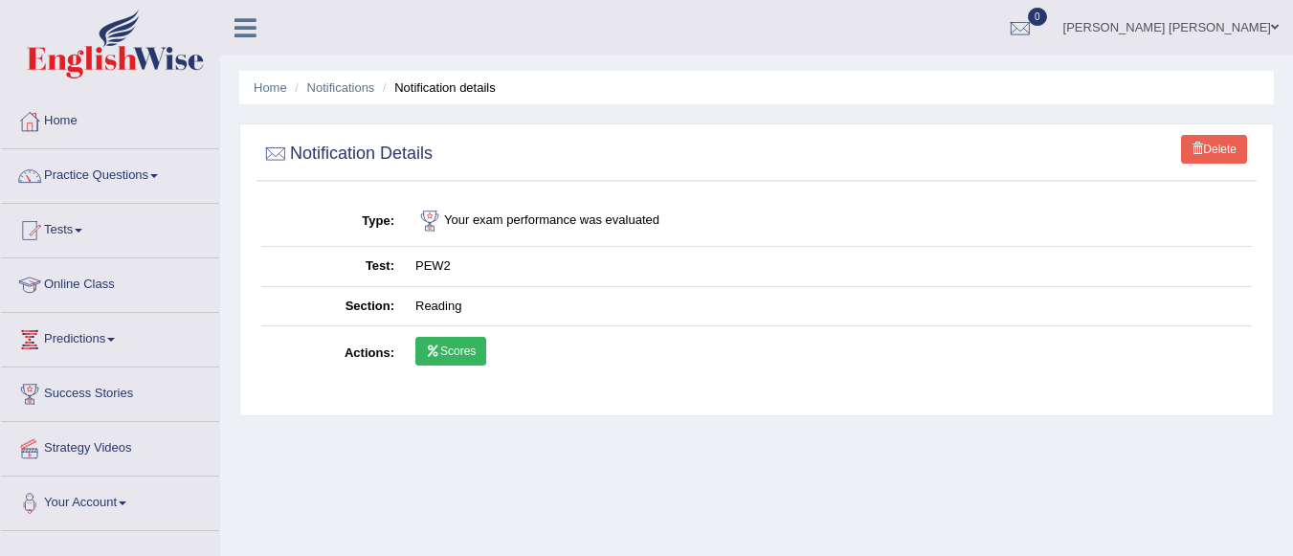
click at [462, 349] on link "Scores" at bounding box center [450, 351] width 71 height 29
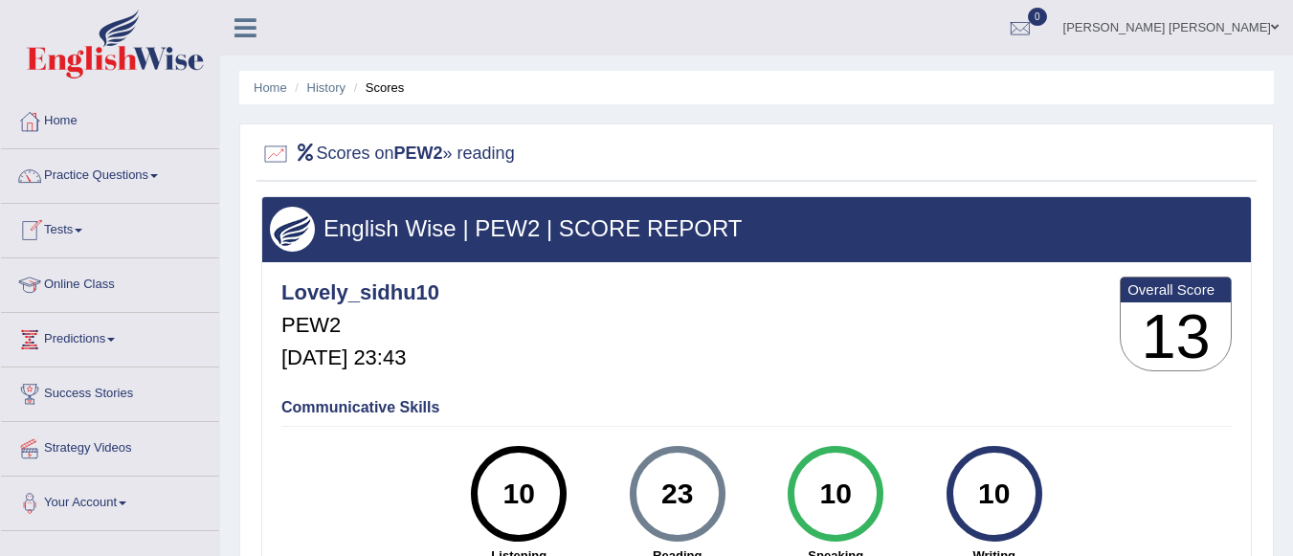
click at [82, 229] on span at bounding box center [79, 231] width 8 height 4
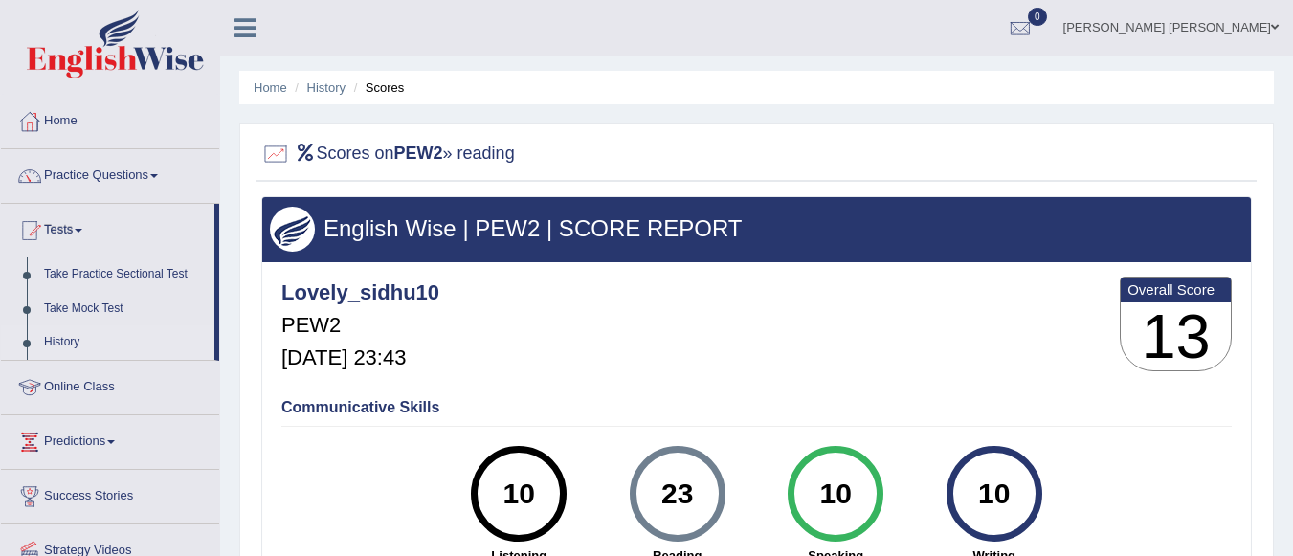
click at [64, 337] on link "History" at bounding box center [124, 342] width 179 height 34
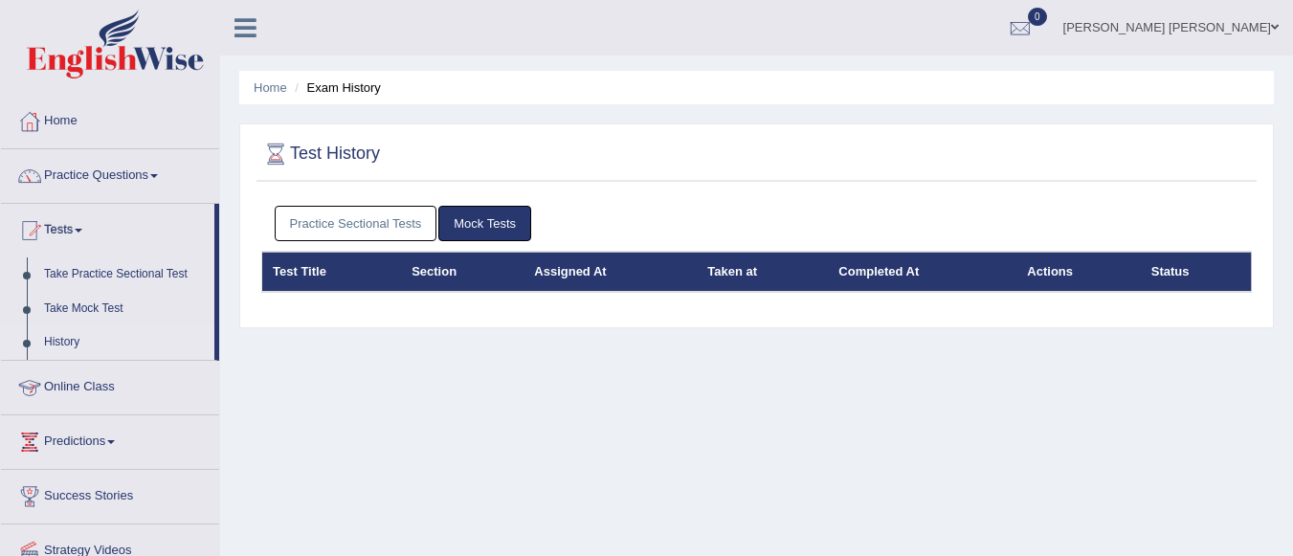
click at [317, 223] on link "Practice Sectional Tests" at bounding box center [356, 223] width 163 height 35
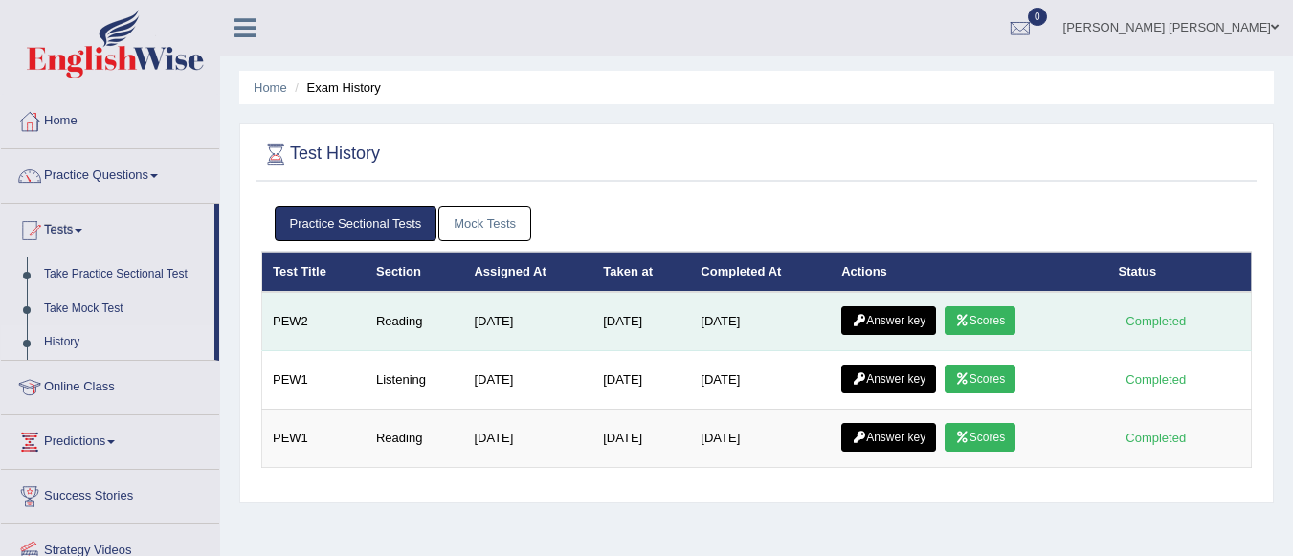
click at [914, 320] on link "Answer key" at bounding box center [888, 320] width 95 height 29
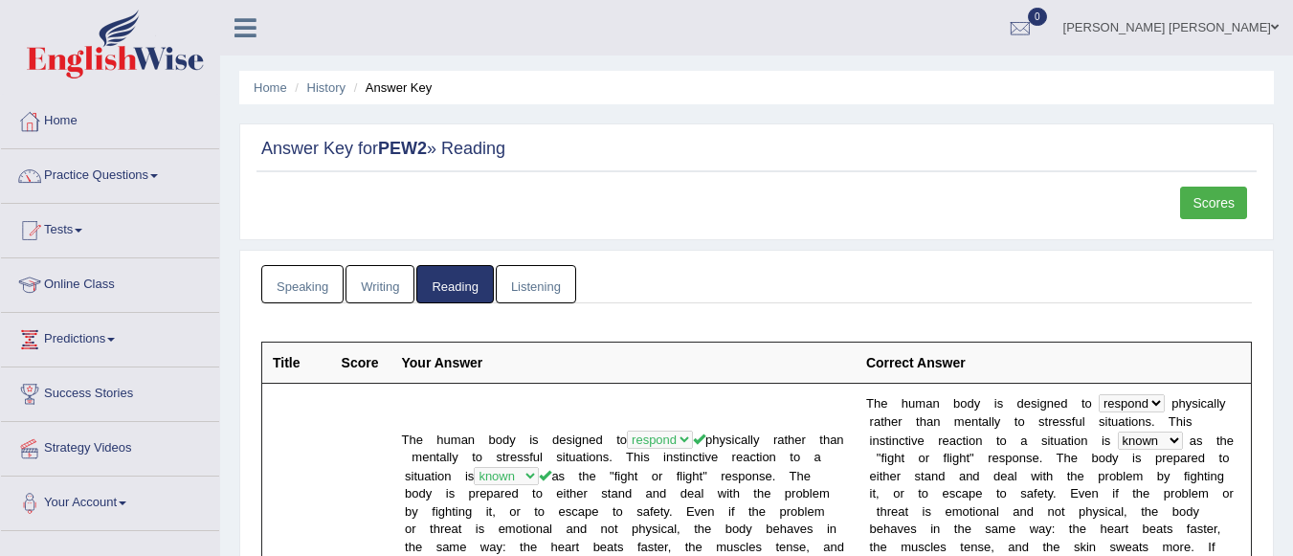
click at [564, 271] on link "Listening" at bounding box center [536, 284] width 80 height 39
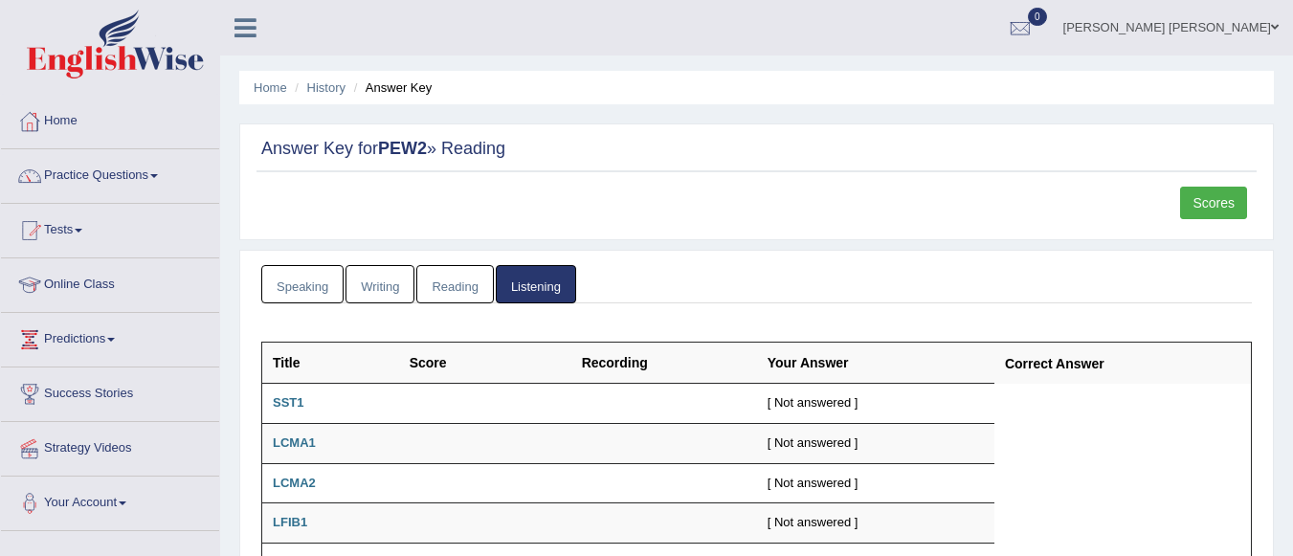
click at [480, 286] on link "Reading" at bounding box center [454, 284] width 77 height 39
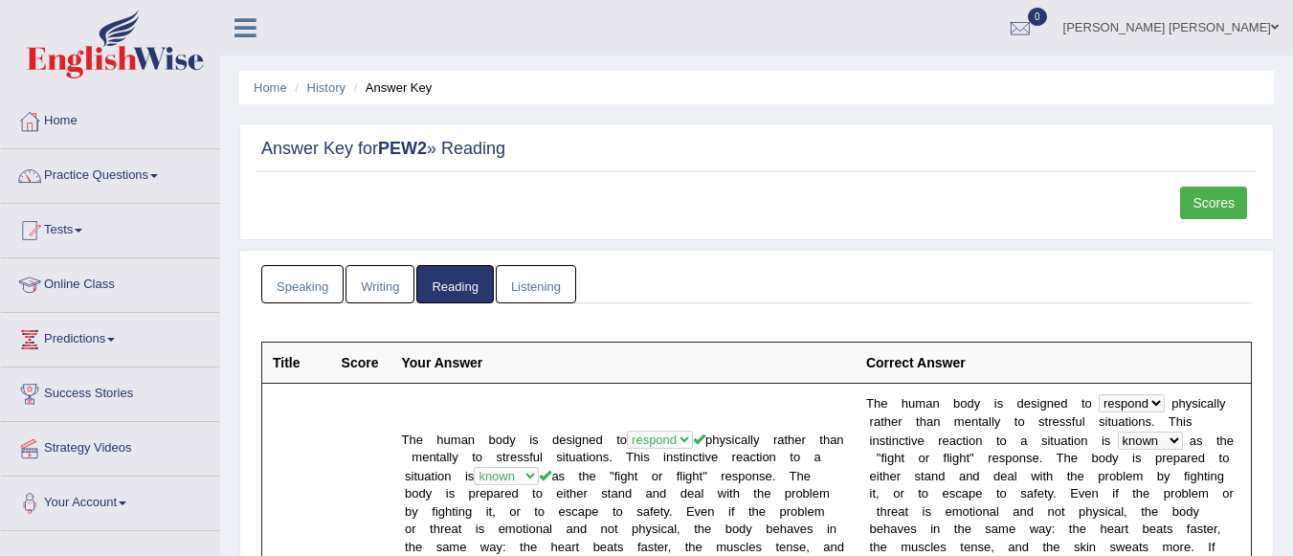
click at [390, 269] on link "Writing" at bounding box center [379, 284] width 69 height 39
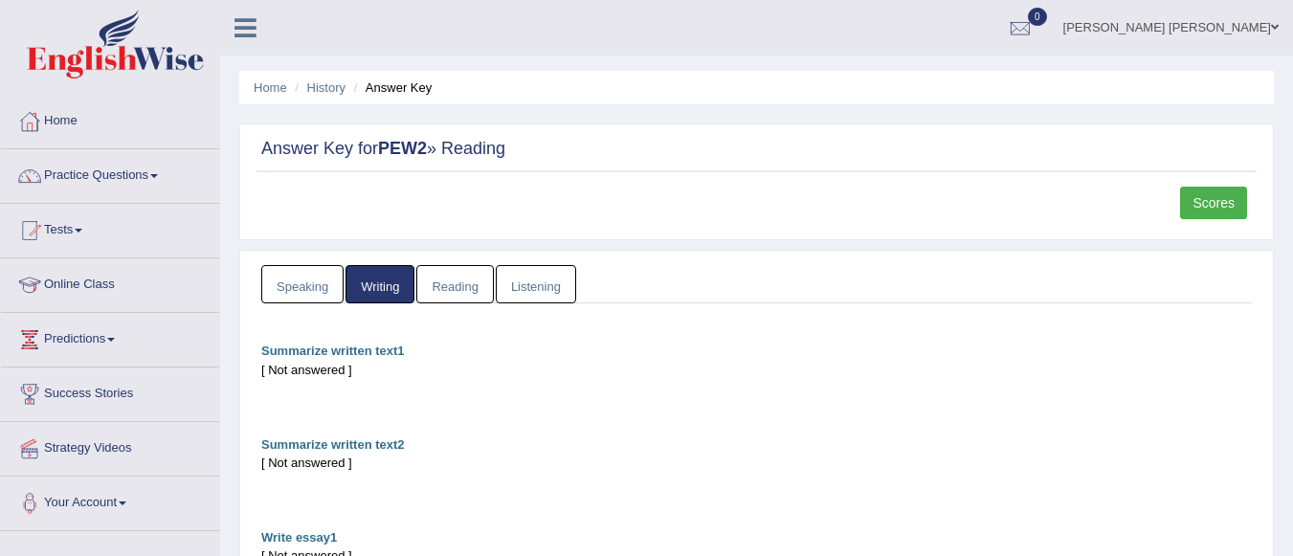
click at [318, 278] on link "Speaking" at bounding box center [302, 284] width 82 height 39
